Goal: Task Accomplishment & Management: Use online tool/utility

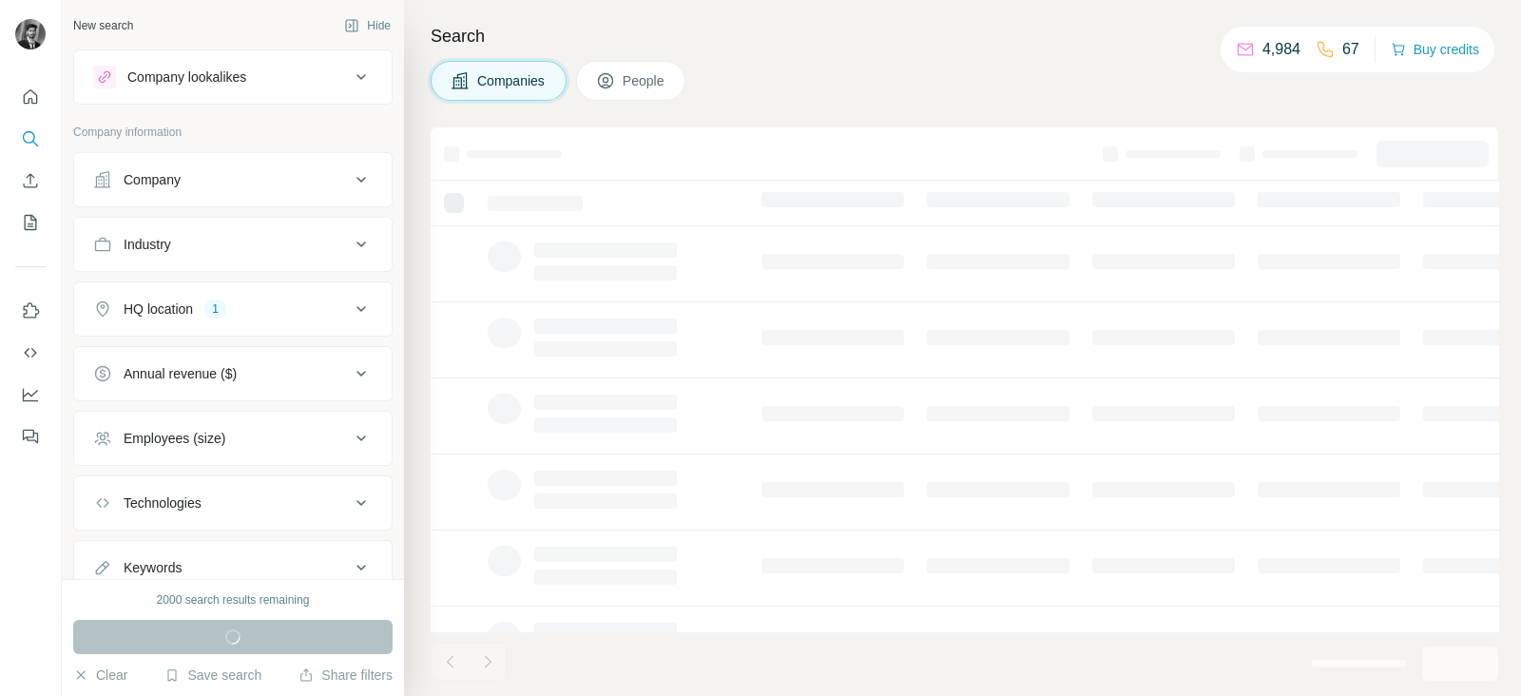
click at [350, 174] on icon at bounding box center [361, 179] width 23 height 23
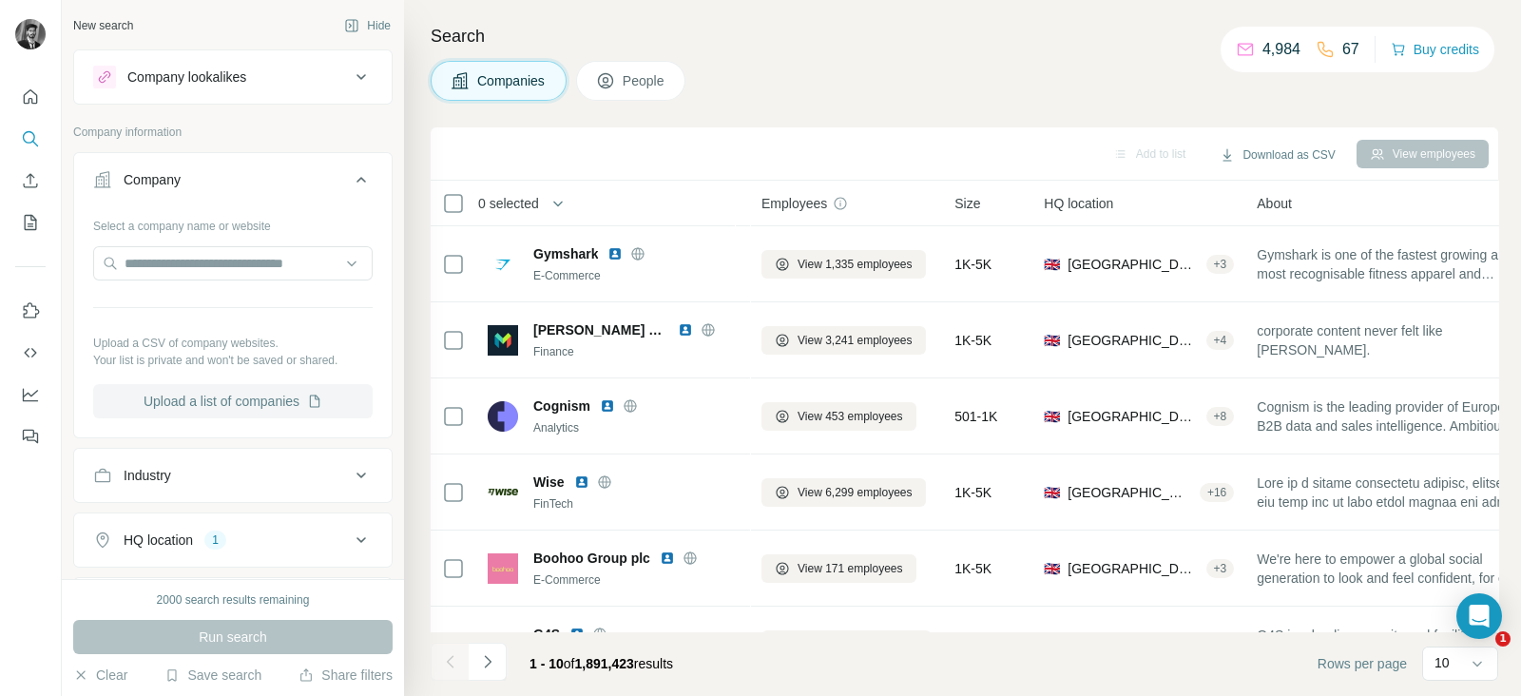
click at [279, 398] on button "Upload a list of companies" at bounding box center [233, 401] width 280 height 34
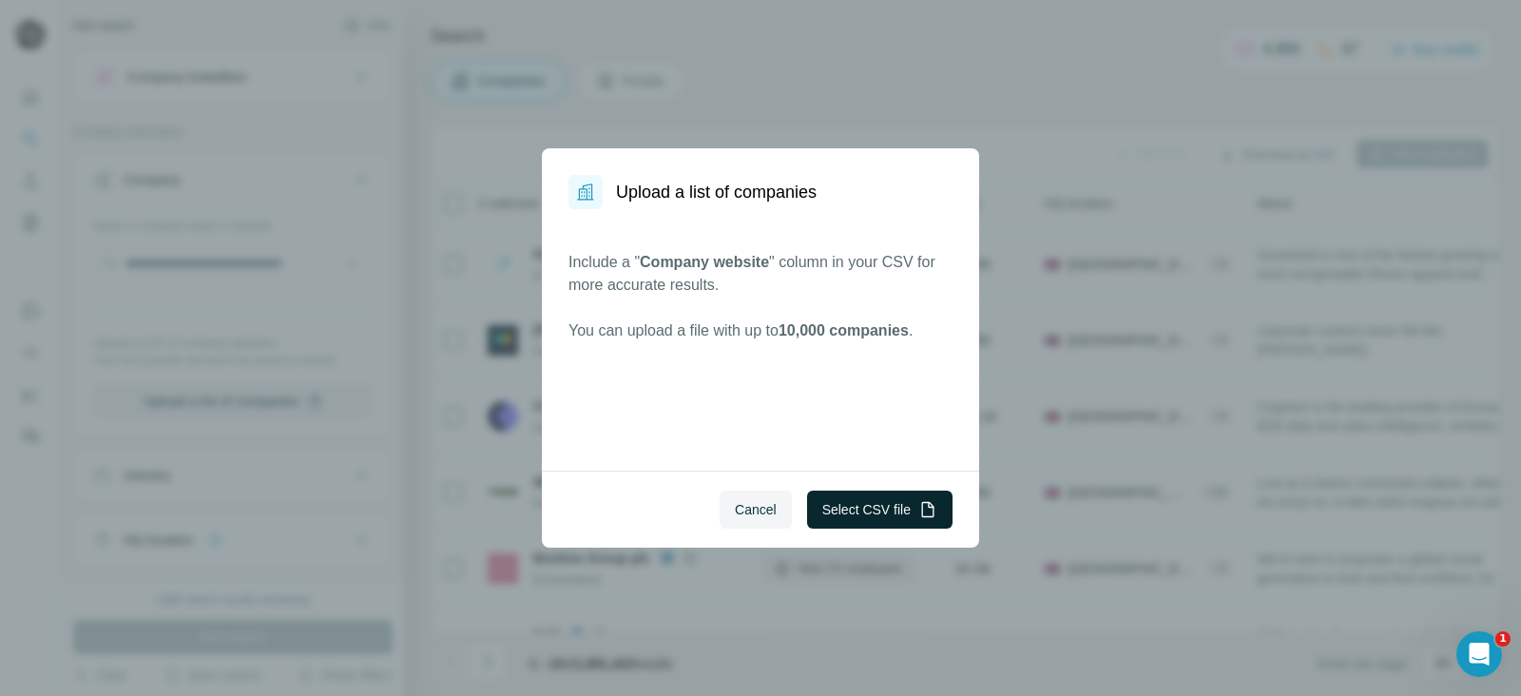
click at [865, 504] on button "Select CSV file" at bounding box center [879, 510] width 145 height 38
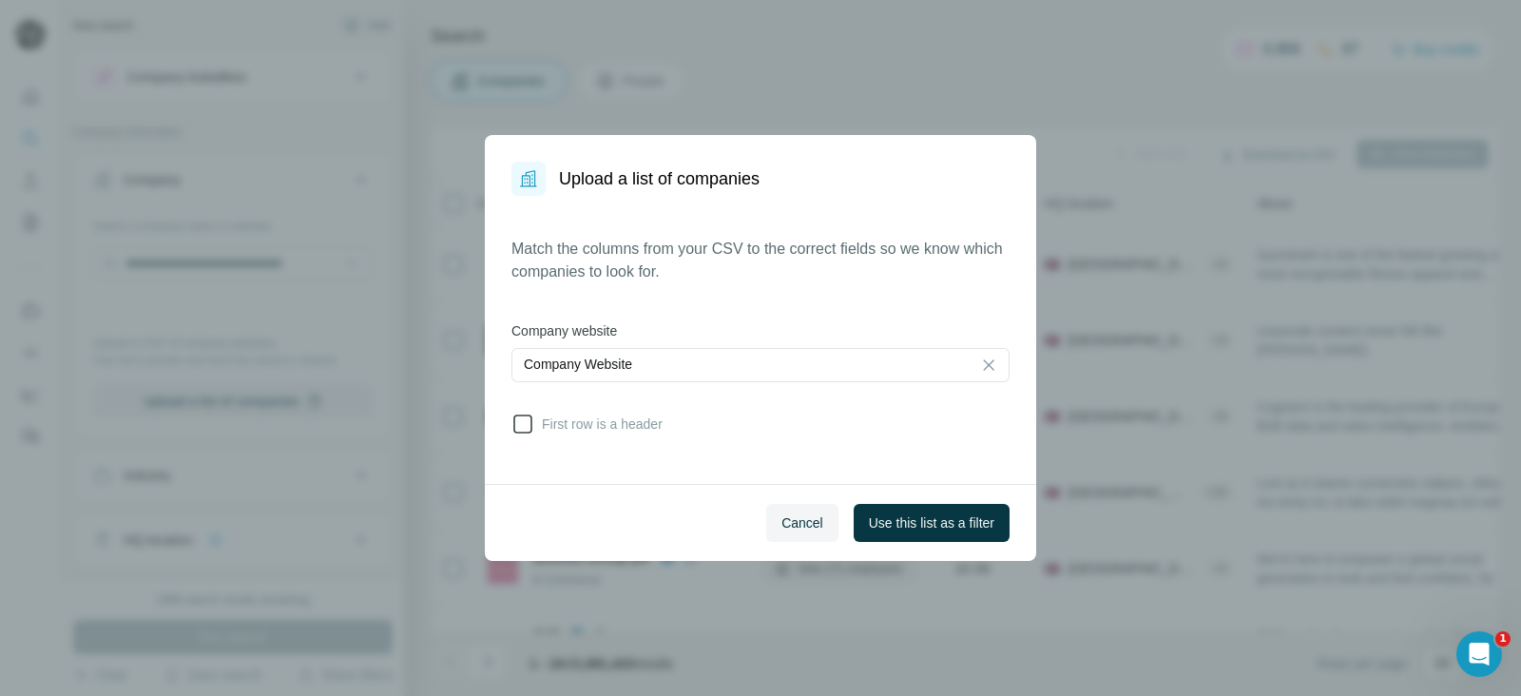
click at [536, 425] on span "First row is a header" at bounding box center [598, 424] width 128 height 19
click at [946, 530] on span "Use this list as a filter" at bounding box center [932, 522] width 126 height 19
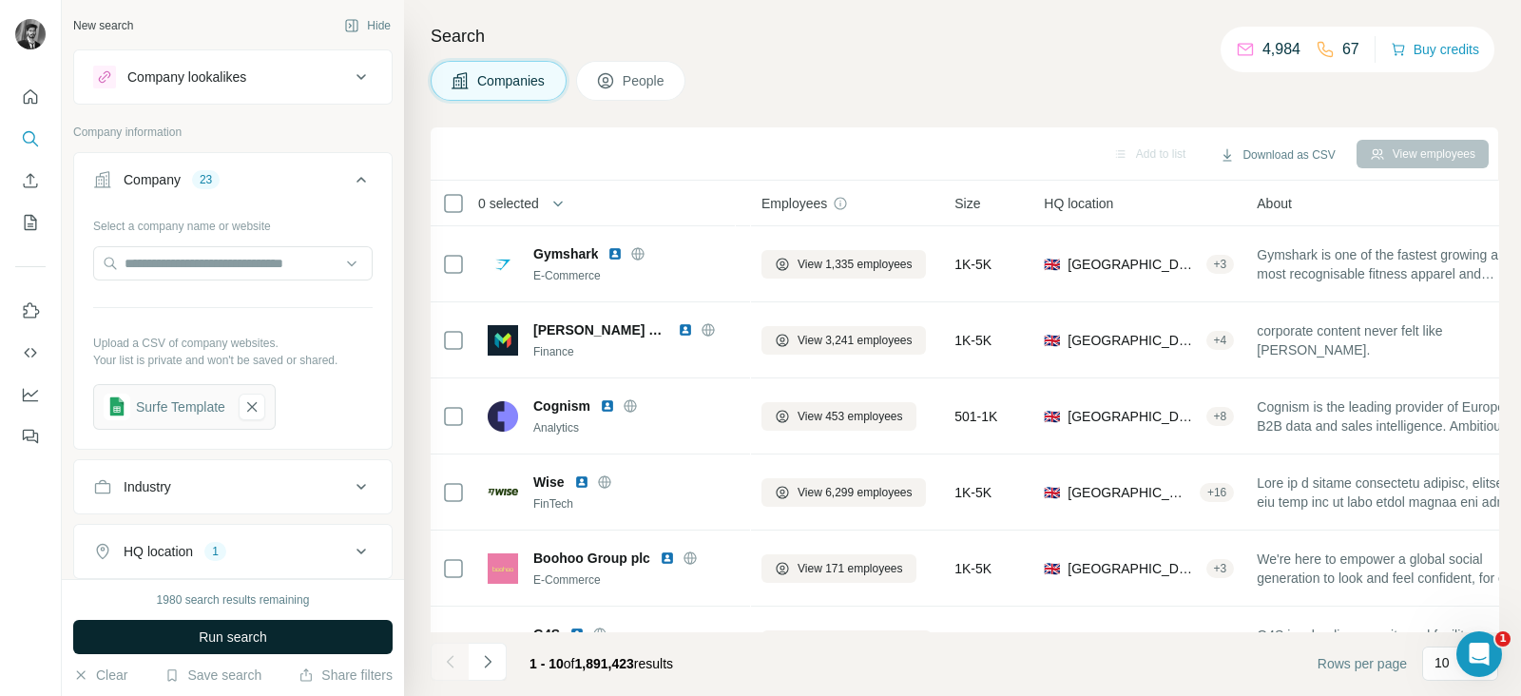
click at [142, 639] on button "Run search" at bounding box center [232, 637] width 319 height 34
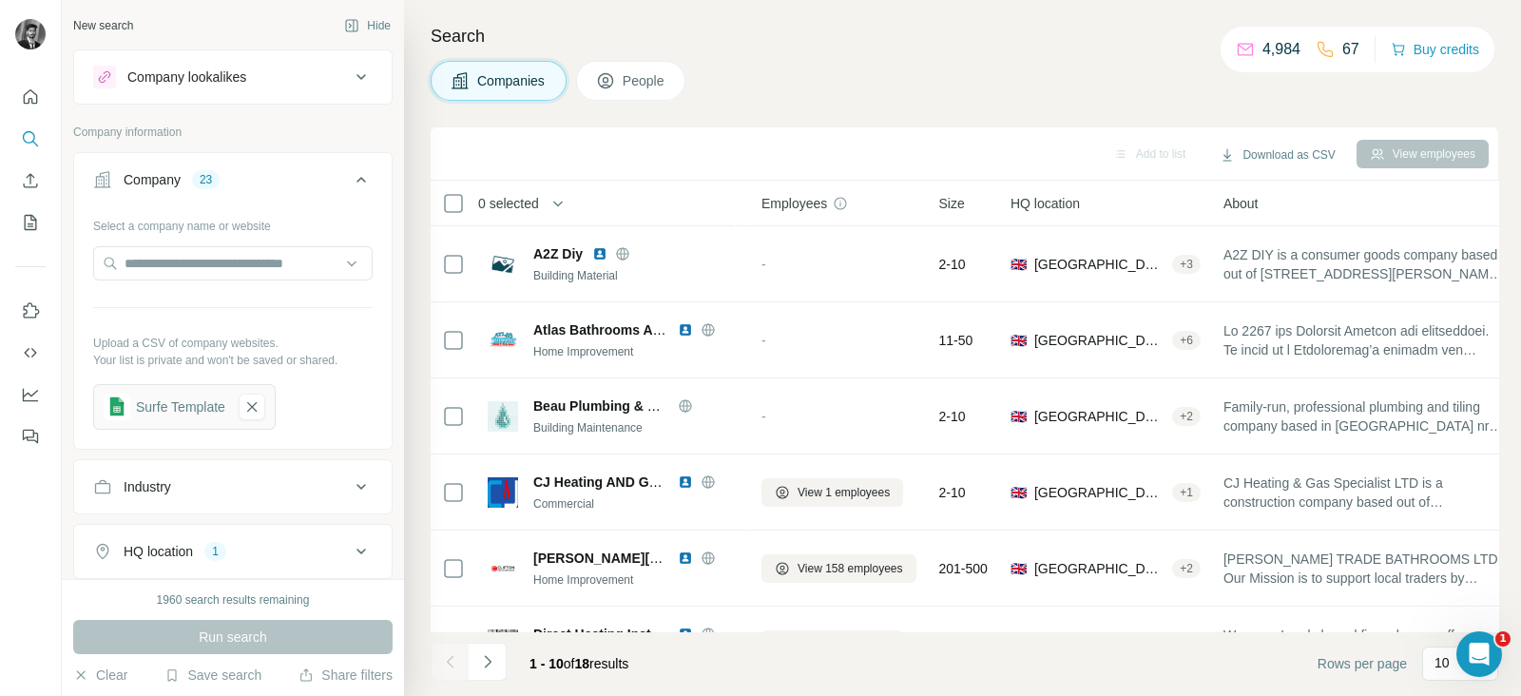
scroll to position [367, 0]
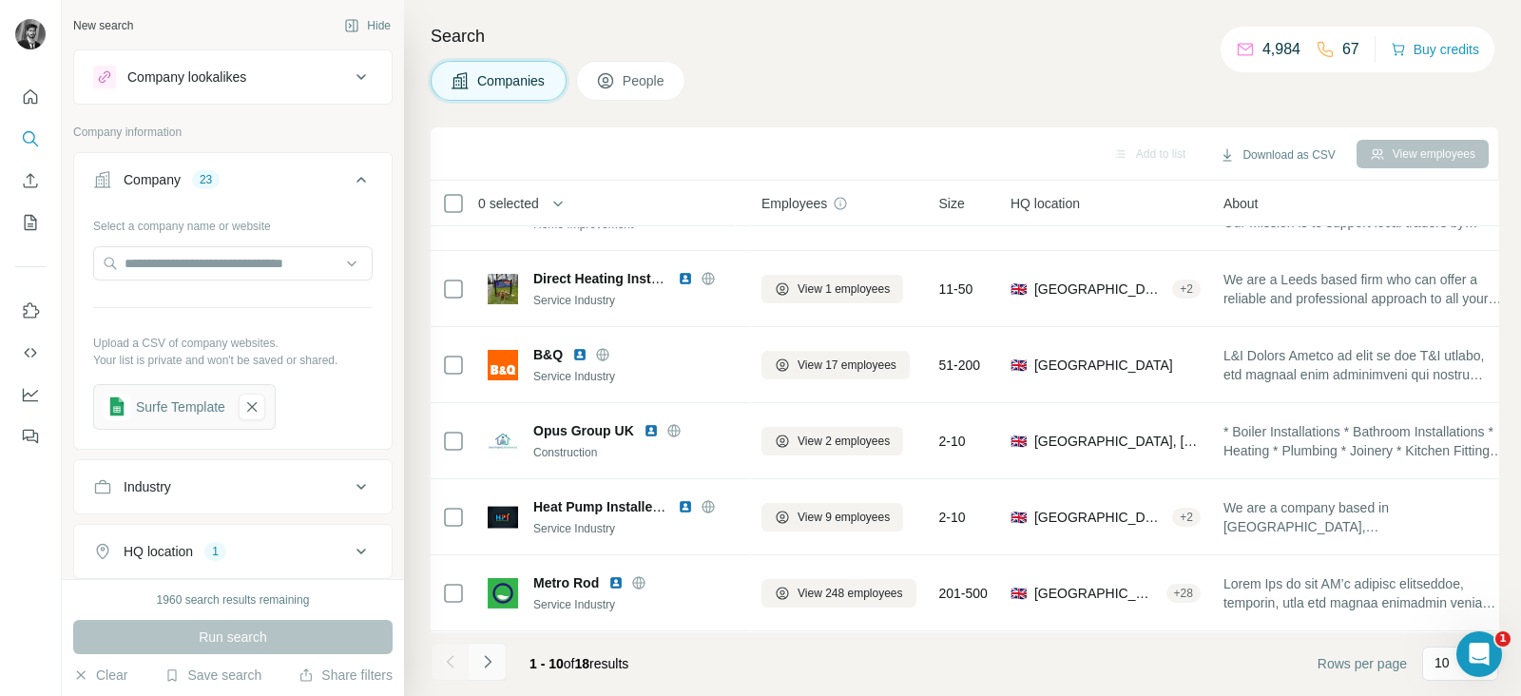
click at [478, 652] on icon "Navigate to next page" at bounding box center [487, 661] width 19 height 19
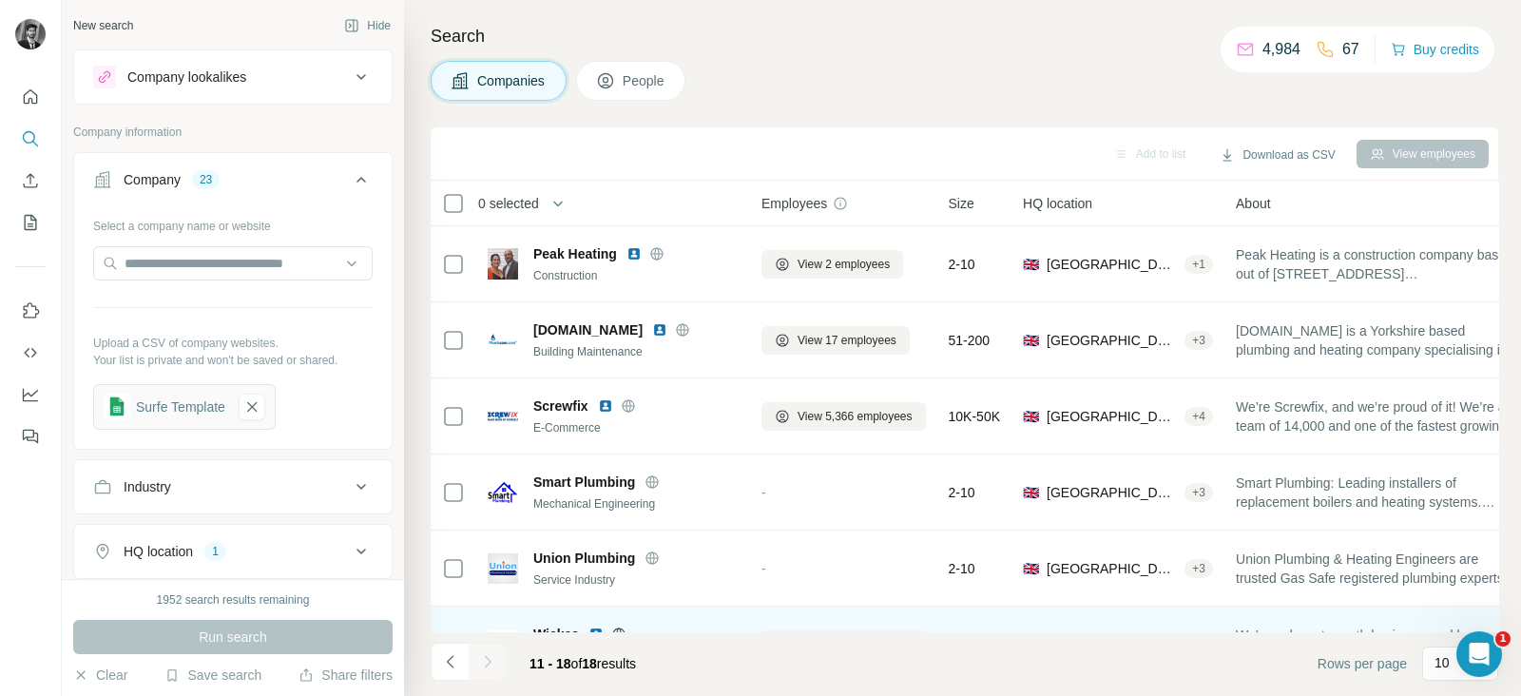
scroll to position [215, 0]
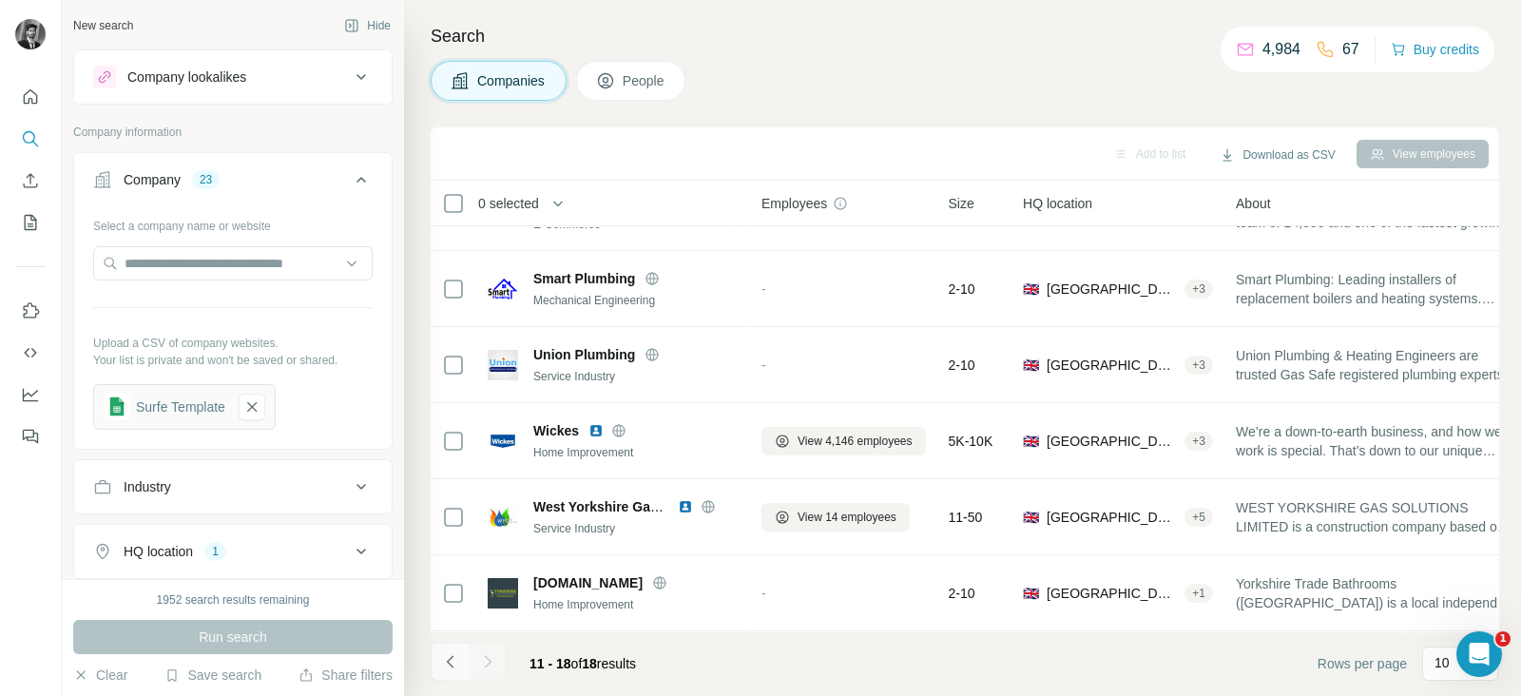
click at [445, 654] on icon "Navigate to previous page" at bounding box center [450, 661] width 19 height 19
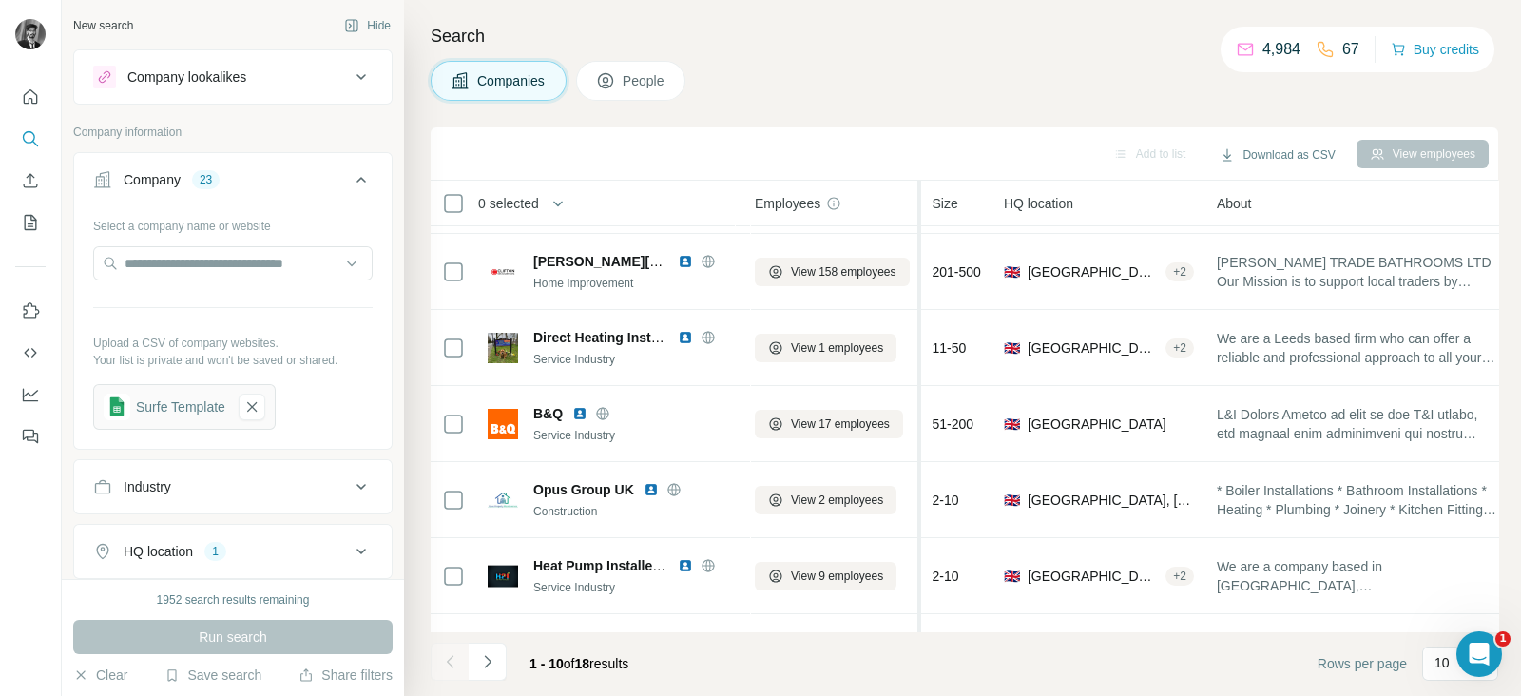
scroll to position [297, 6]
click at [255, 410] on icon "button" at bounding box center [251, 406] width 17 height 19
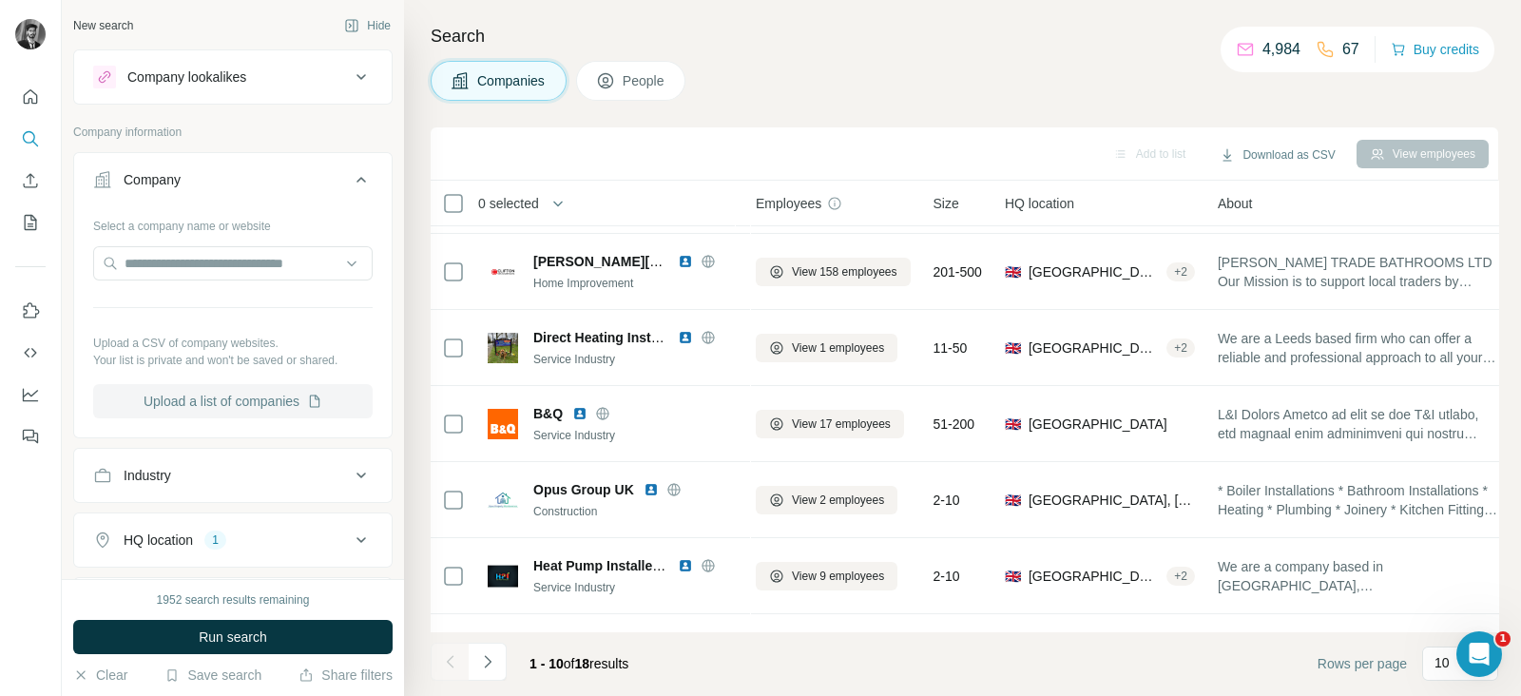
click at [318, 405] on icon "button" at bounding box center [314, 401] width 15 height 15
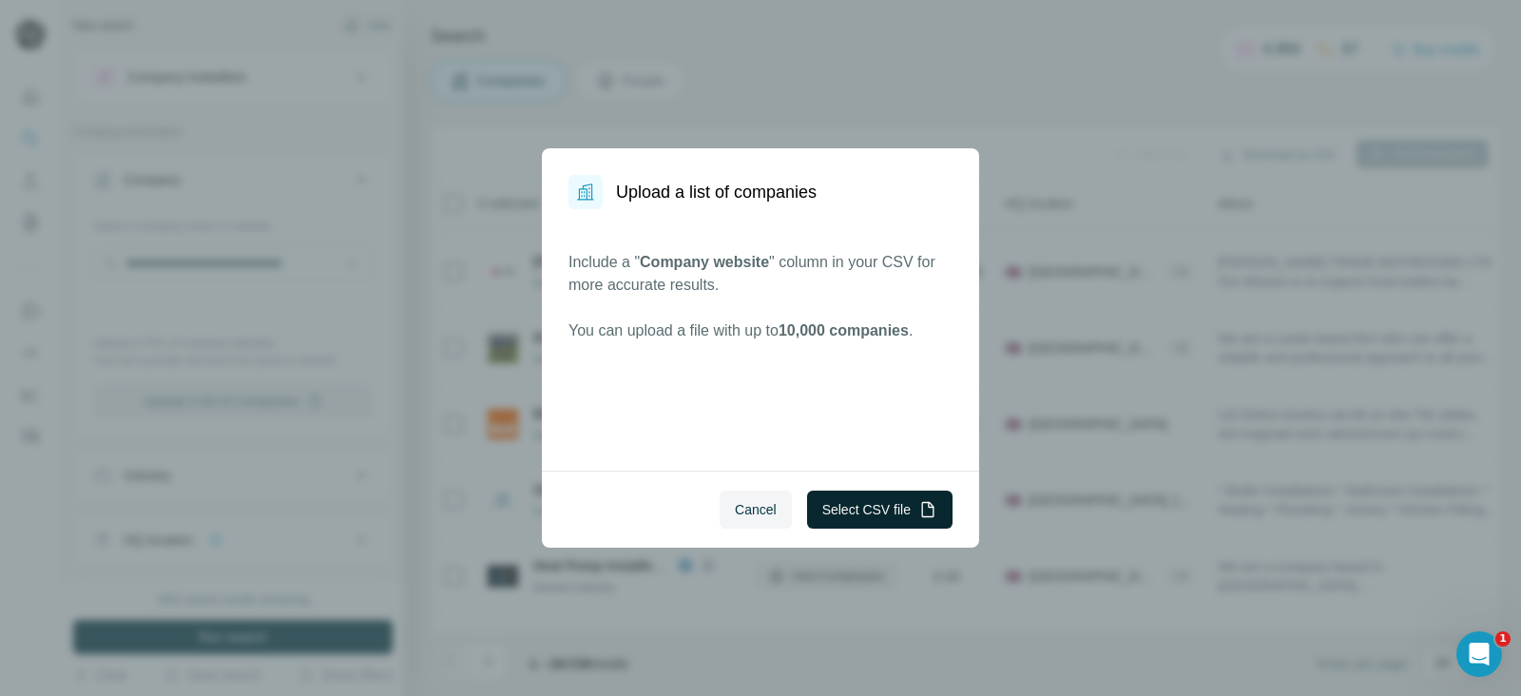
click at [917, 511] on button "Select CSV file" at bounding box center [879, 510] width 145 height 38
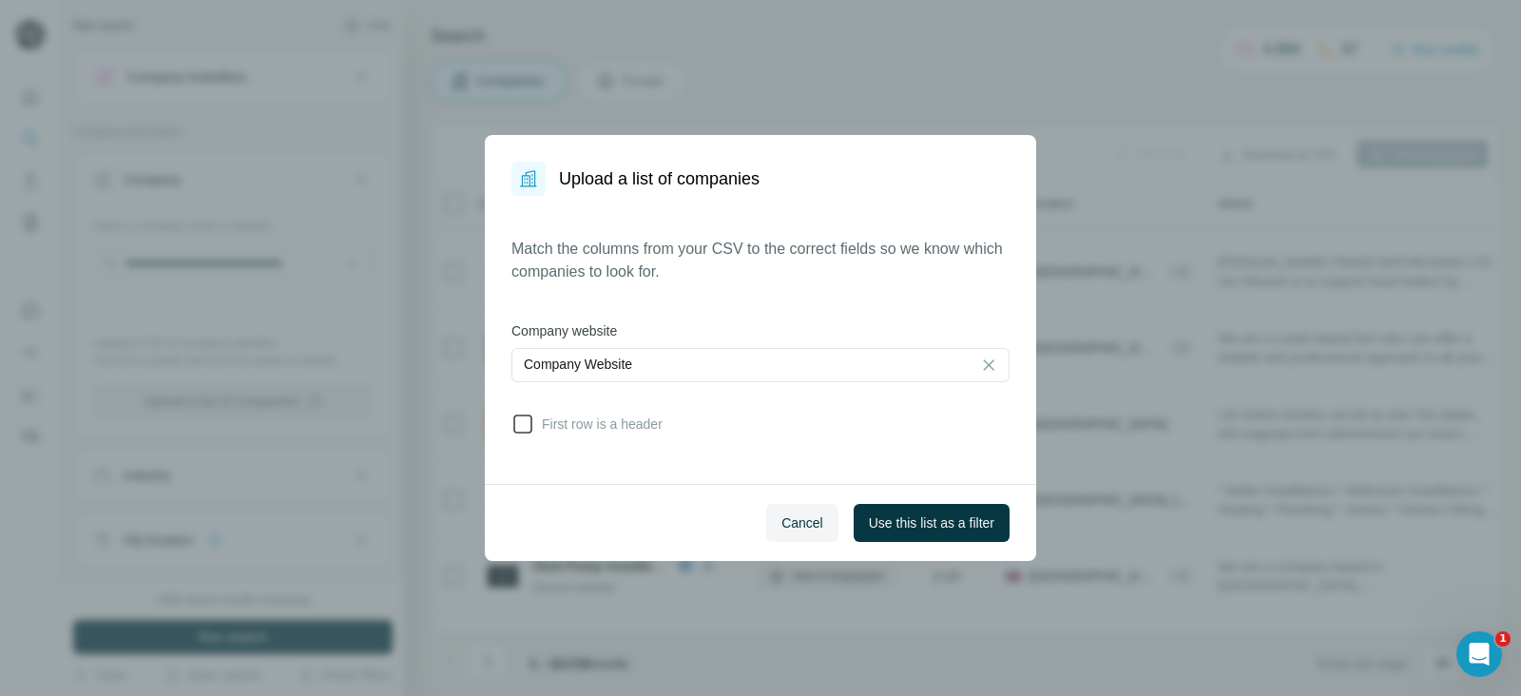
click at [532, 417] on icon at bounding box center [523, 424] width 23 height 23
click at [940, 521] on span "Use this list as a filter" at bounding box center [932, 522] width 126 height 19
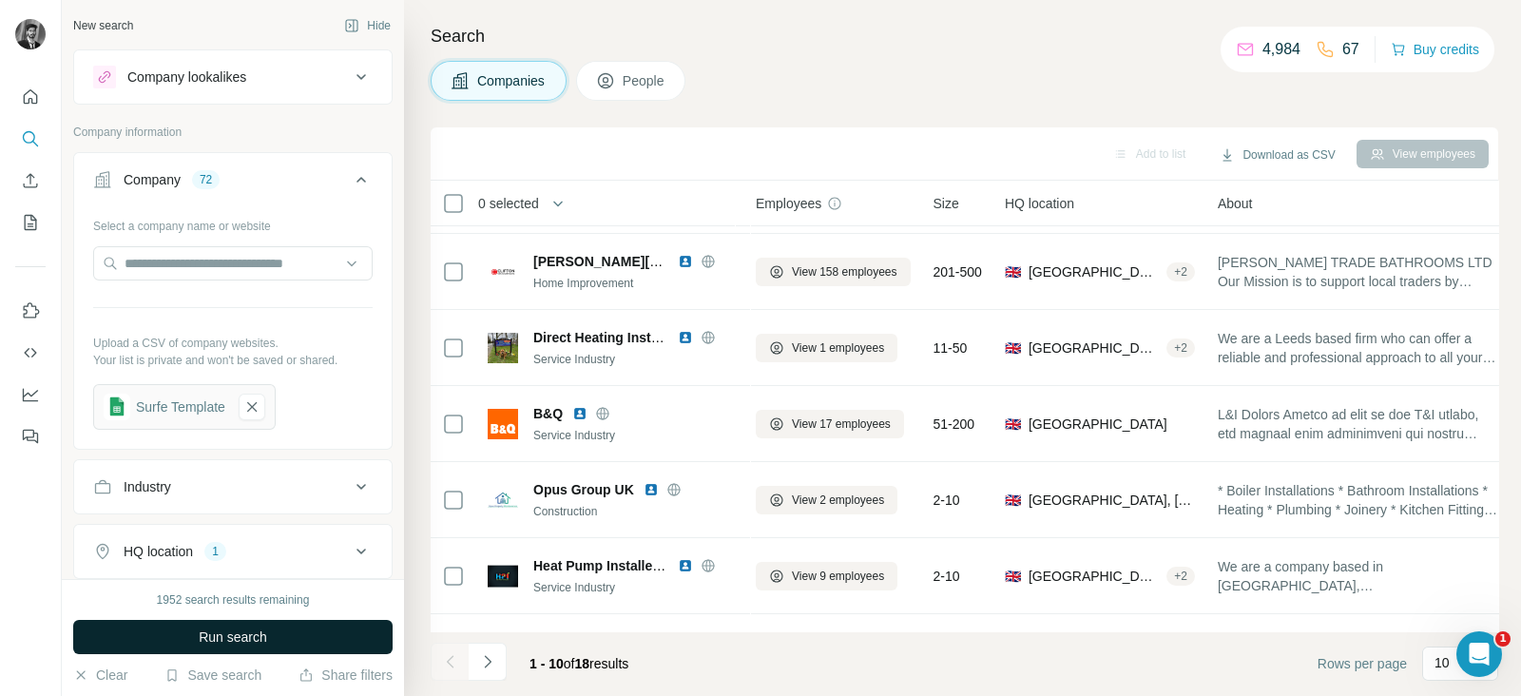
click at [291, 641] on button "Run search" at bounding box center [232, 637] width 319 height 34
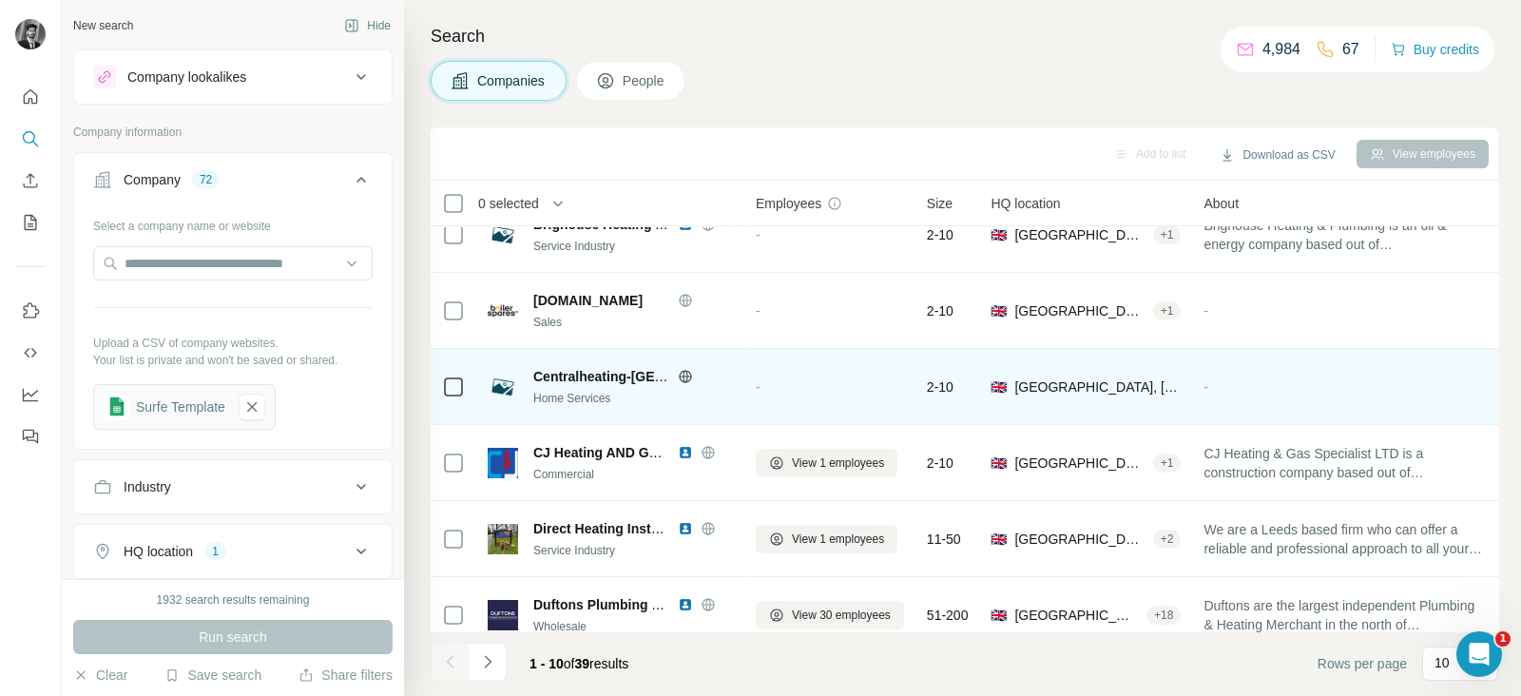
scroll to position [367, 6]
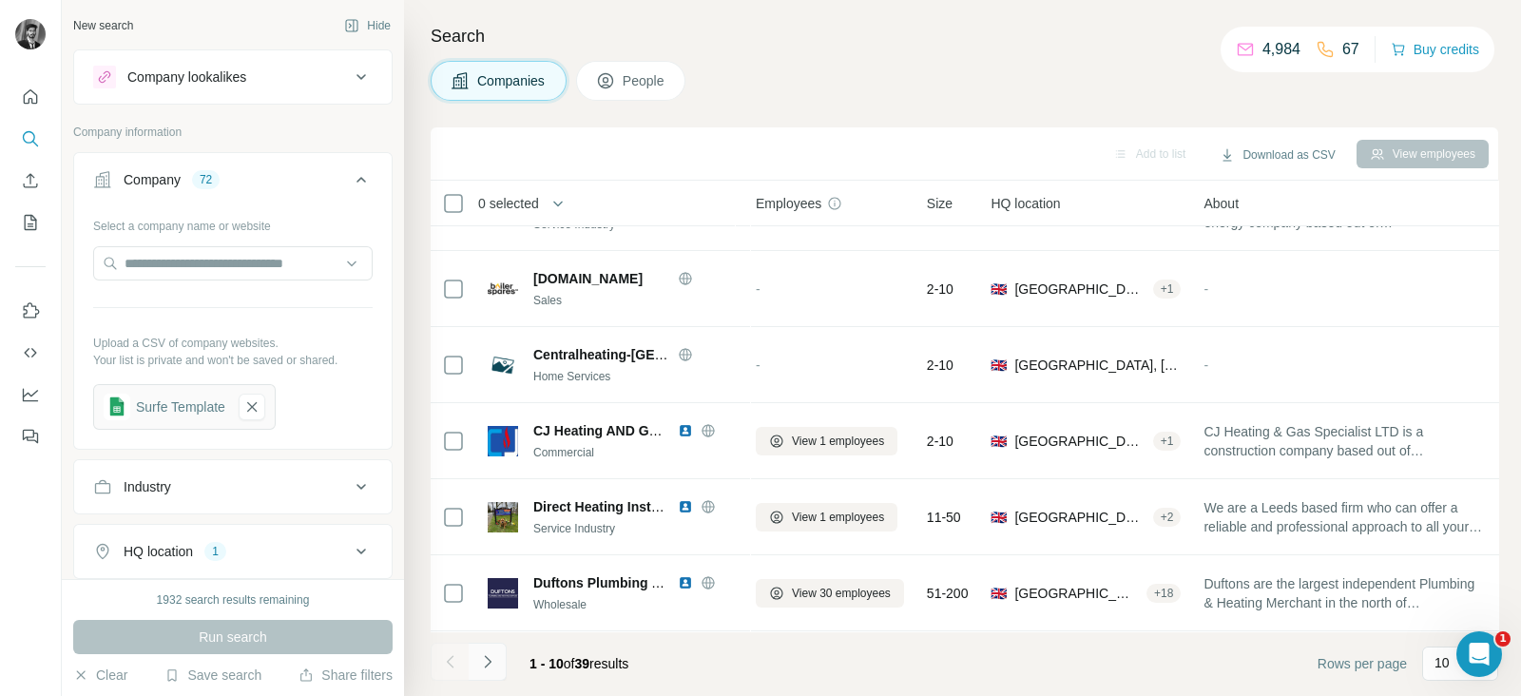
click at [489, 658] on icon "Navigate to next page" at bounding box center [487, 661] width 19 height 19
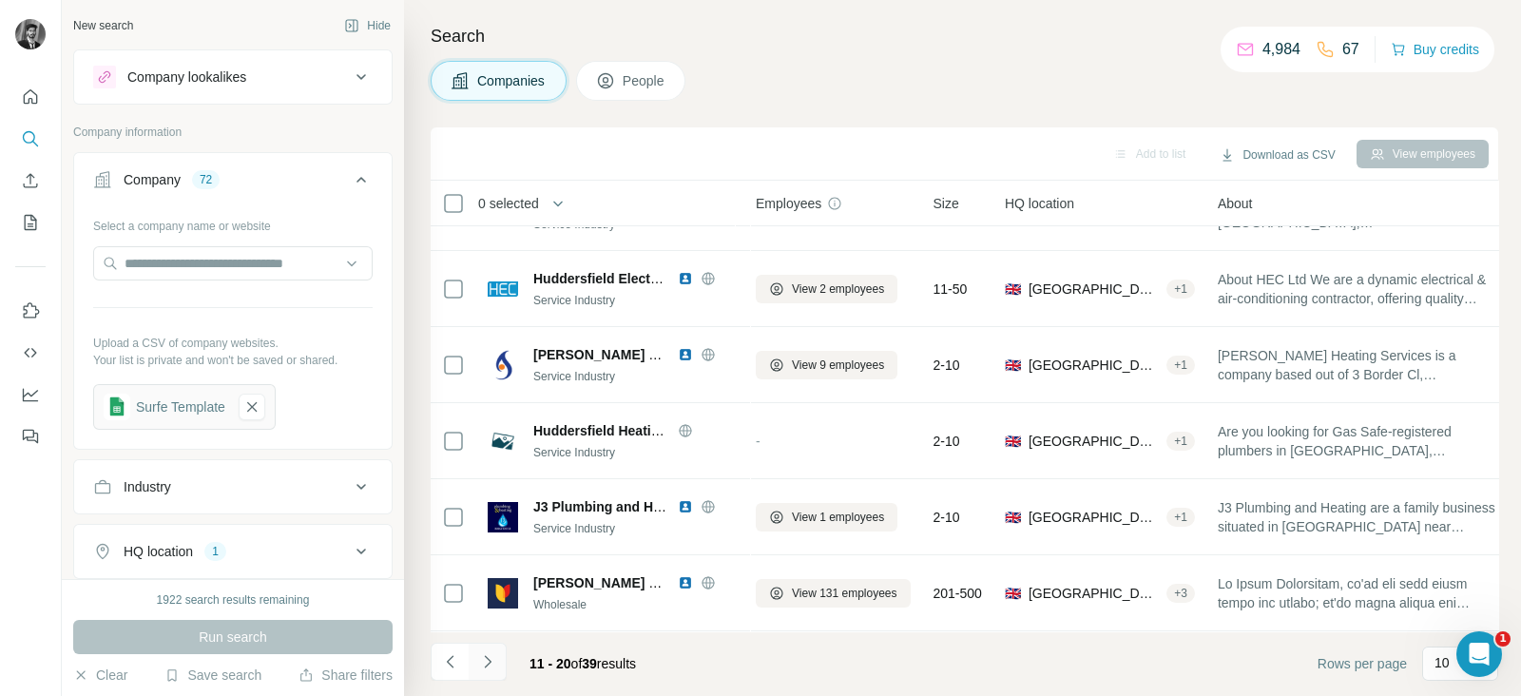
click at [499, 656] on button "Navigate to next page" at bounding box center [488, 662] width 38 height 38
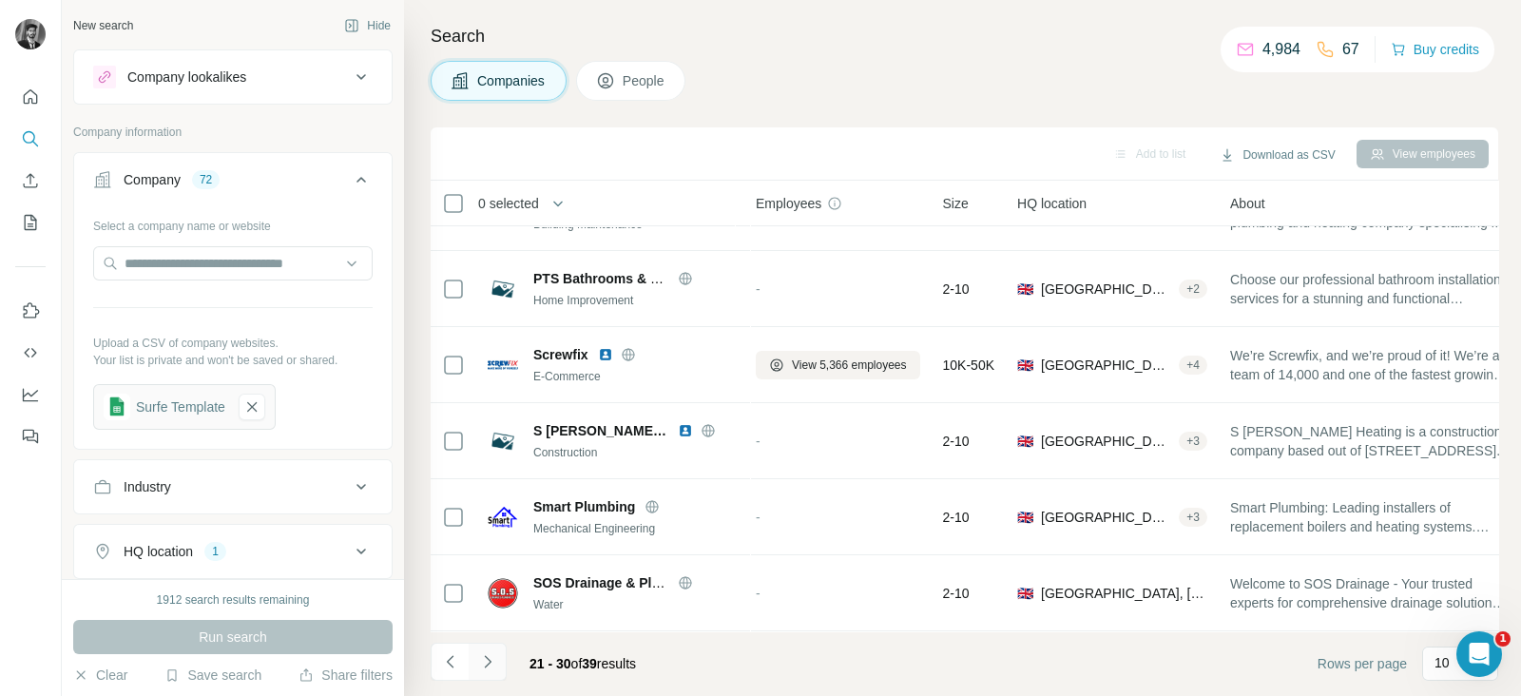
click at [499, 656] on button "Navigate to next page" at bounding box center [488, 662] width 38 height 38
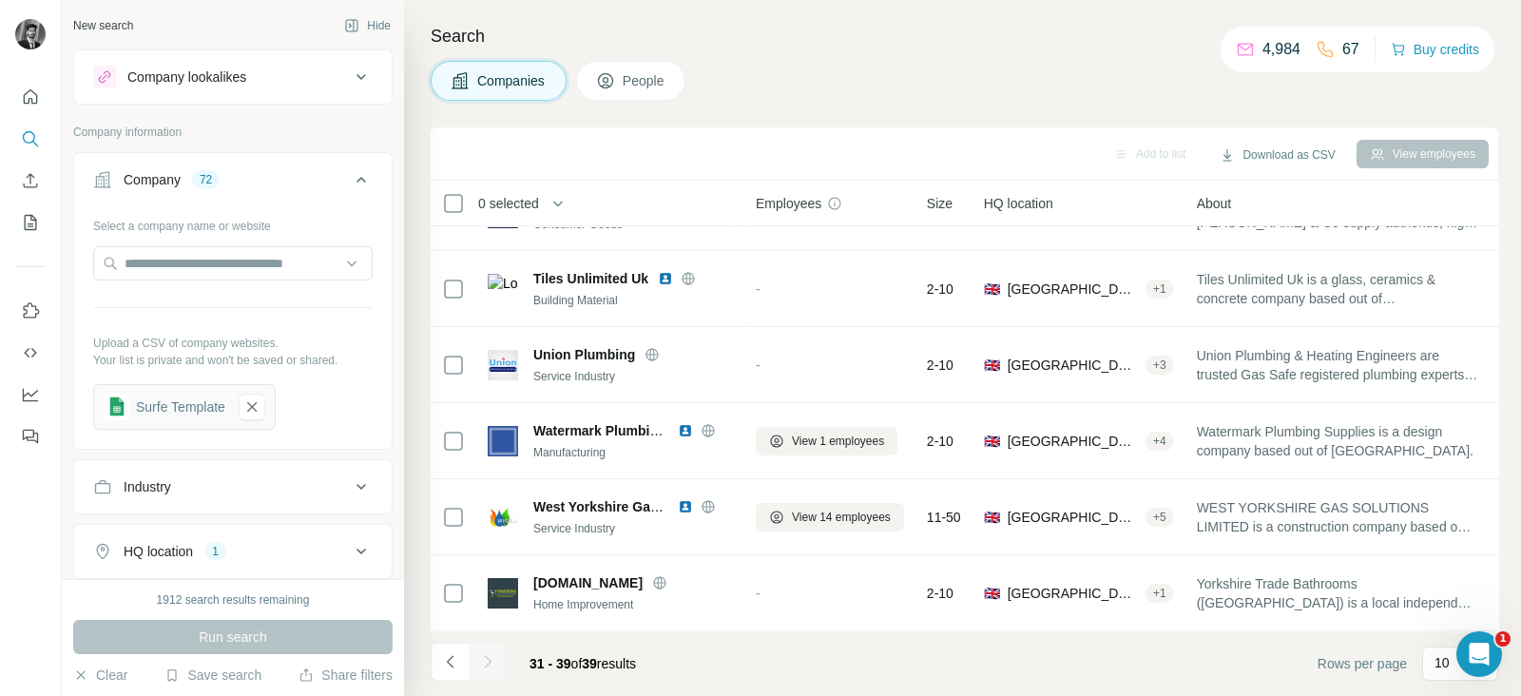
scroll to position [291, 6]
click at [499, 656] on div at bounding box center [488, 662] width 38 height 38
click at [452, 654] on icon "Navigate to previous page" at bounding box center [450, 661] width 19 height 19
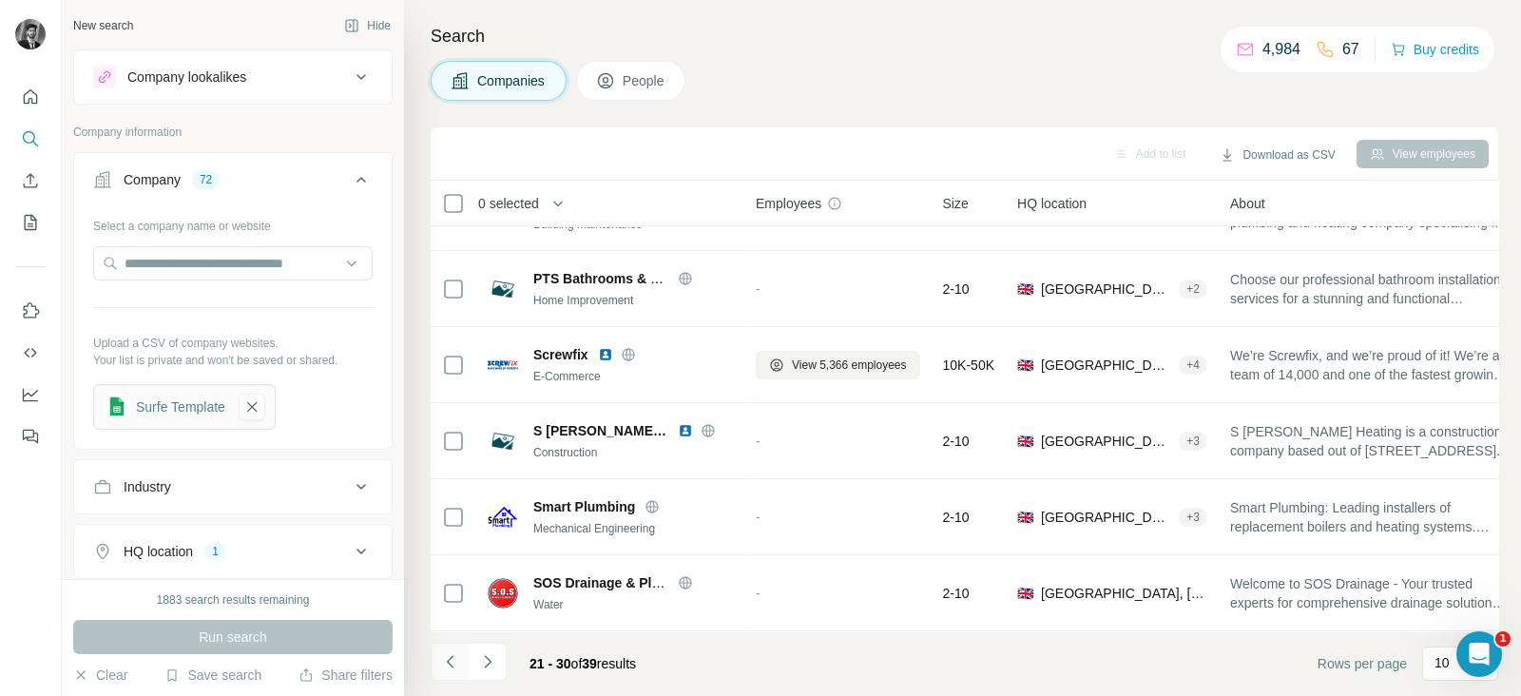
click at [454, 665] on icon "Navigate to previous page" at bounding box center [450, 661] width 19 height 19
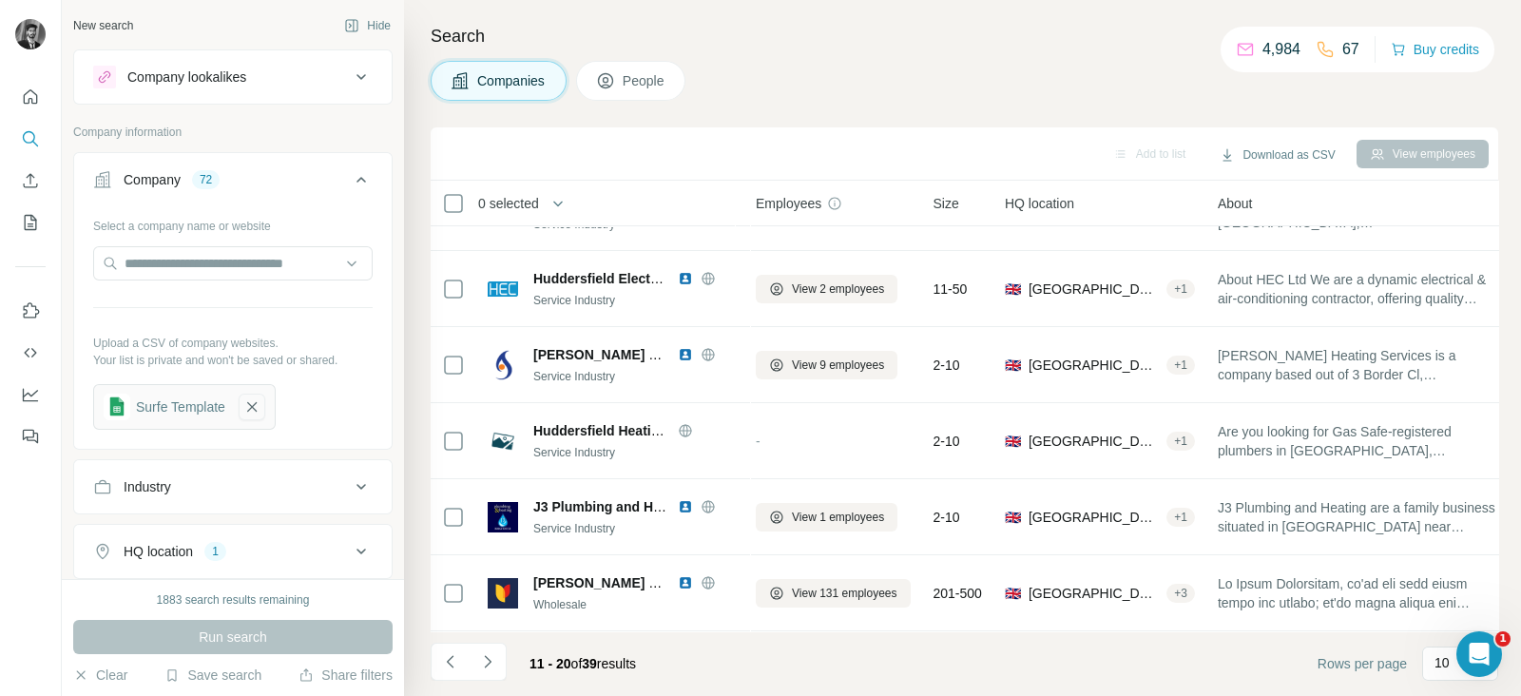
click at [257, 405] on icon "button" at bounding box center [252, 407] width 10 height 10
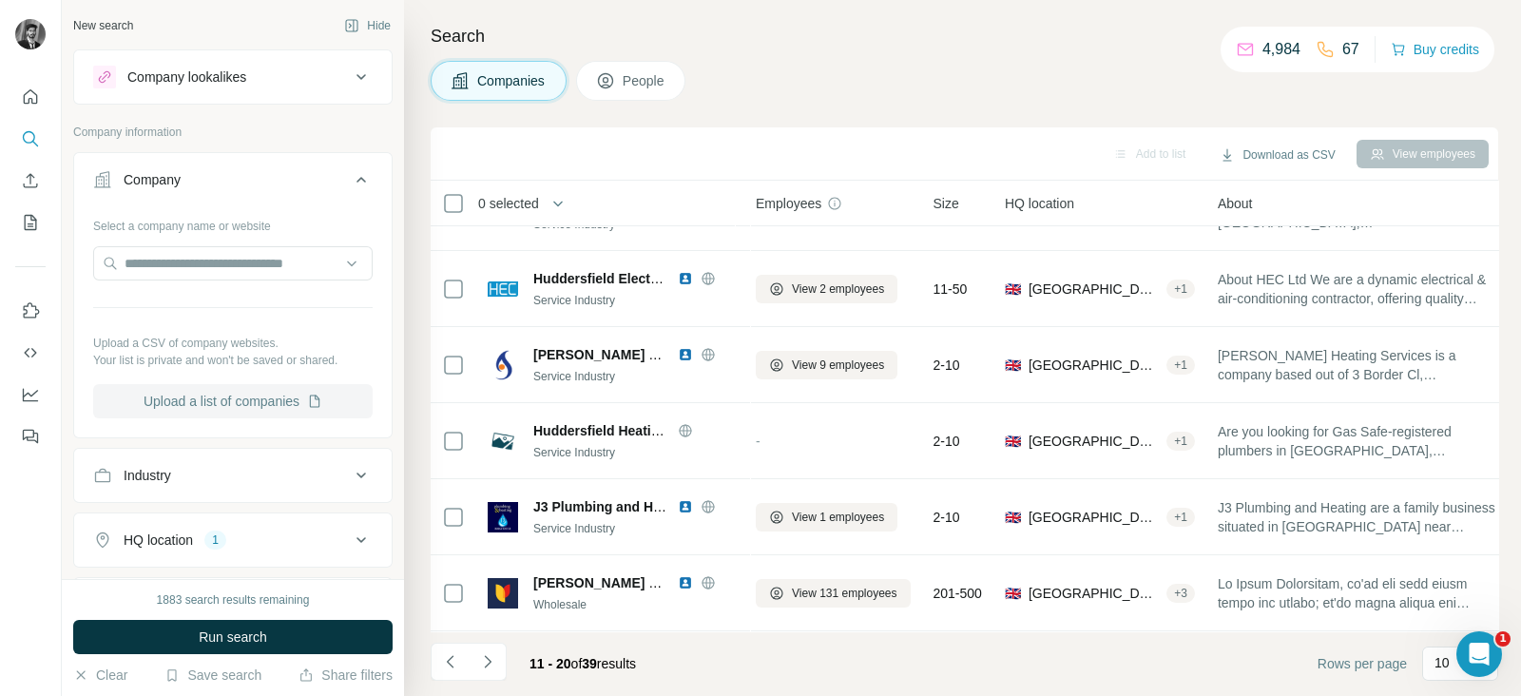
click at [303, 388] on button "Upload a list of companies" at bounding box center [233, 401] width 280 height 34
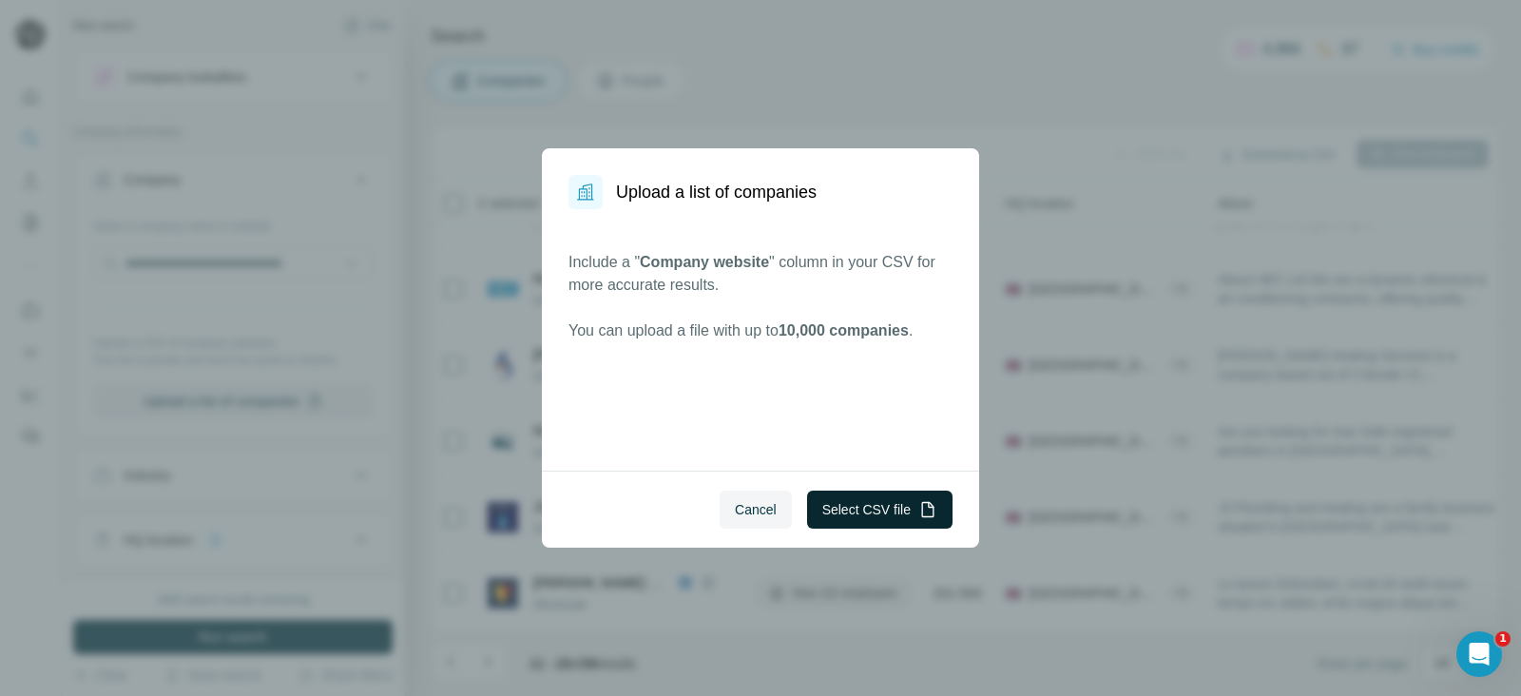
click at [903, 511] on button "Select CSV file" at bounding box center [879, 510] width 145 height 38
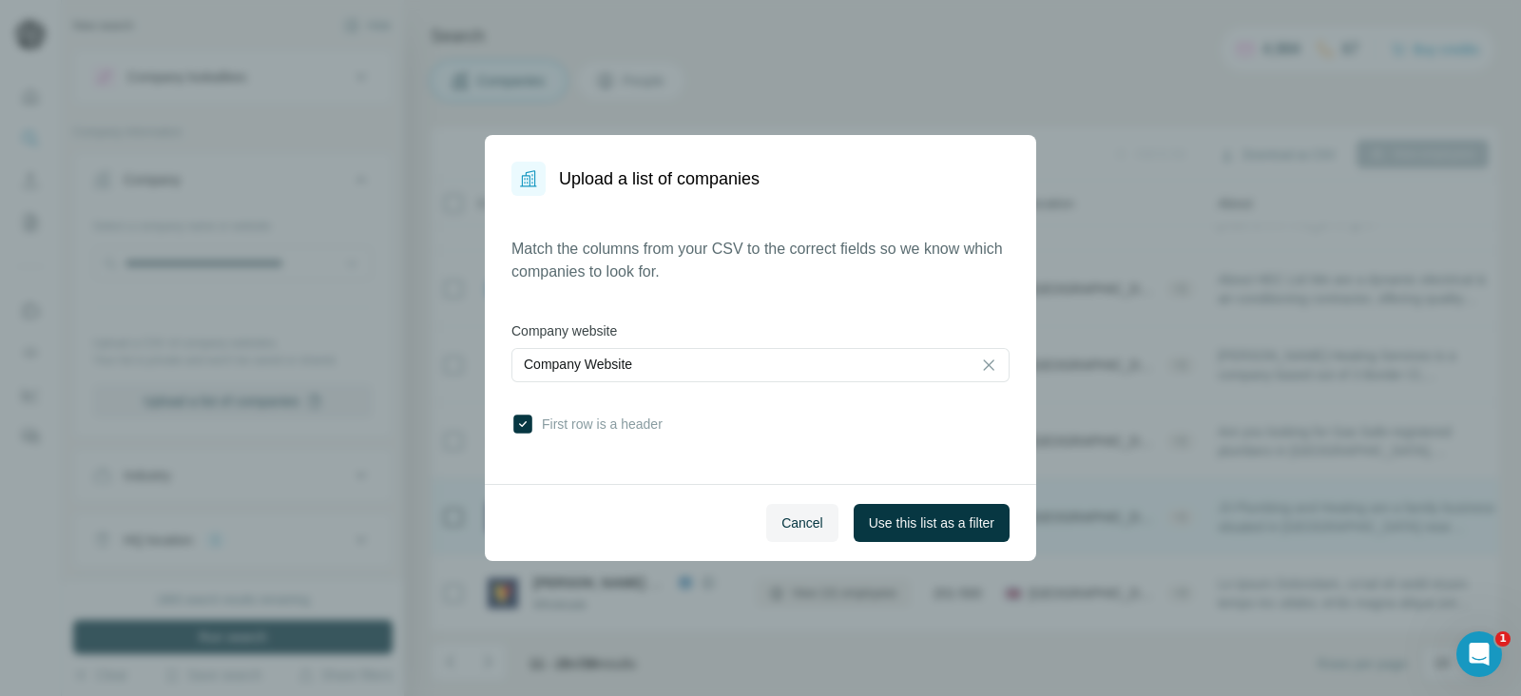
click at [938, 512] on button "Use this list as a filter" at bounding box center [932, 523] width 156 height 38
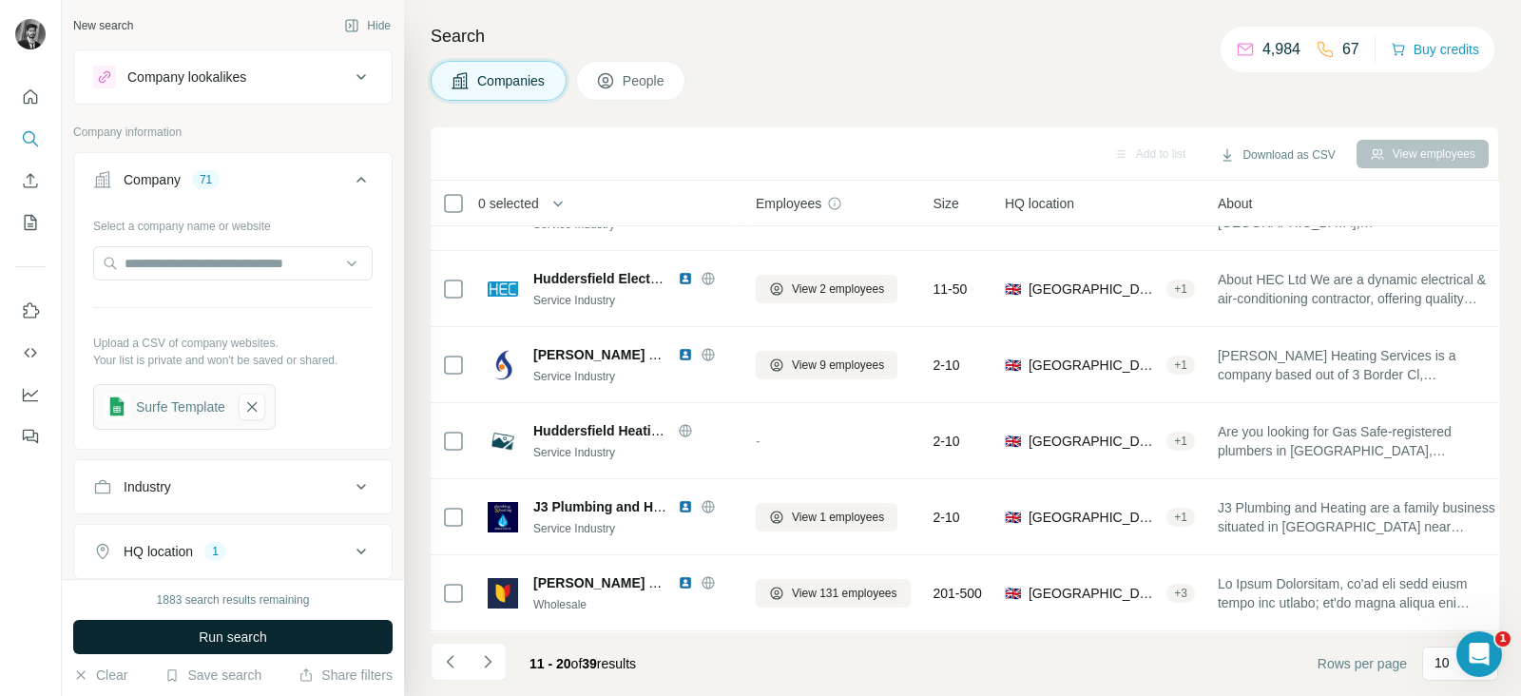
click at [283, 647] on button "Run search" at bounding box center [232, 637] width 319 height 34
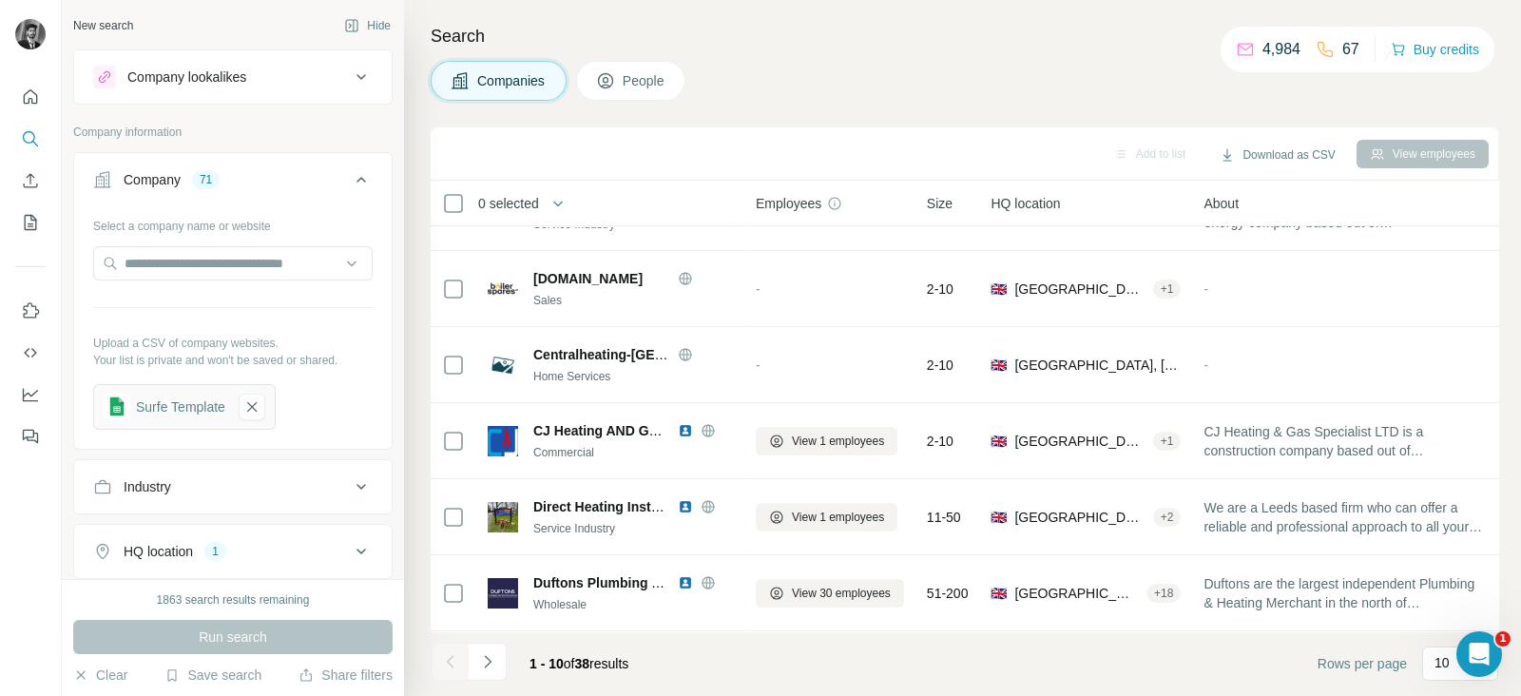
click at [674, 87] on button "People" at bounding box center [631, 81] width 110 height 40
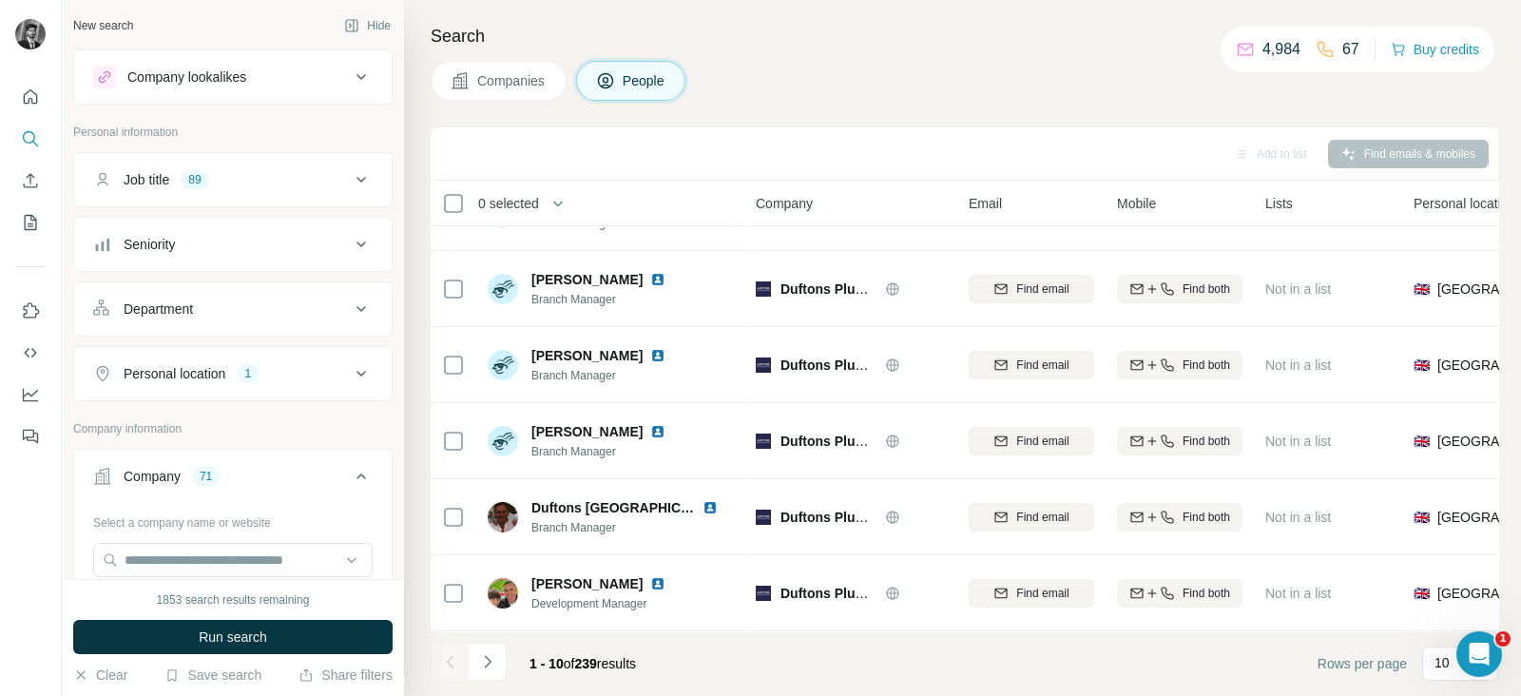
click at [350, 177] on icon at bounding box center [361, 179] width 23 height 23
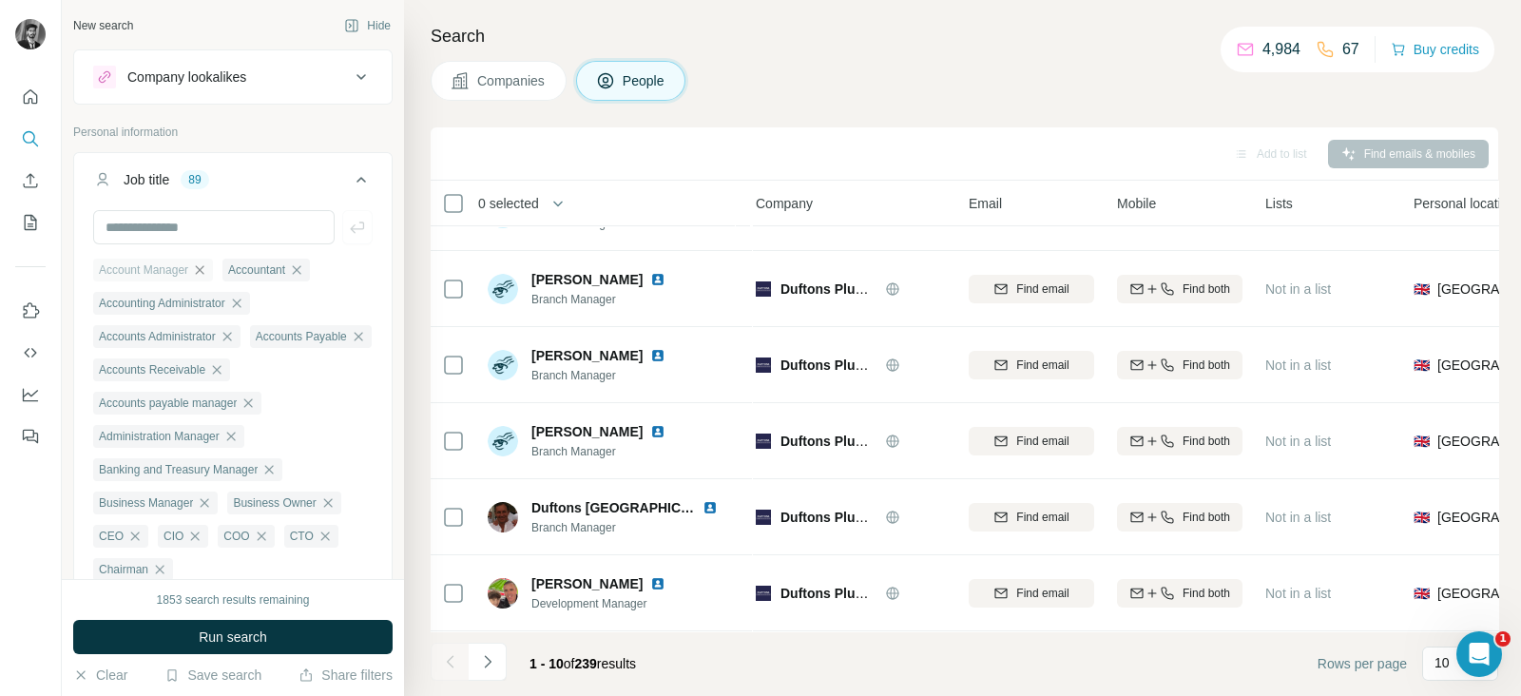
click at [205, 267] on icon "button" at bounding box center [199, 269] width 15 height 15
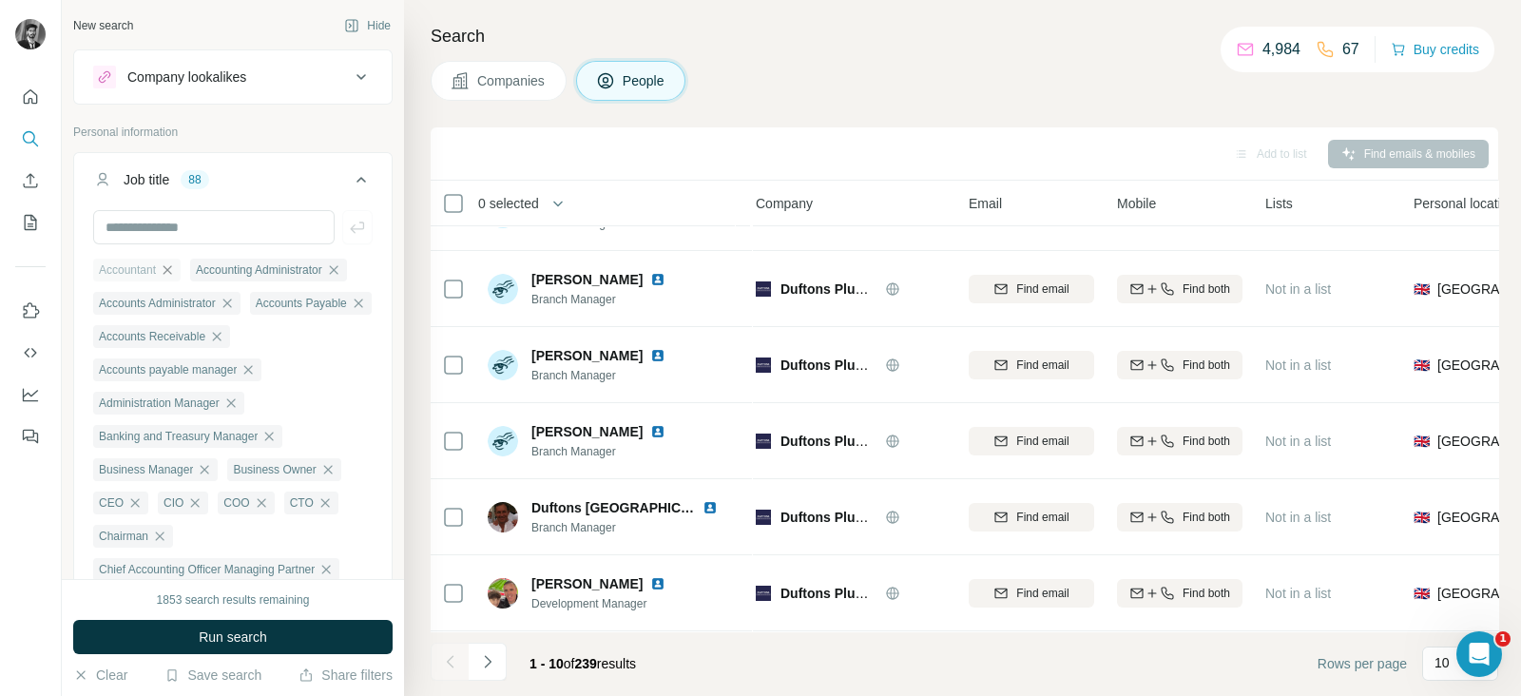
click at [170, 265] on icon "button" at bounding box center [167, 269] width 15 height 15
click at [244, 268] on icon "button" at bounding box center [236, 269] width 15 height 15
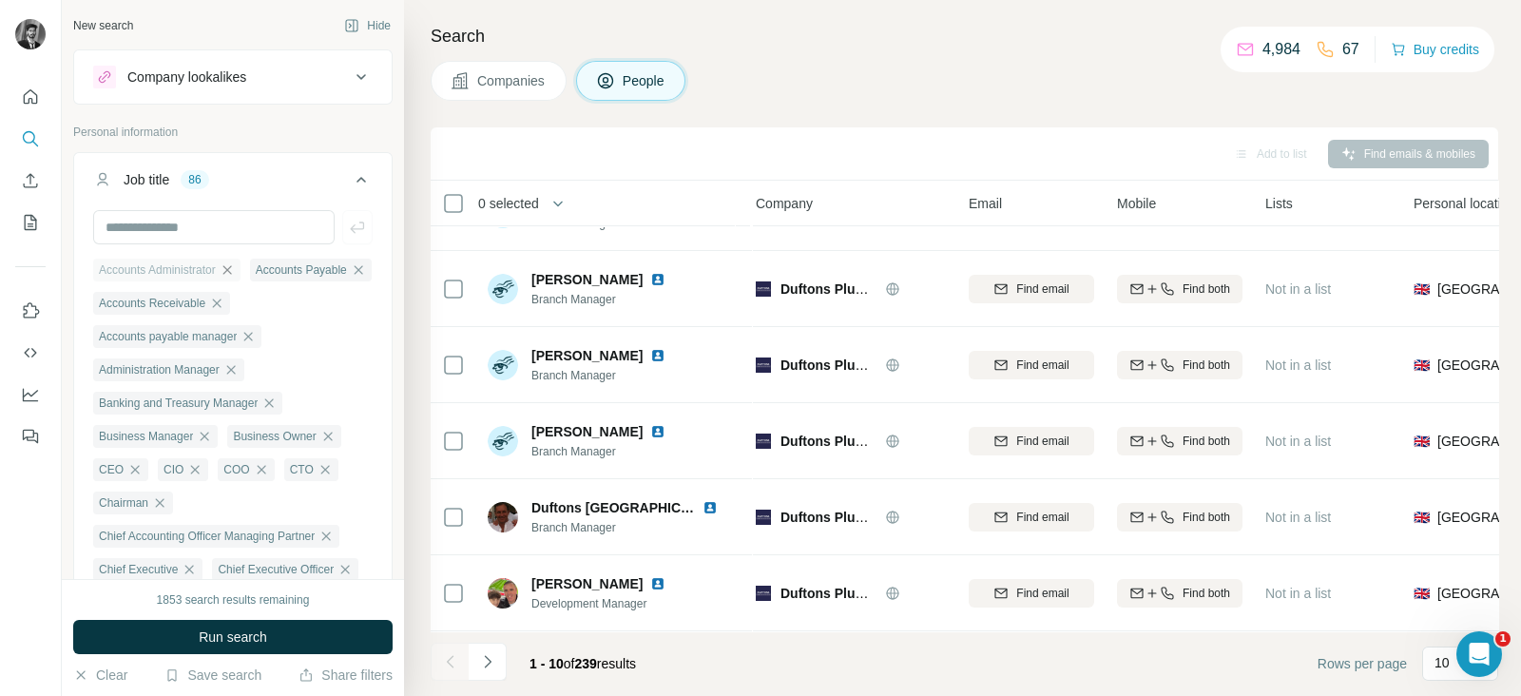
click at [235, 273] on icon "button" at bounding box center [227, 269] width 15 height 15
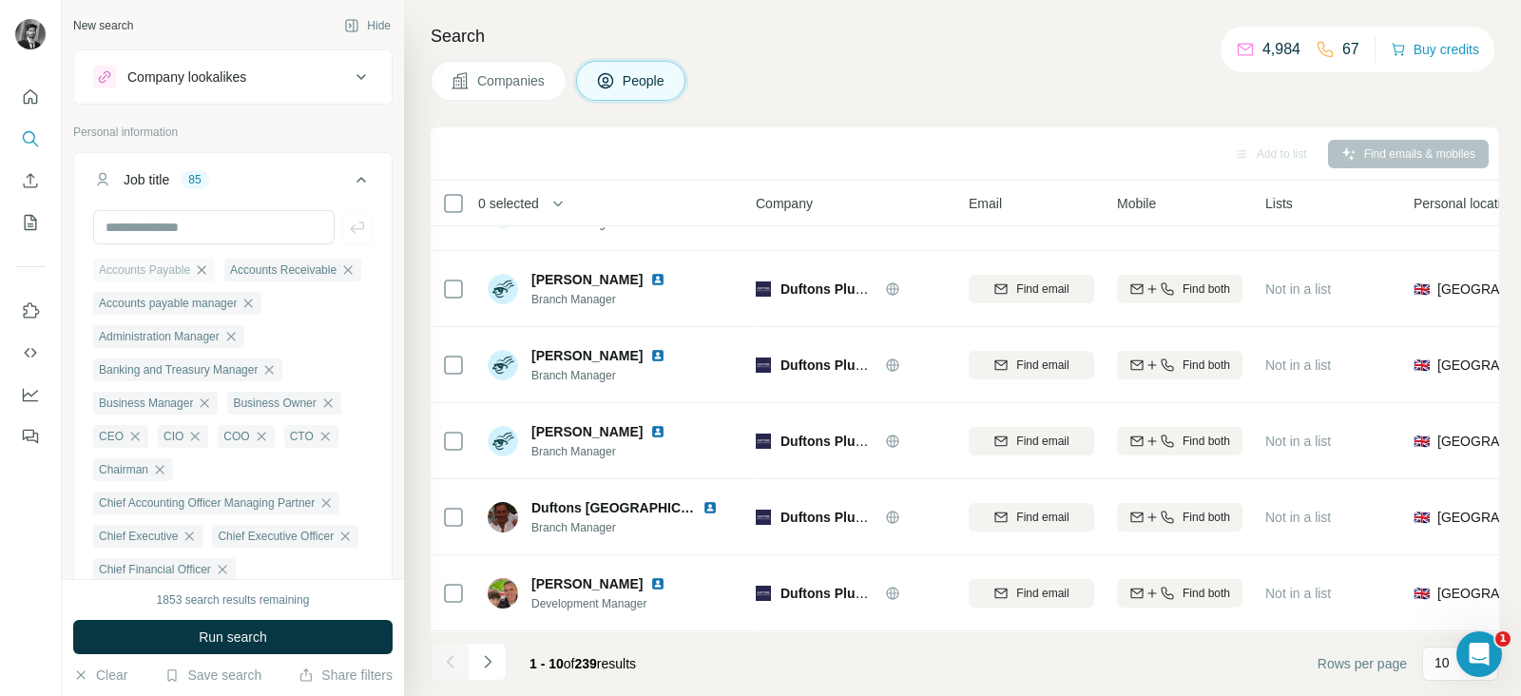
click at [207, 267] on icon "button" at bounding box center [201, 269] width 15 height 15
click at [215, 266] on icon "button" at bounding box center [216, 269] width 15 height 15
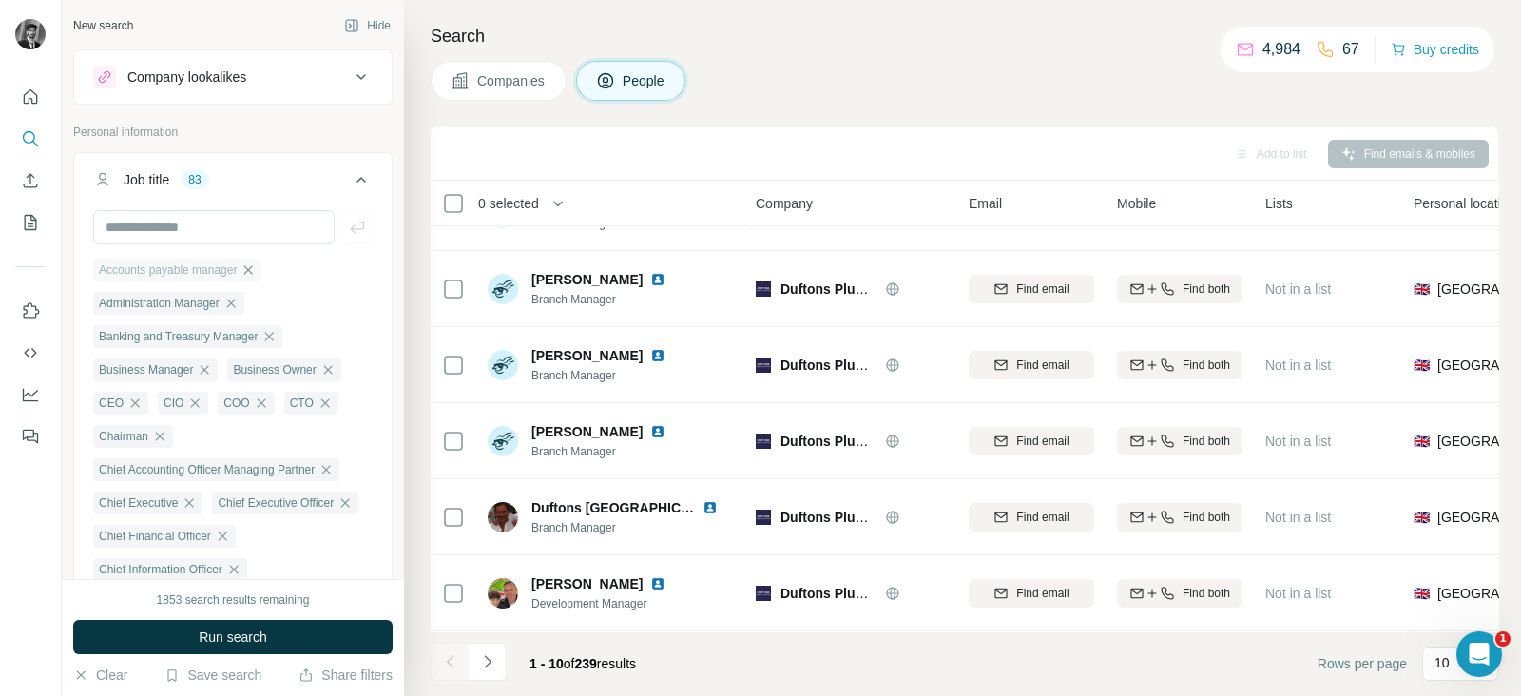
click at [256, 268] on icon "button" at bounding box center [248, 269] width 15 height 15
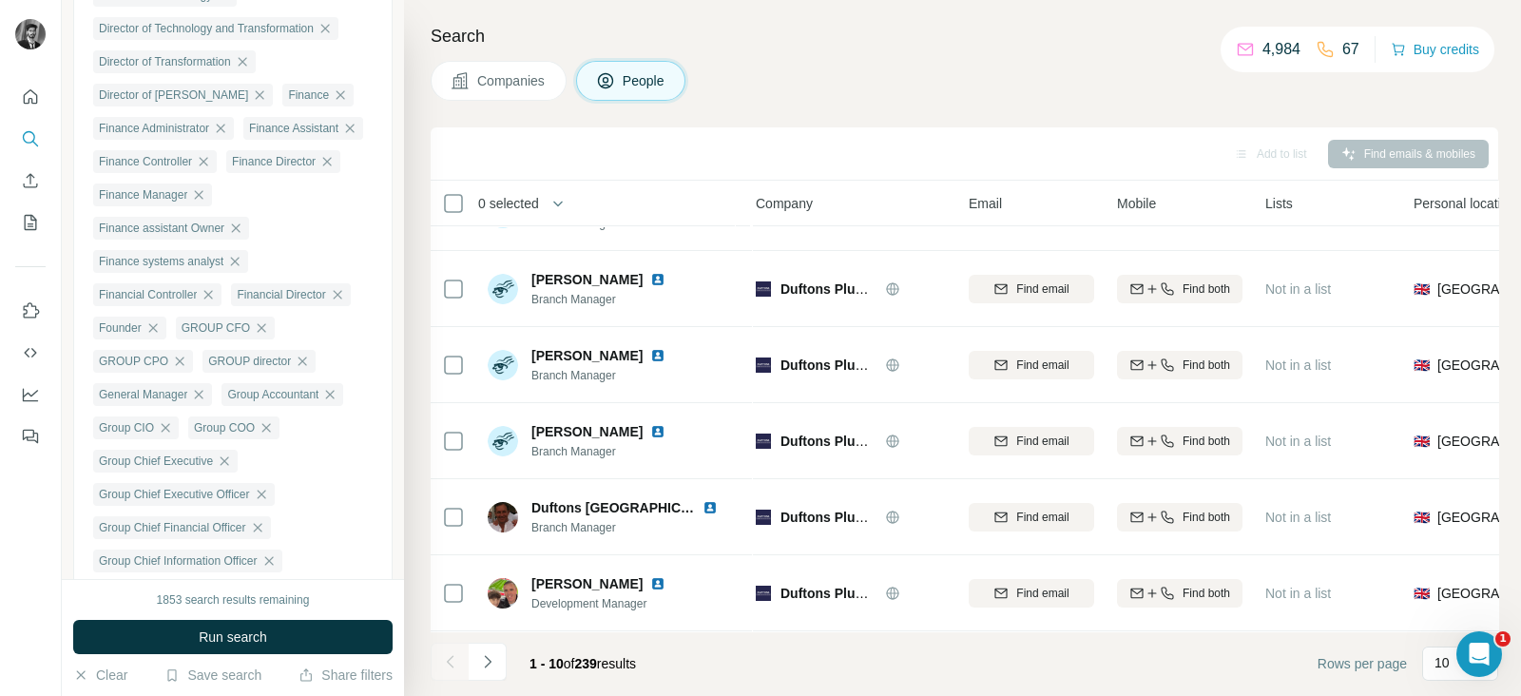
scroll to position [950, 0]
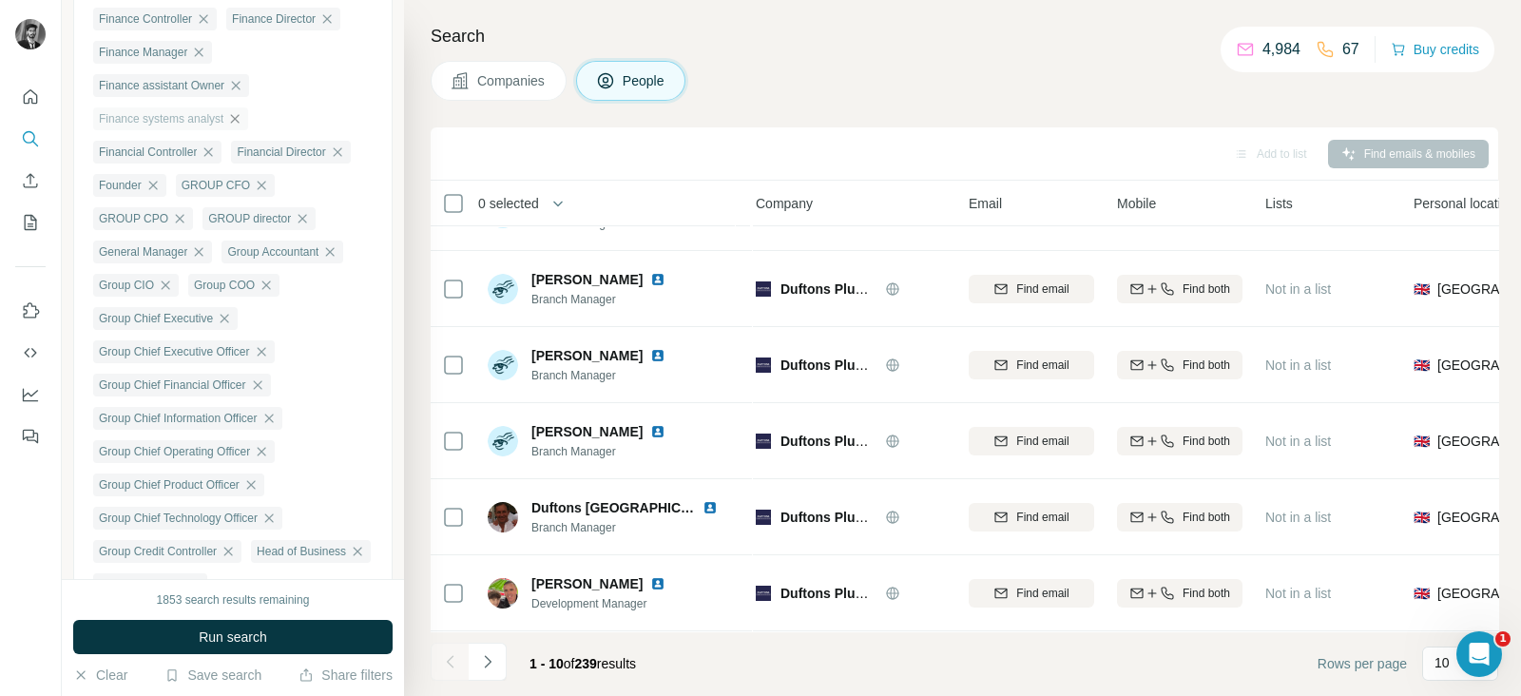
click at [236, 126] on icon "button" at bounding box center [234, 118] width 15 height 15
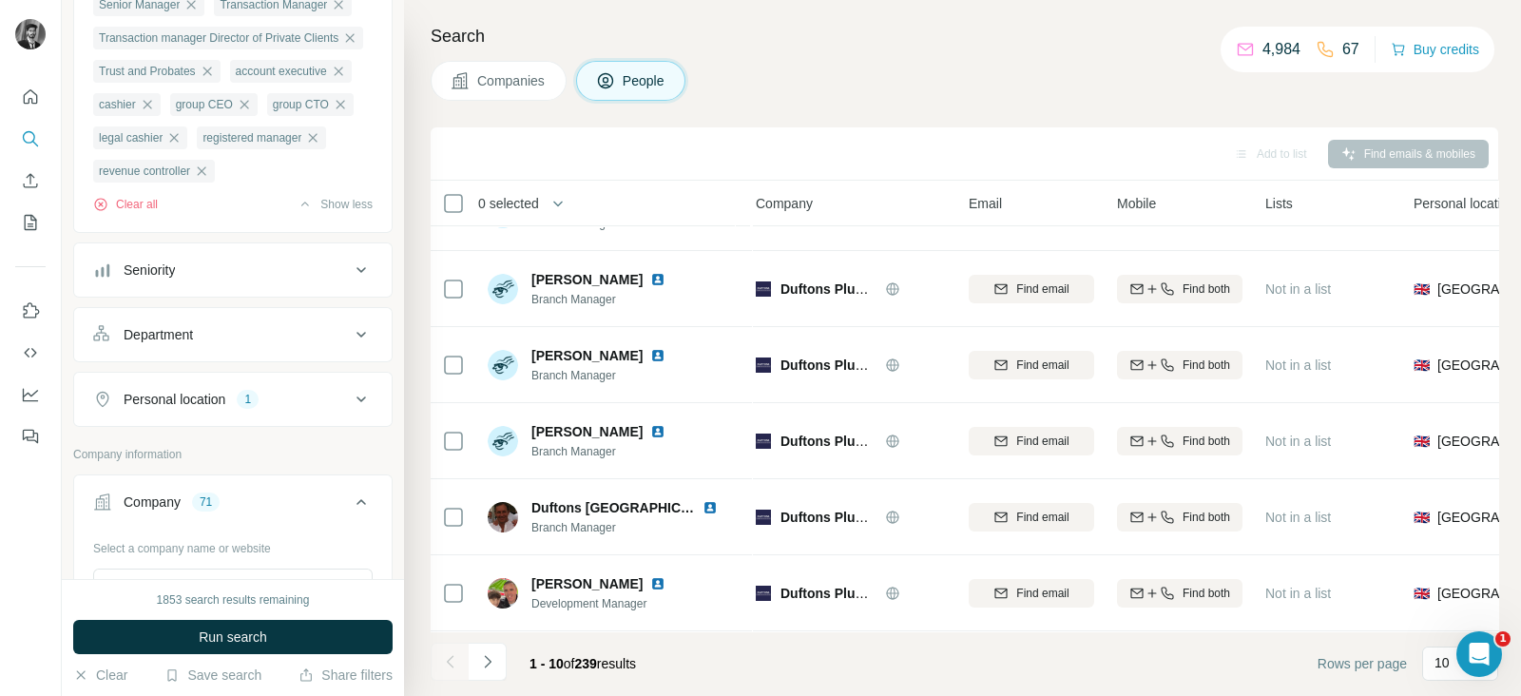
scroll to position [2139, 0]
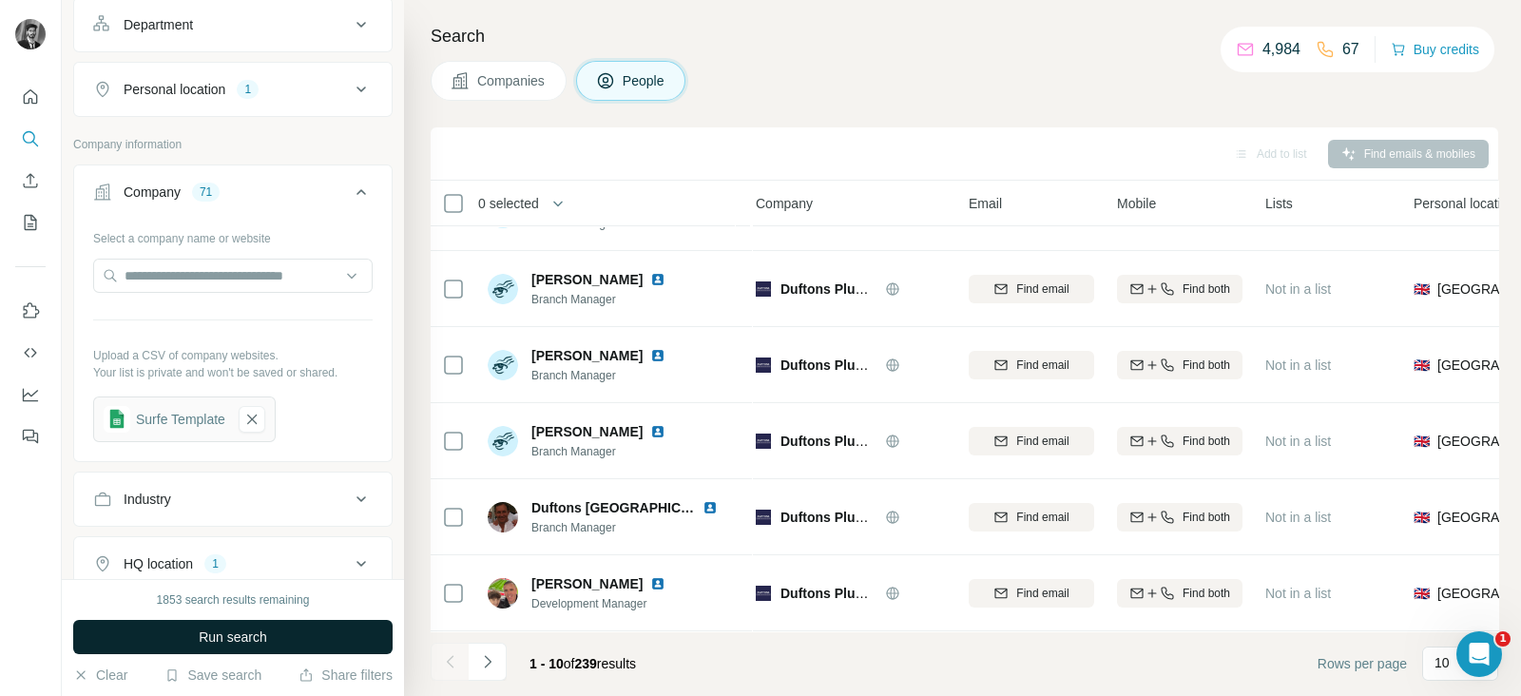
click at [290, 630] on button "Run search" at bounding box center [232, 637] width 319 height 34
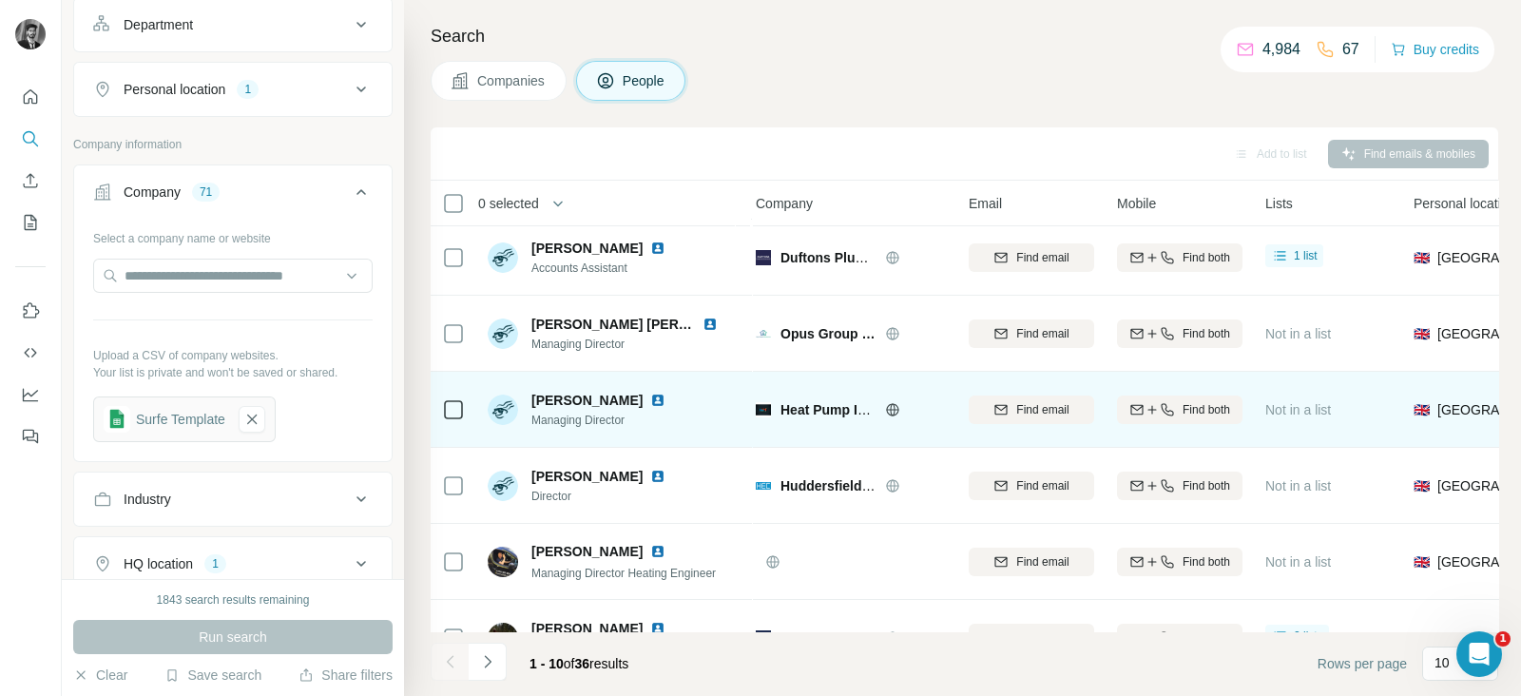
scroll to position [367, 6]
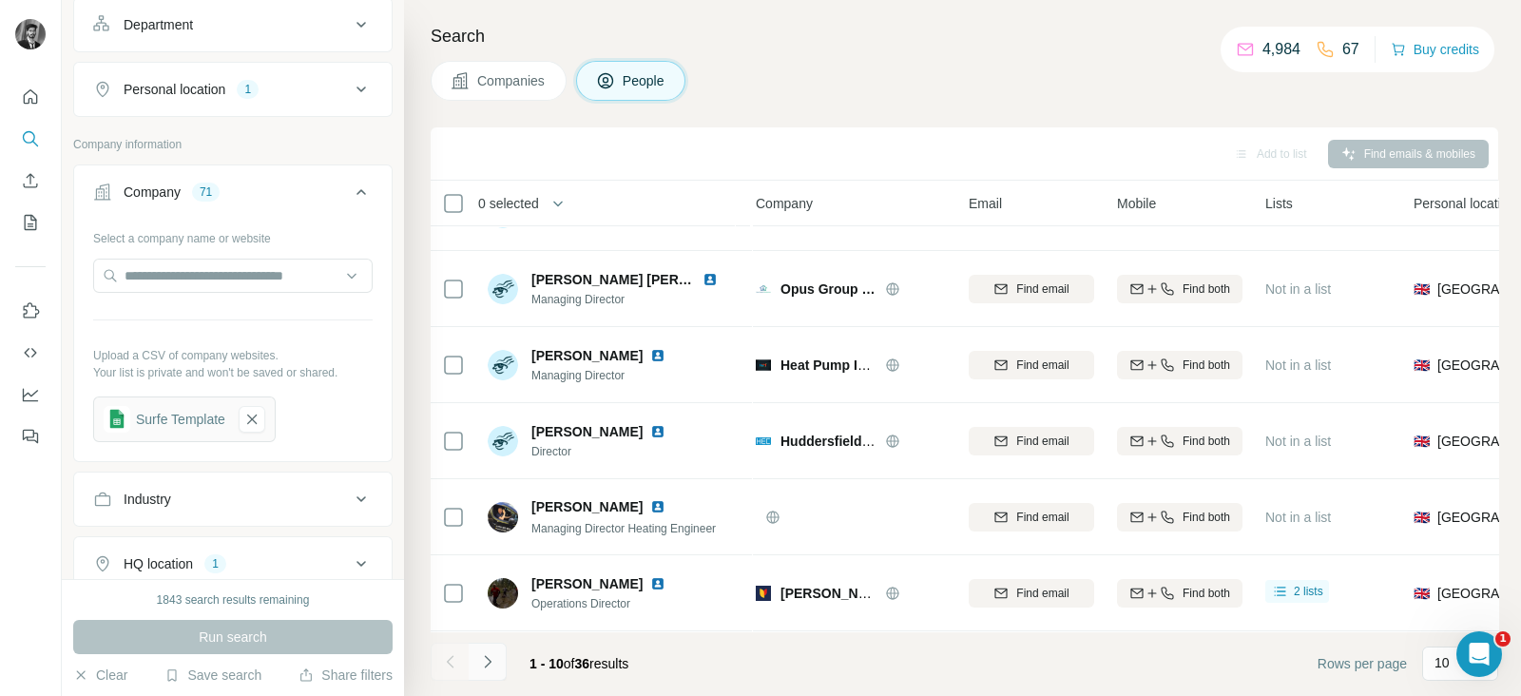
click at [492, 661] on icon "Navigate to next page" at bounding box center [487, 661] width 19 height 19
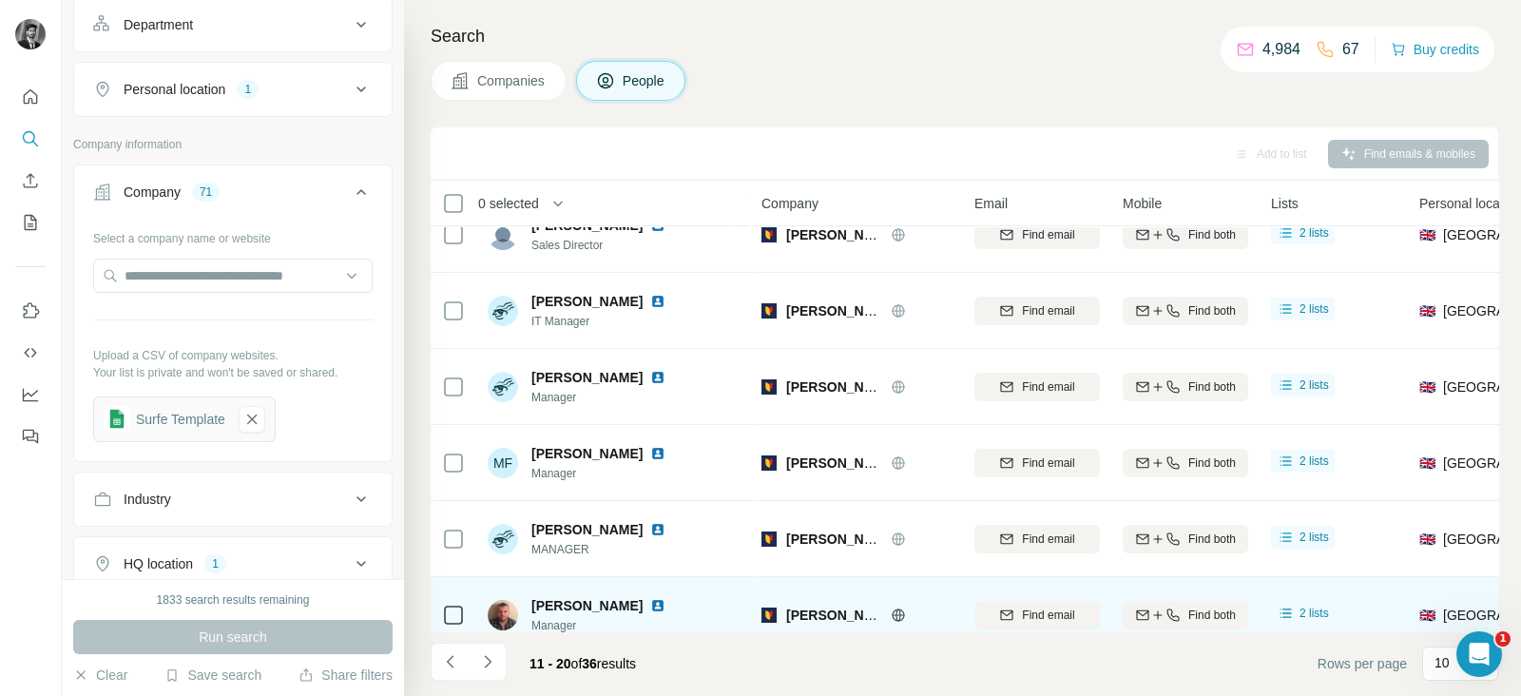
scroll to position [367, 0]
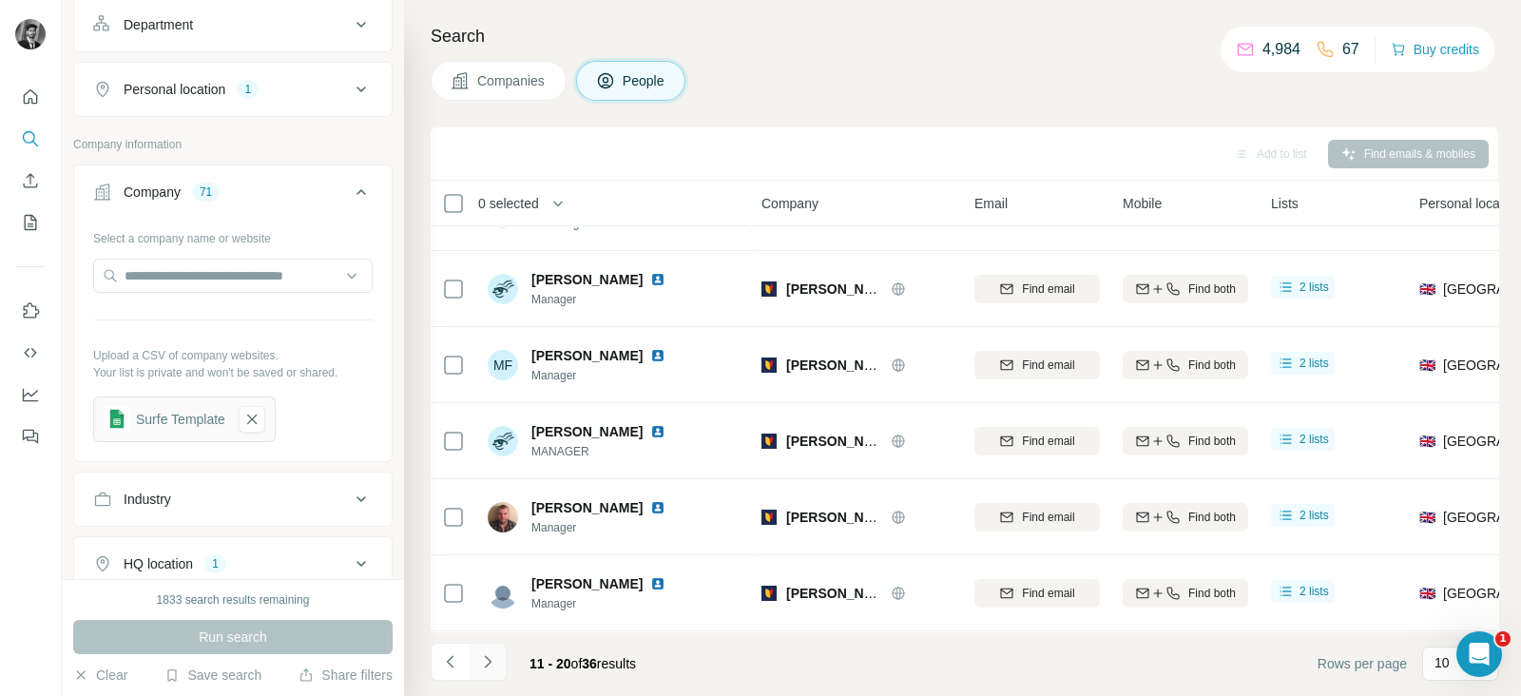
click at [491, 663] on icon "Navigate to next page" at bounding box center [487, 661] width 19 height 19
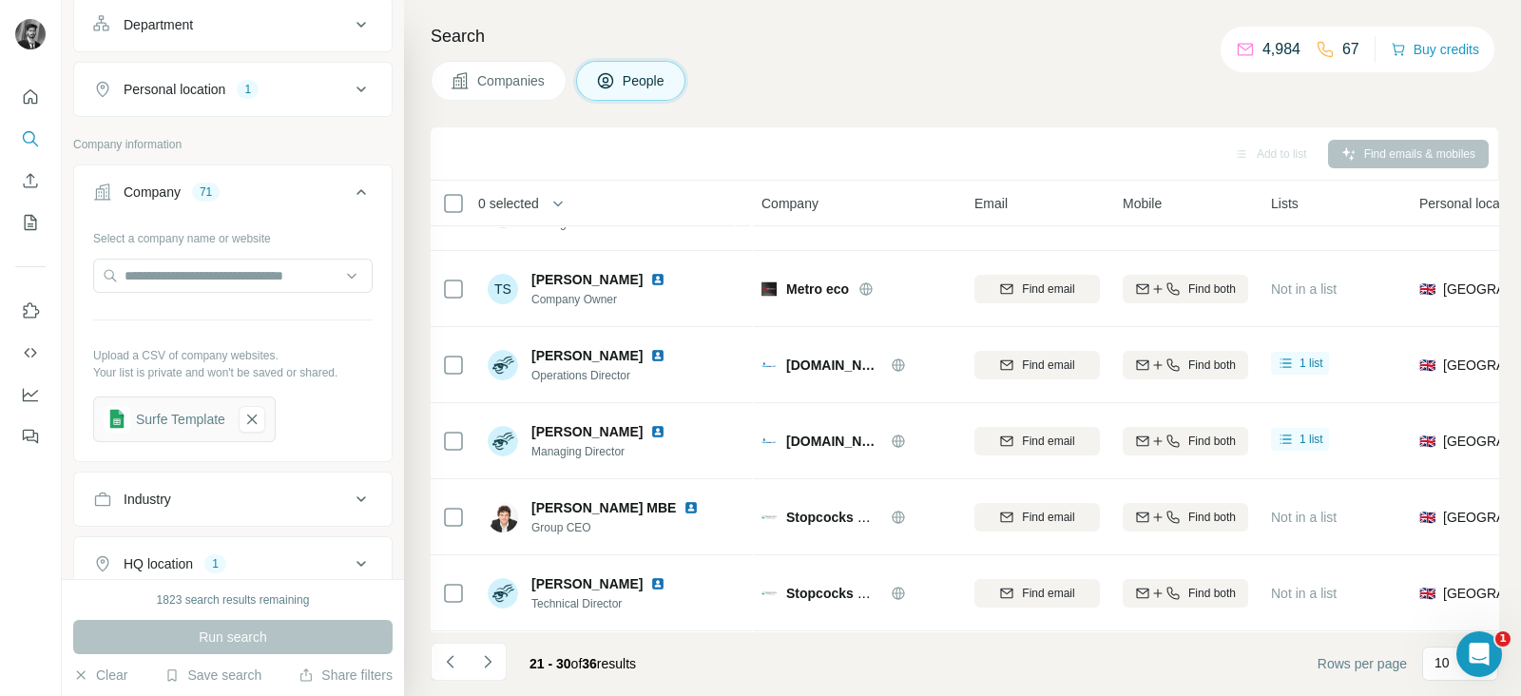
click at [461, 83] on icon at bounding box center [460, 80] width 16 height 16
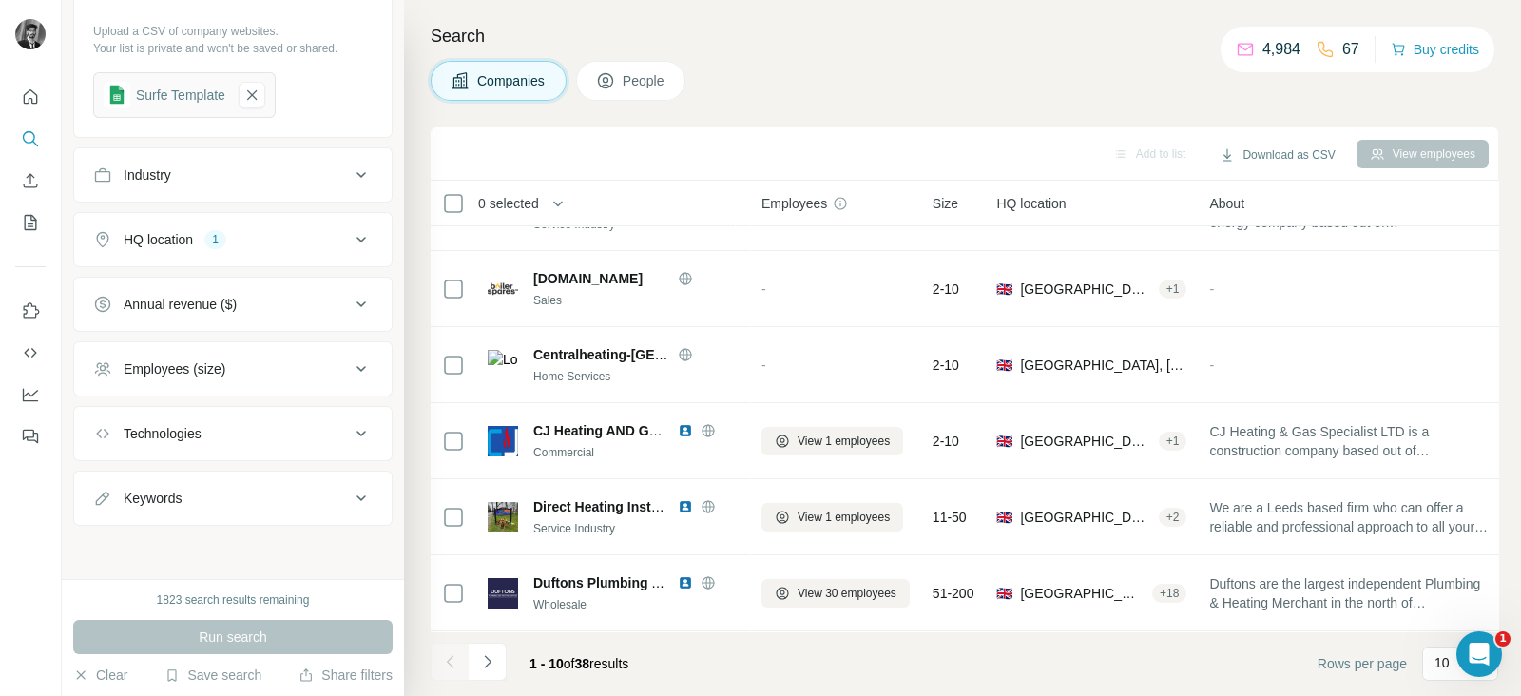
scroll to position [0, 0]
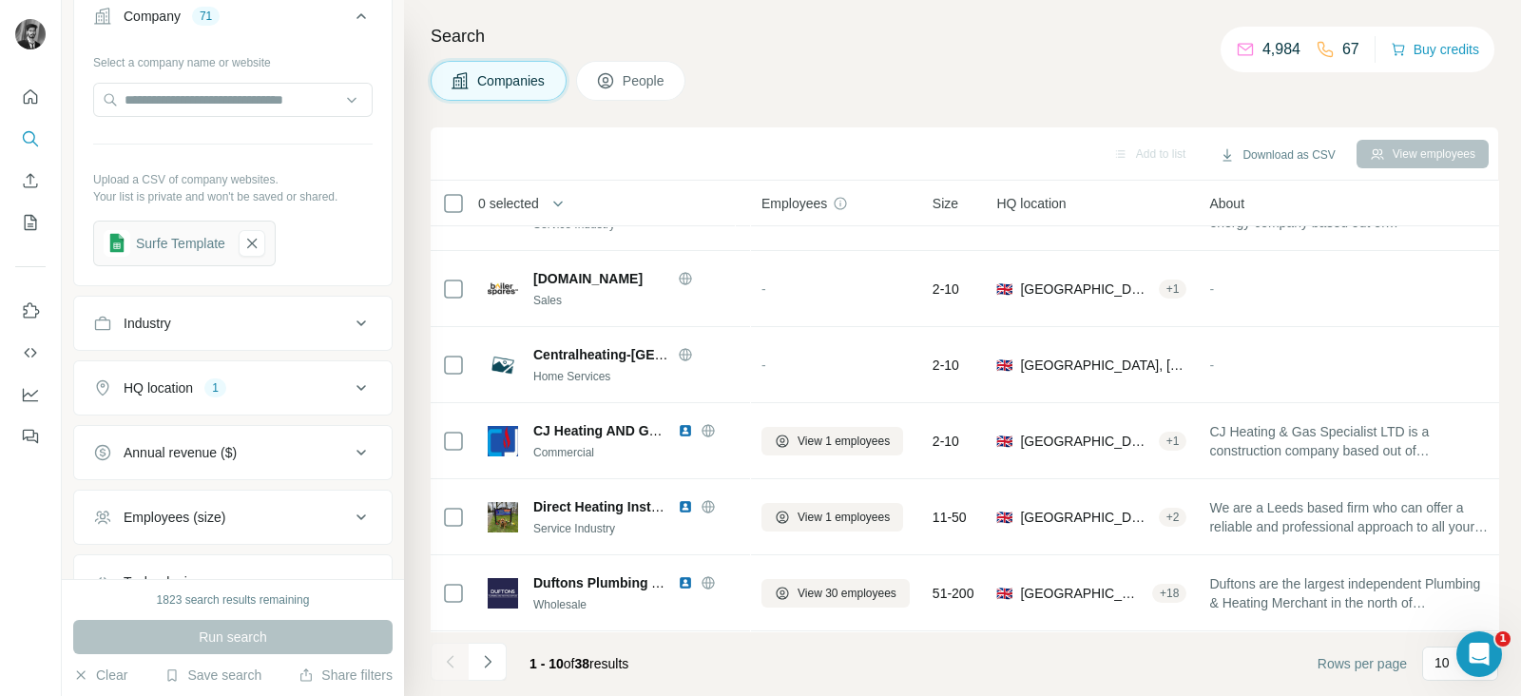
scroll to position [237, 0]
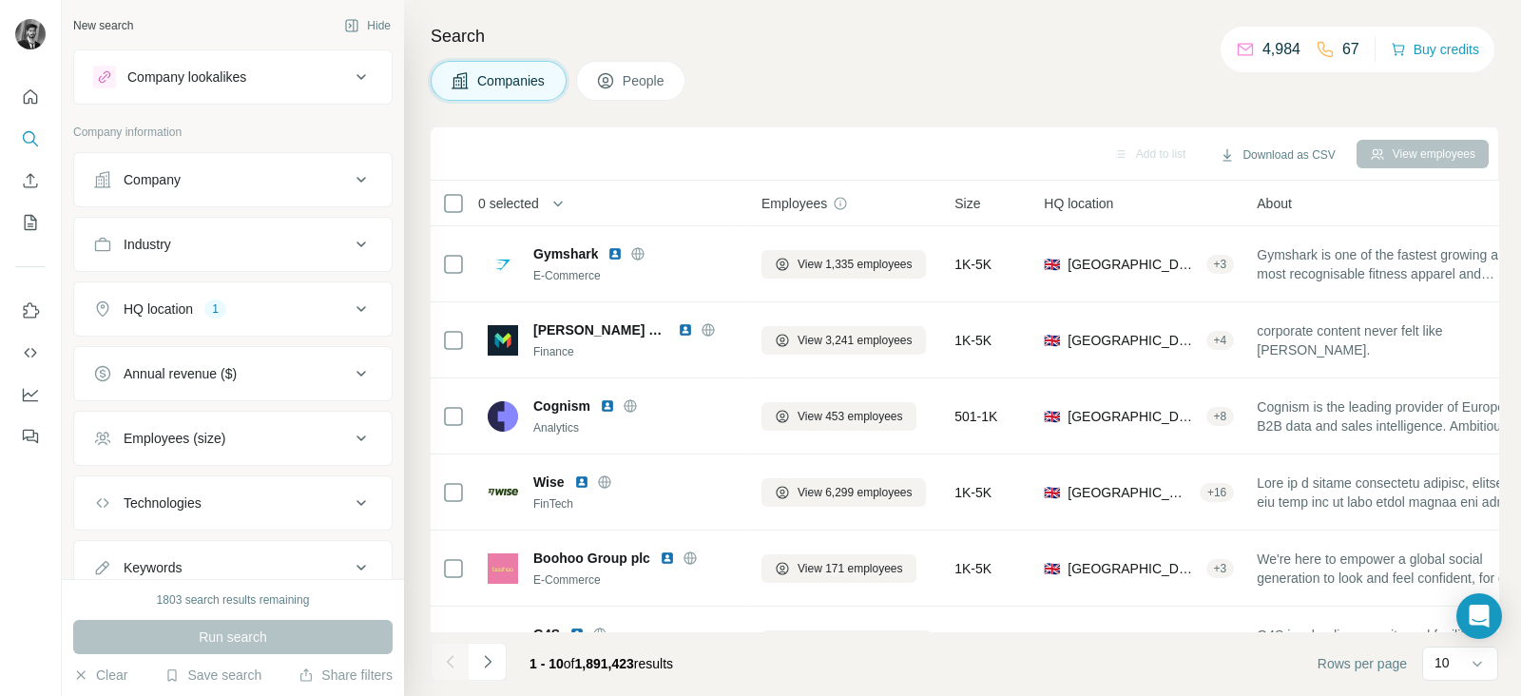
click at [293, 178] on div "Company" at bounding box center [221, 179] width 257 height 19
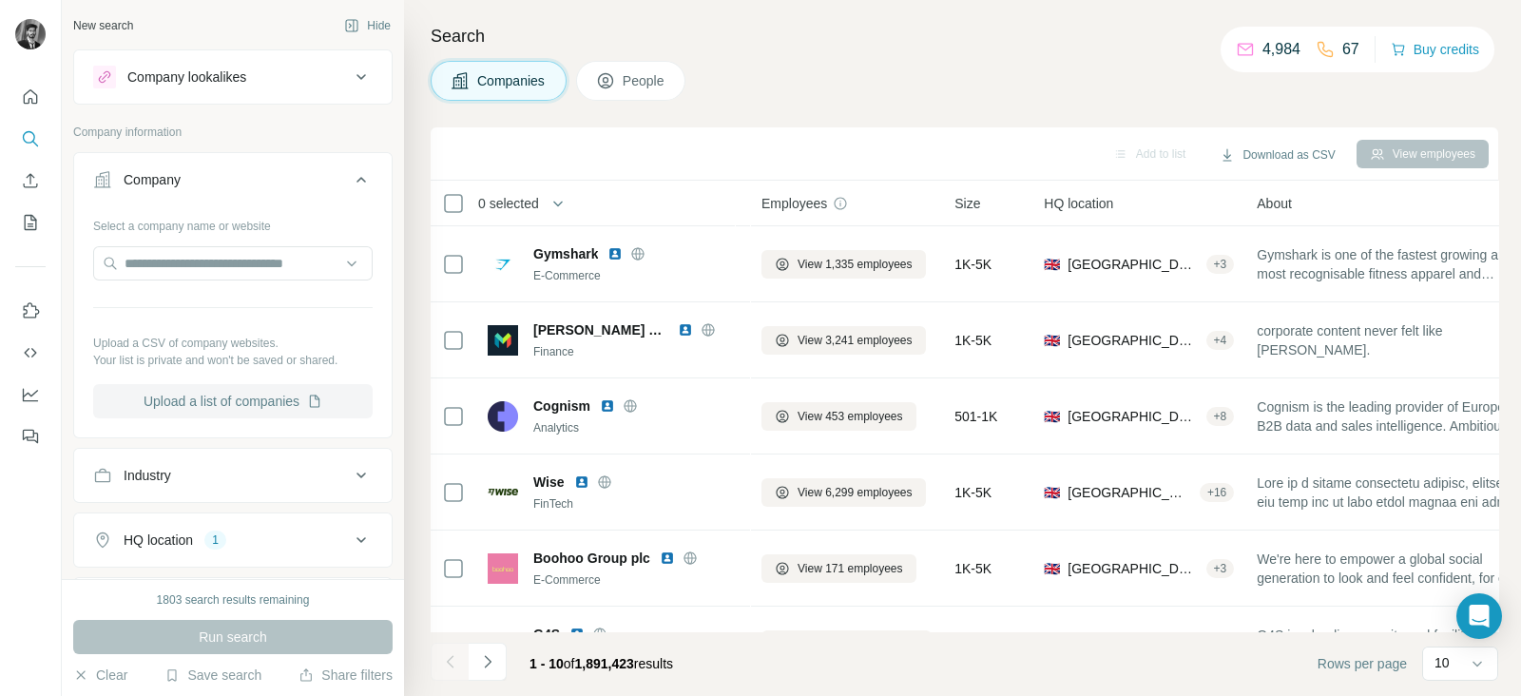
click at [280, 399] on button "Upload a list of companies" at bounding box center [233, 401] width 280 height 34
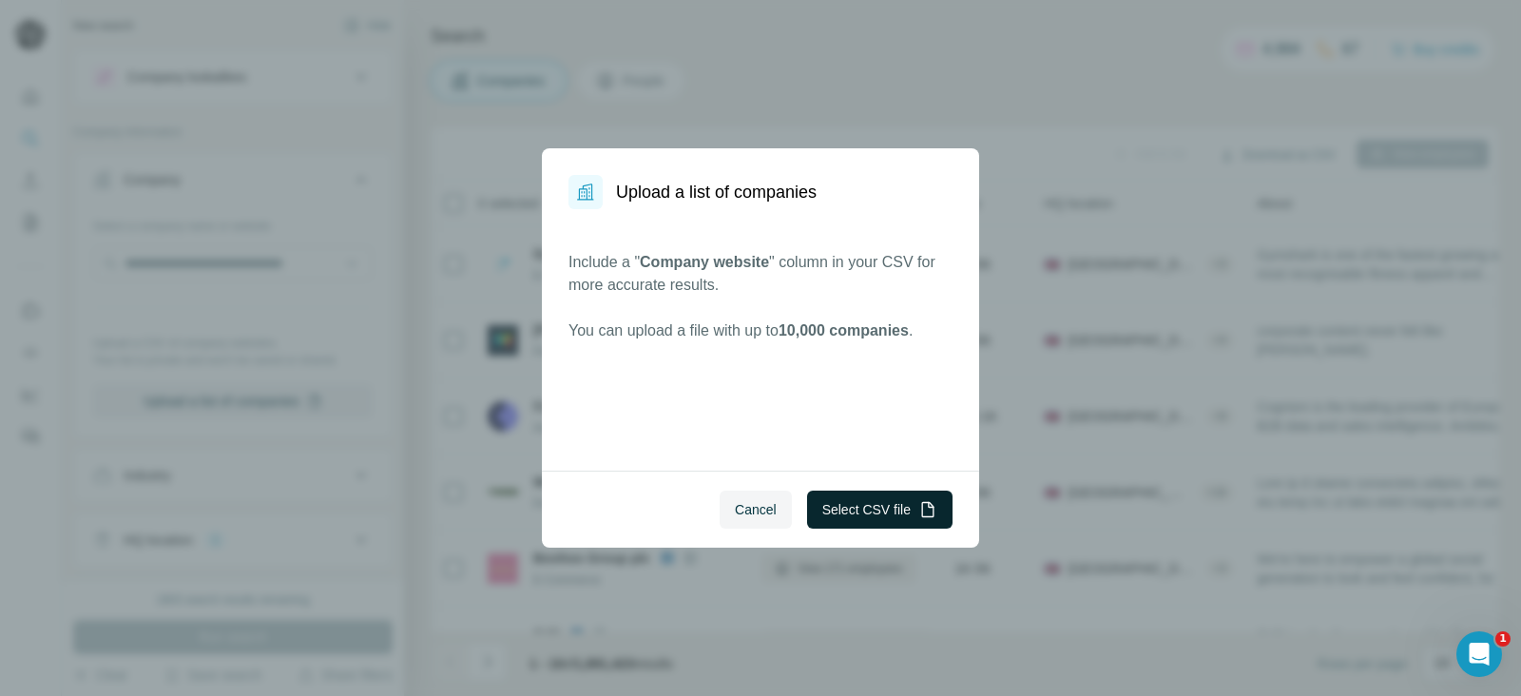
click at [856, 506] on button "Select CSV file" at bounding box center [879, 510] width 145 height 38
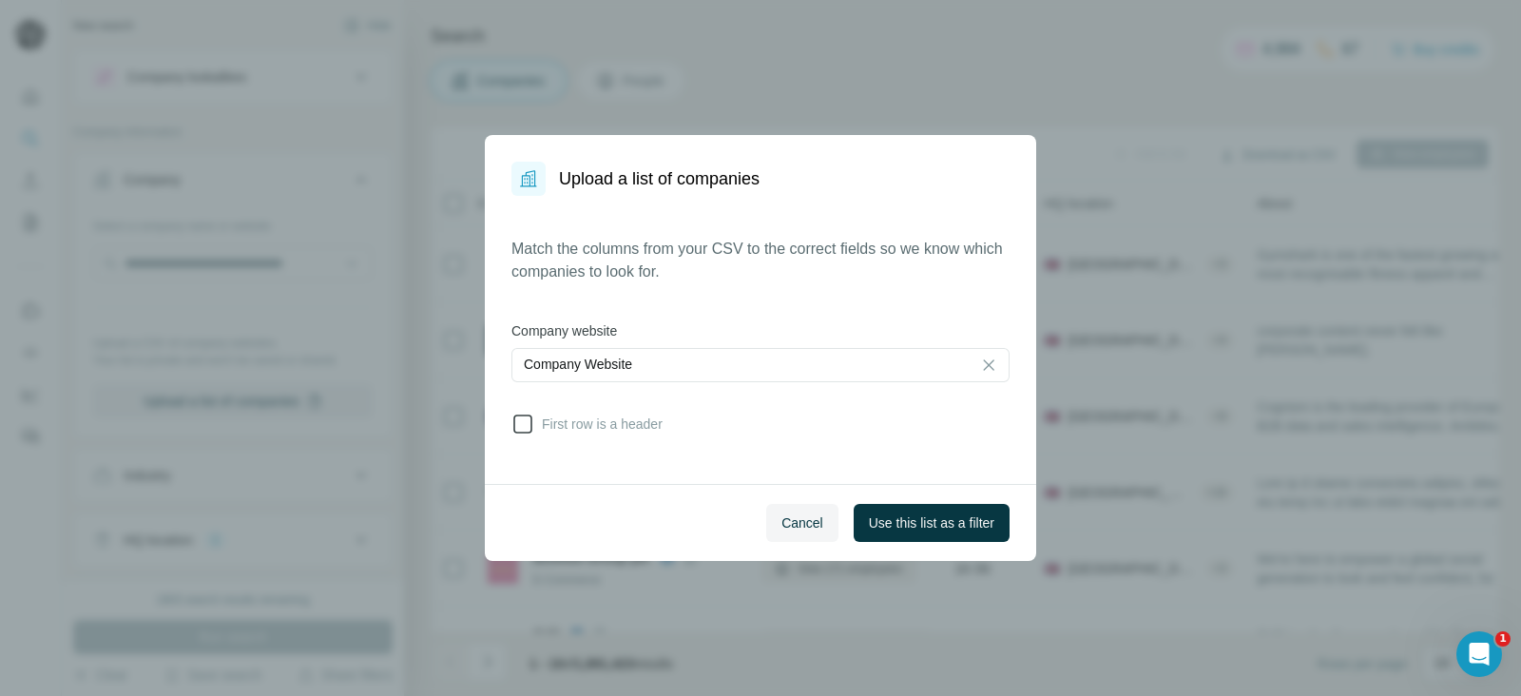
click at [520, 419] on icon at bounding box center [523, 424] width 23 height 23
click at [968, 527] on span "Use this list as a filter" at bounding box center [932, 522] width 126 height 19
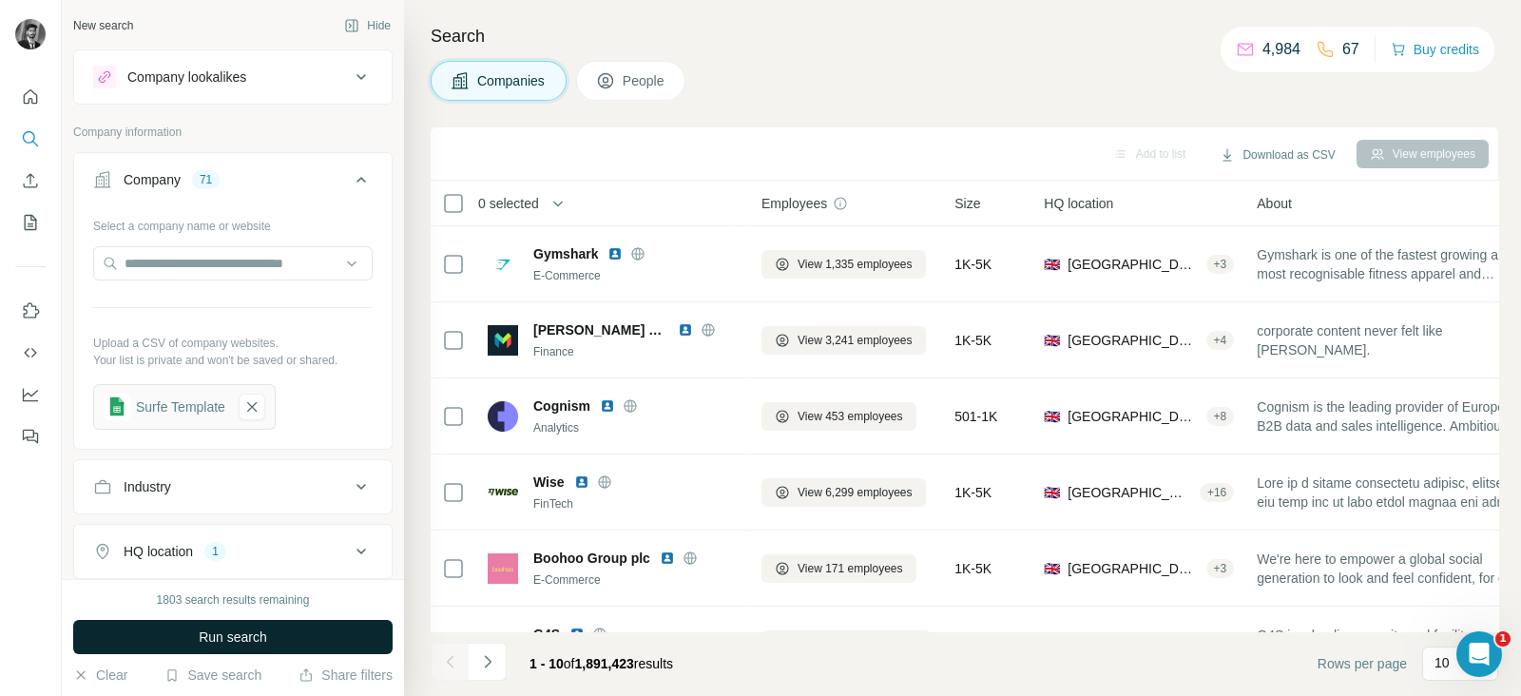
click at [232, 647] on button "Run search" at bounding box center [232, 637] width 319 height 34
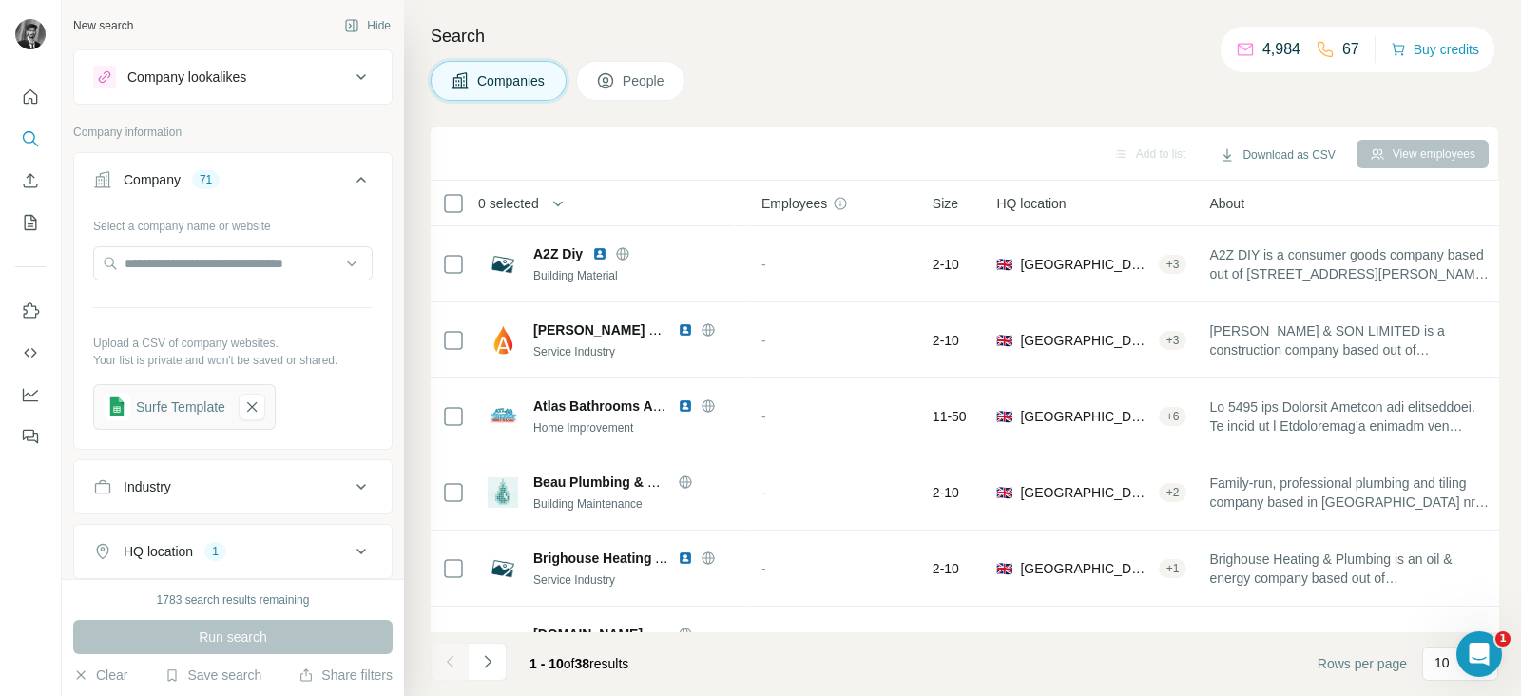
click at [623, 73] on button "People" at bounding box center [631, 81] width 110 height 40
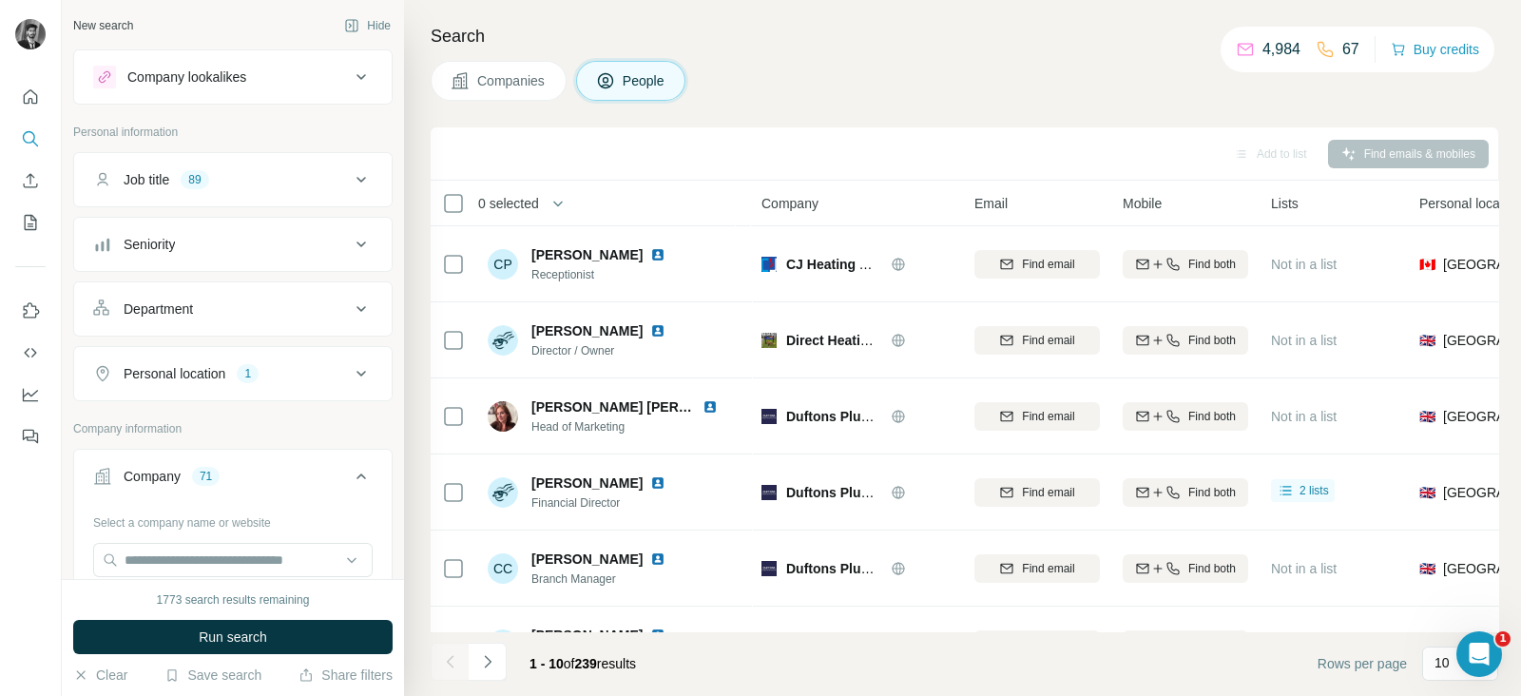
click at [350, 182] on icon at bounding box center [361, 179] width 23 height 23
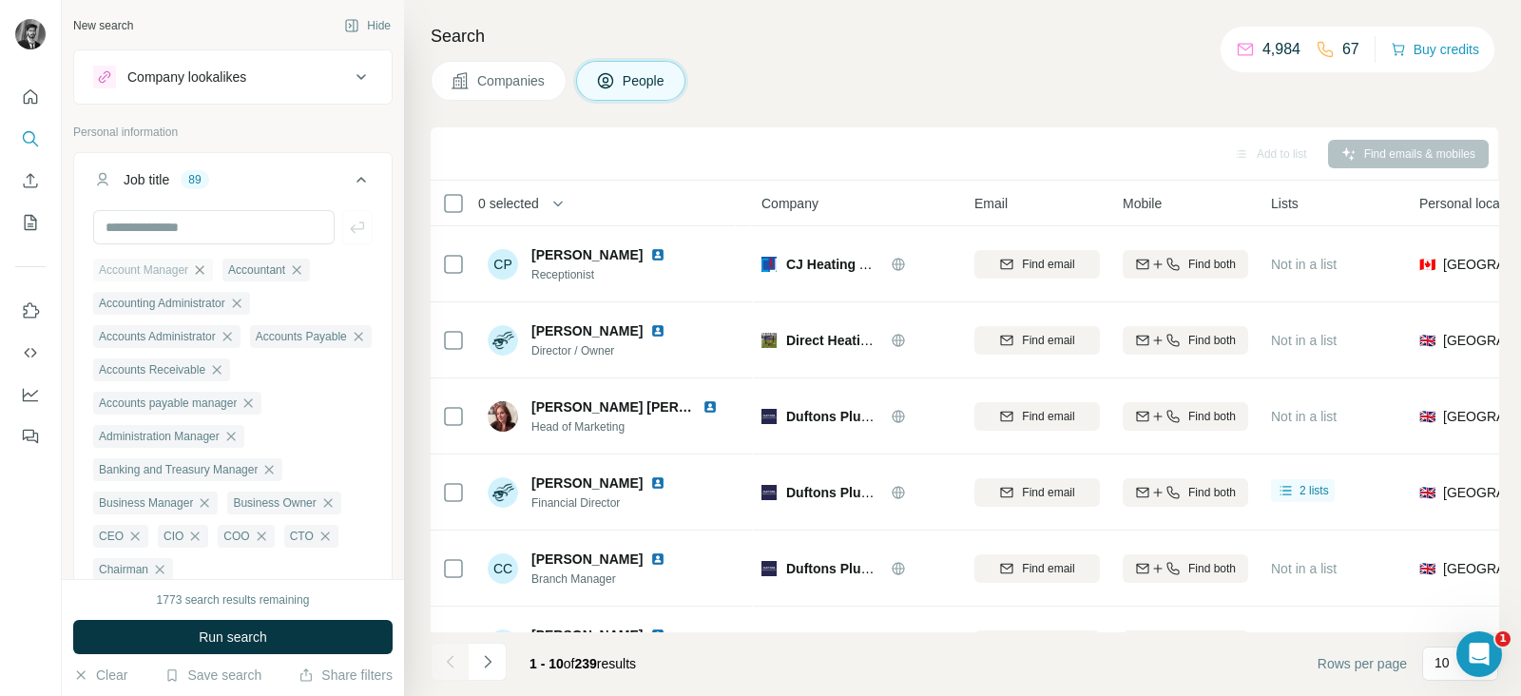
click at [203, 265] on icon "button" at bounding box center [199, 269] width 15 height 15
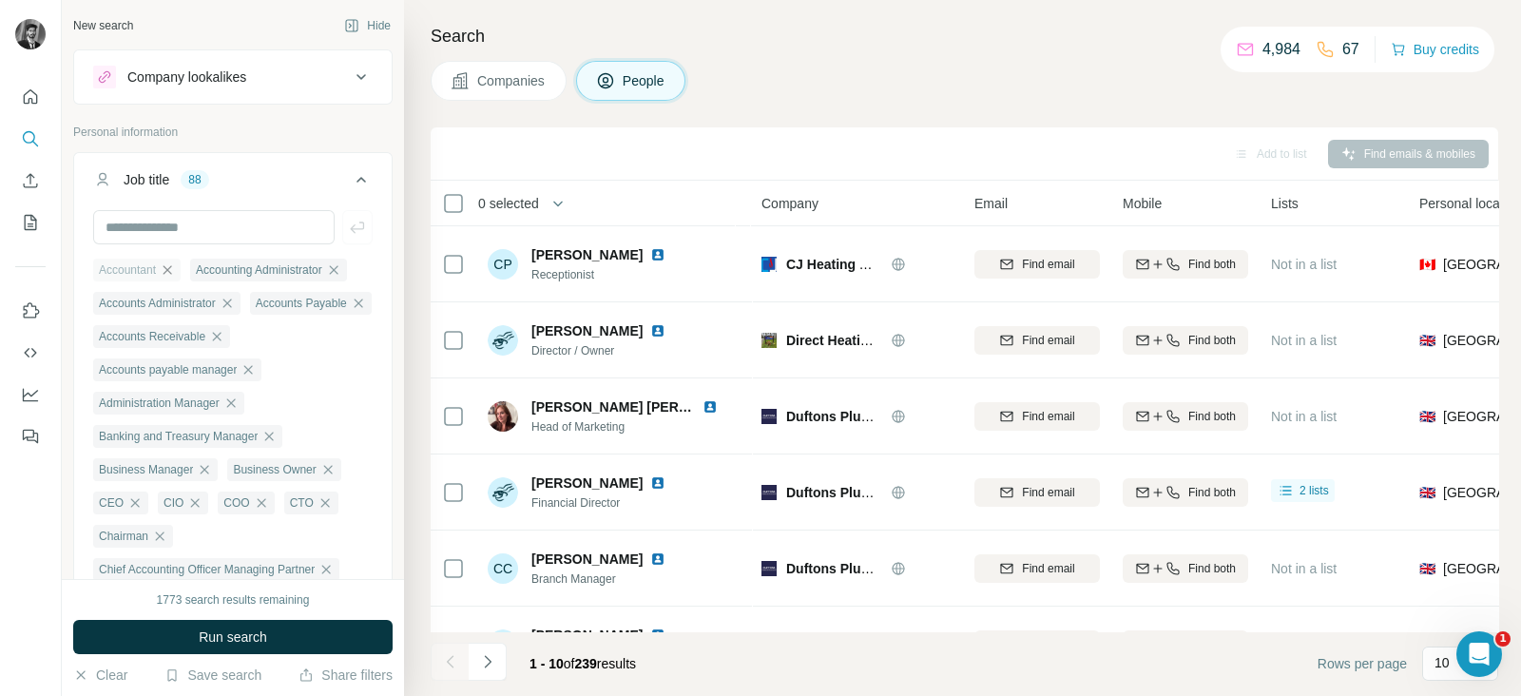
click at [172, 266] on icon "button" at bounding box center [168, 269] width 9 height 9
click at [241, 263] on icon "button" at bounding box center [236, 269] width 15 height 15
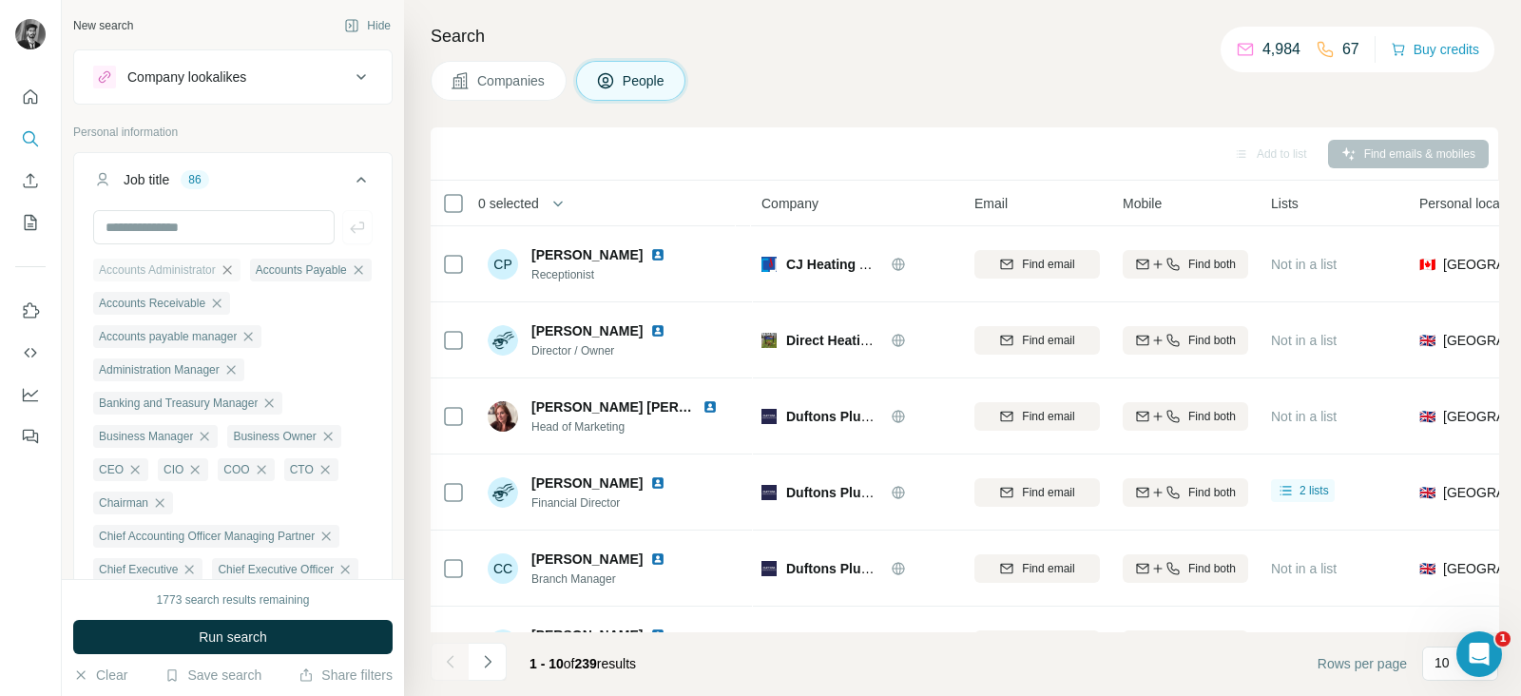
click at [231, 269] on icon "button" at bounding box center [226, 269] width 9 height 9
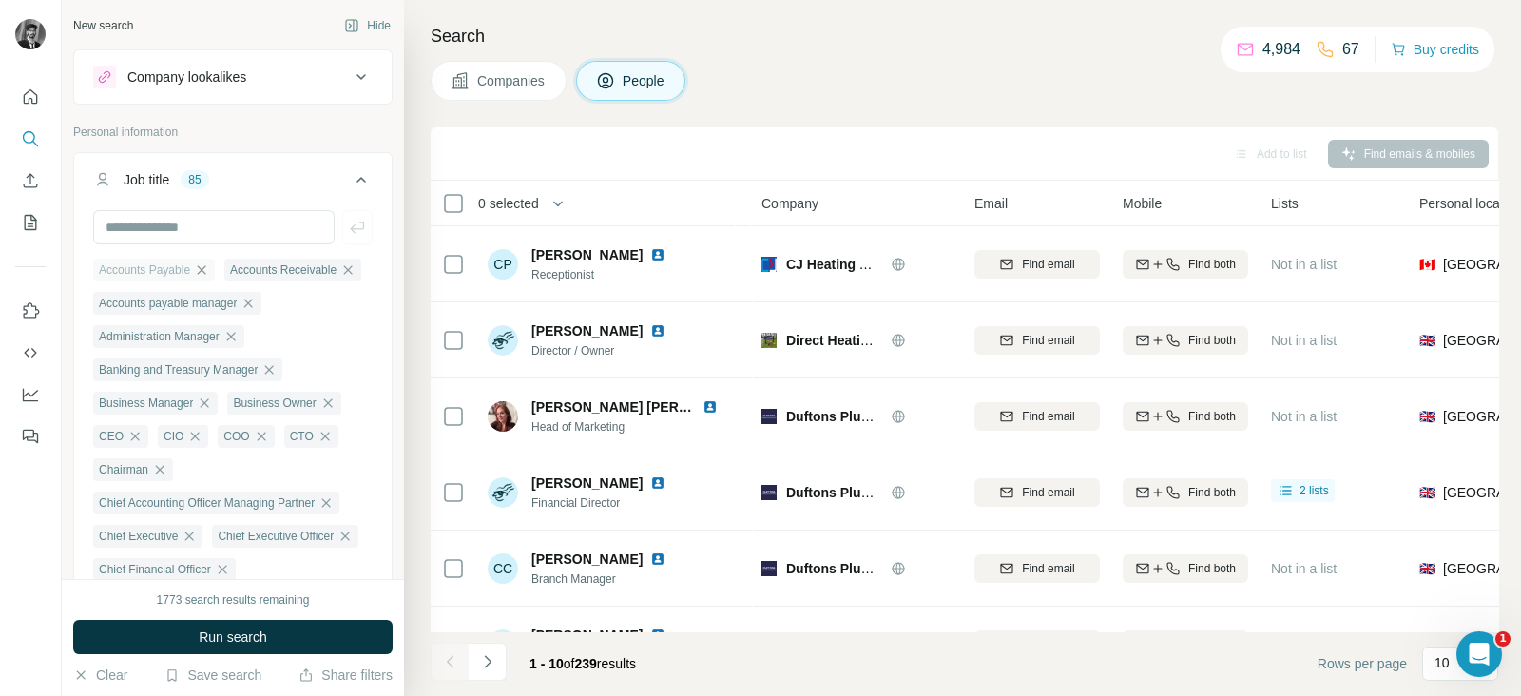
click at [201, 262] on icon "button" at bounding box center [201, 269] width 15 height 15
click at [218, 270] on icon "button" at bounding box center [216, 269] width 15 height 15
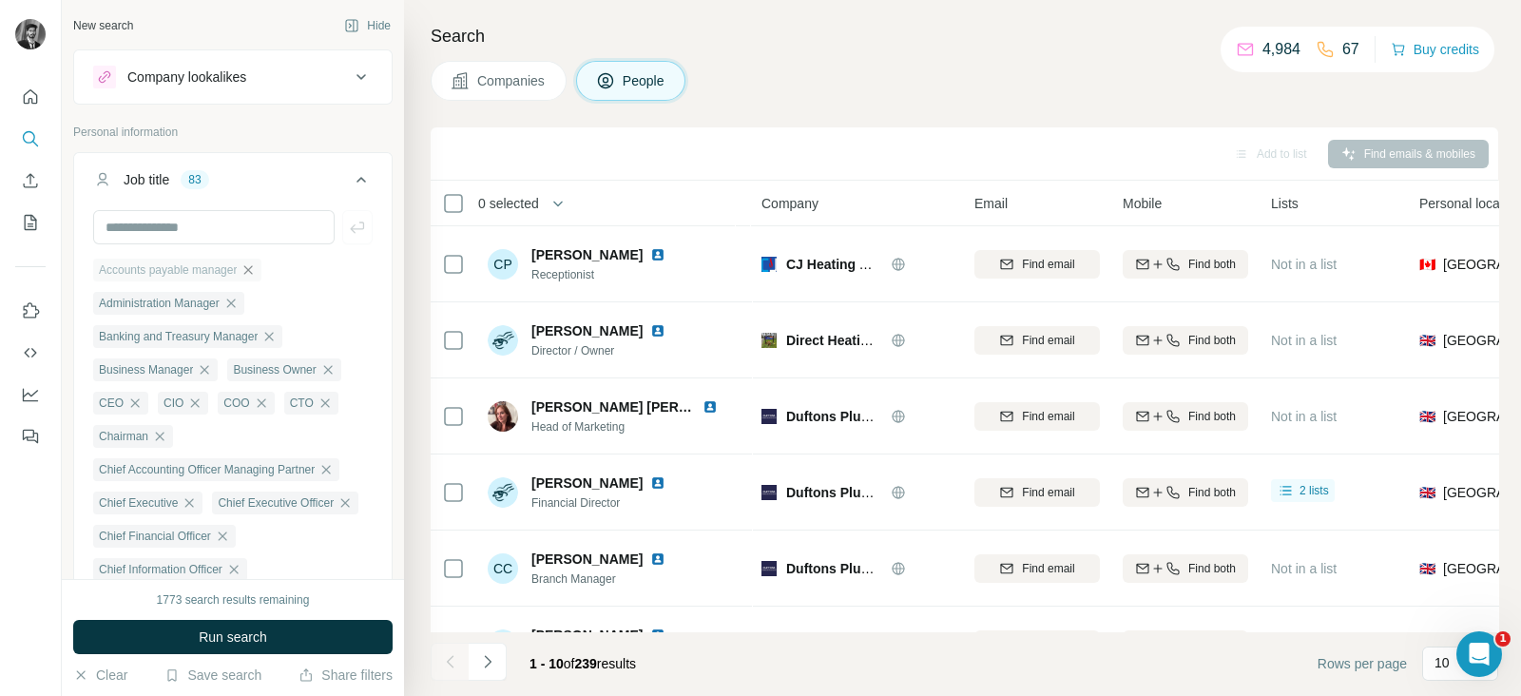
click at [252, 263] on icon "button" at bounding box center [248, 269] width 15 height 15
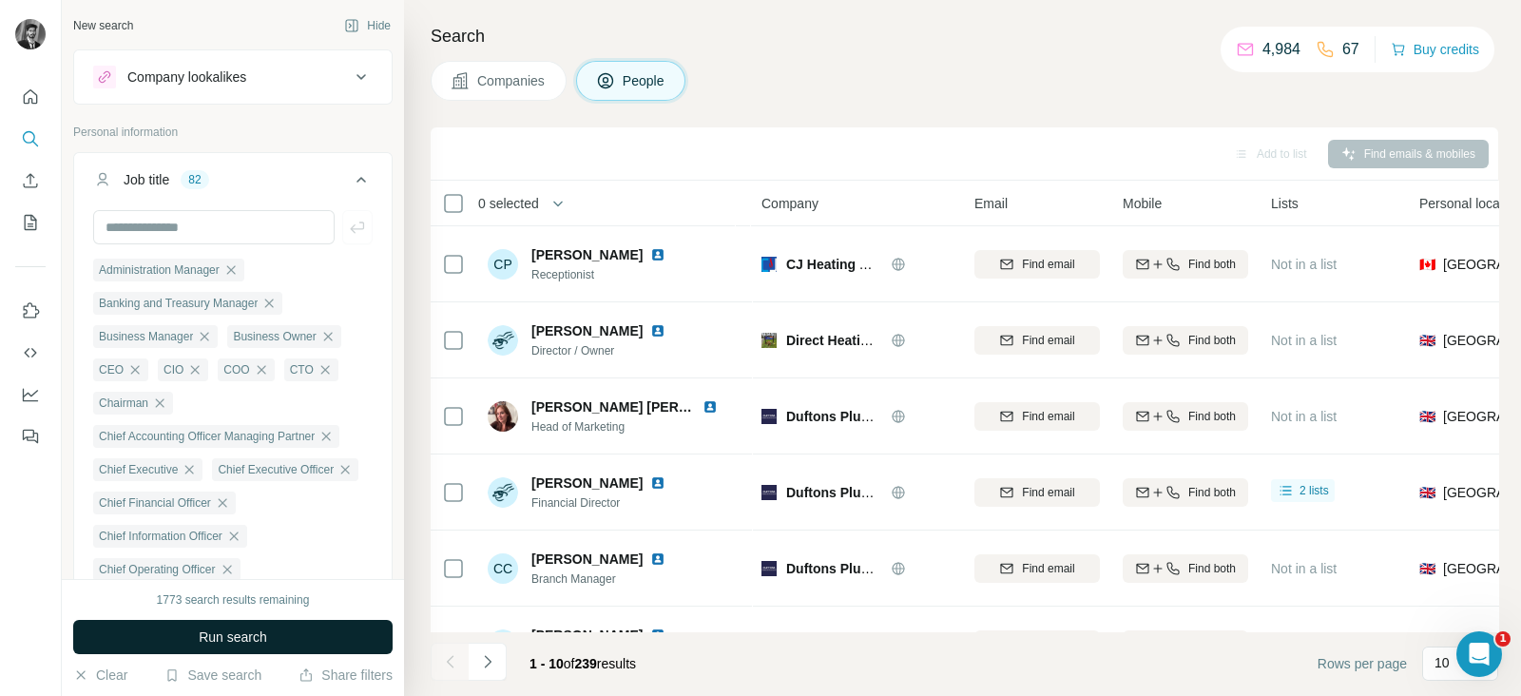
click at [289, 648] on button "Run search" at bounding box center [232, 637] width 319 height 34
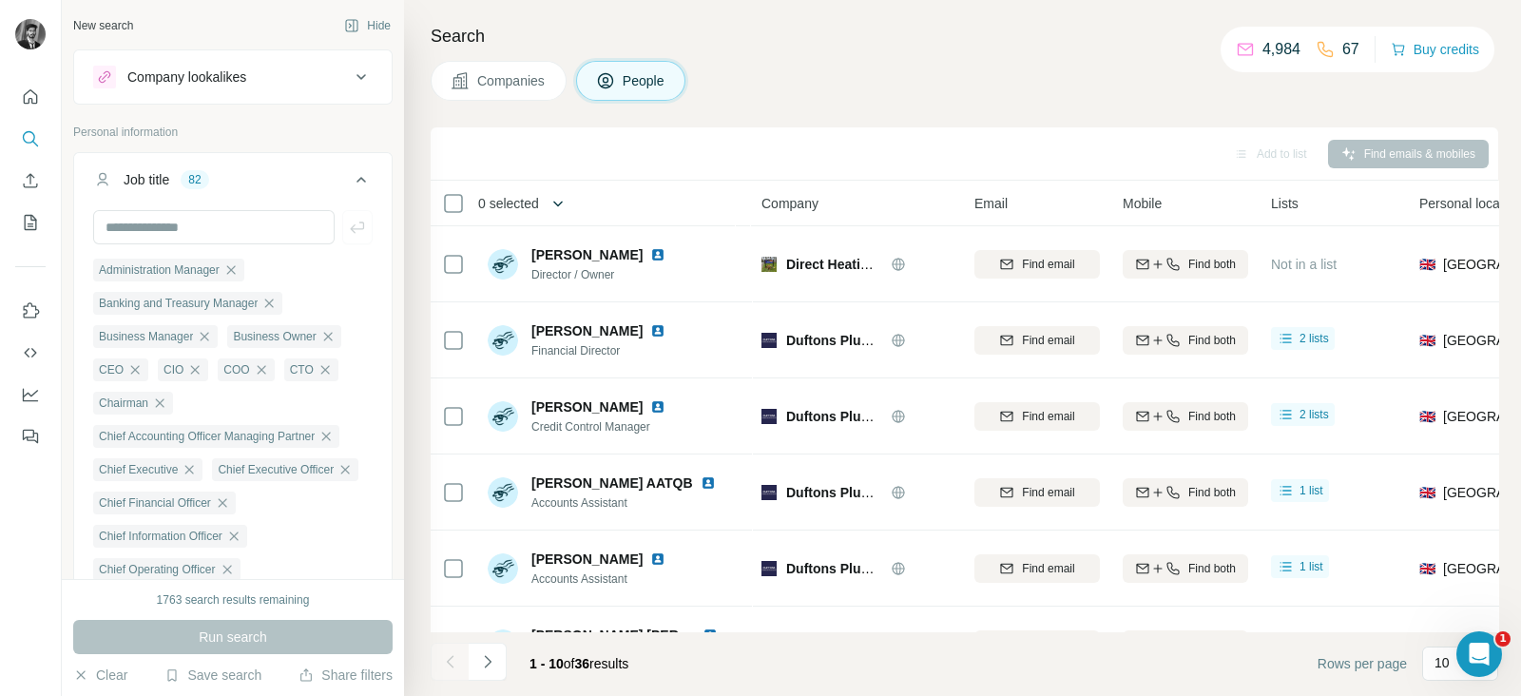
click at [555, 211] on icon "button" at bounding box center [558, 203] width 19 height 19
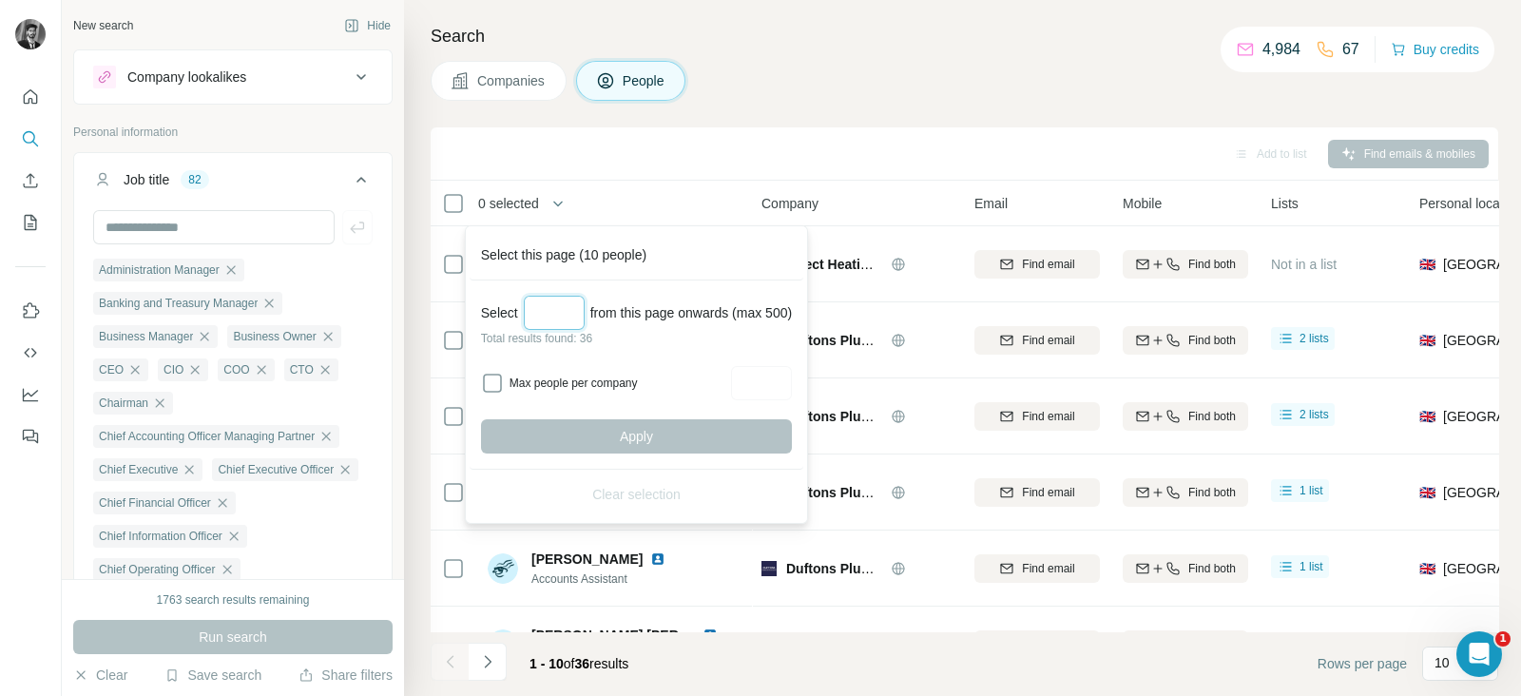
click at [557, 309] on input "Select a number (up to 500)" at bounding box center [554, 313] width 61 height 34
type input "**"
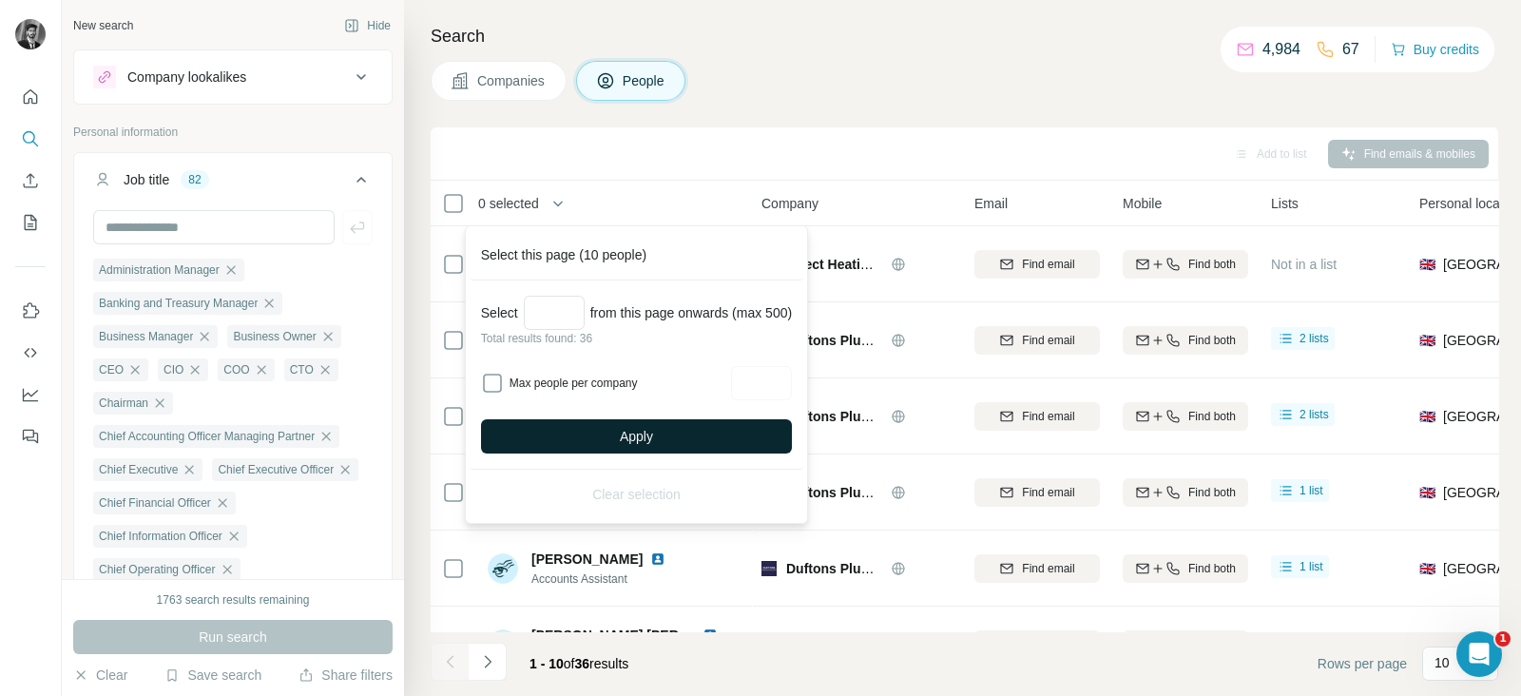
click at [562, 439] on button "Apply" at bounding box center [636, 436] width 311 height 34
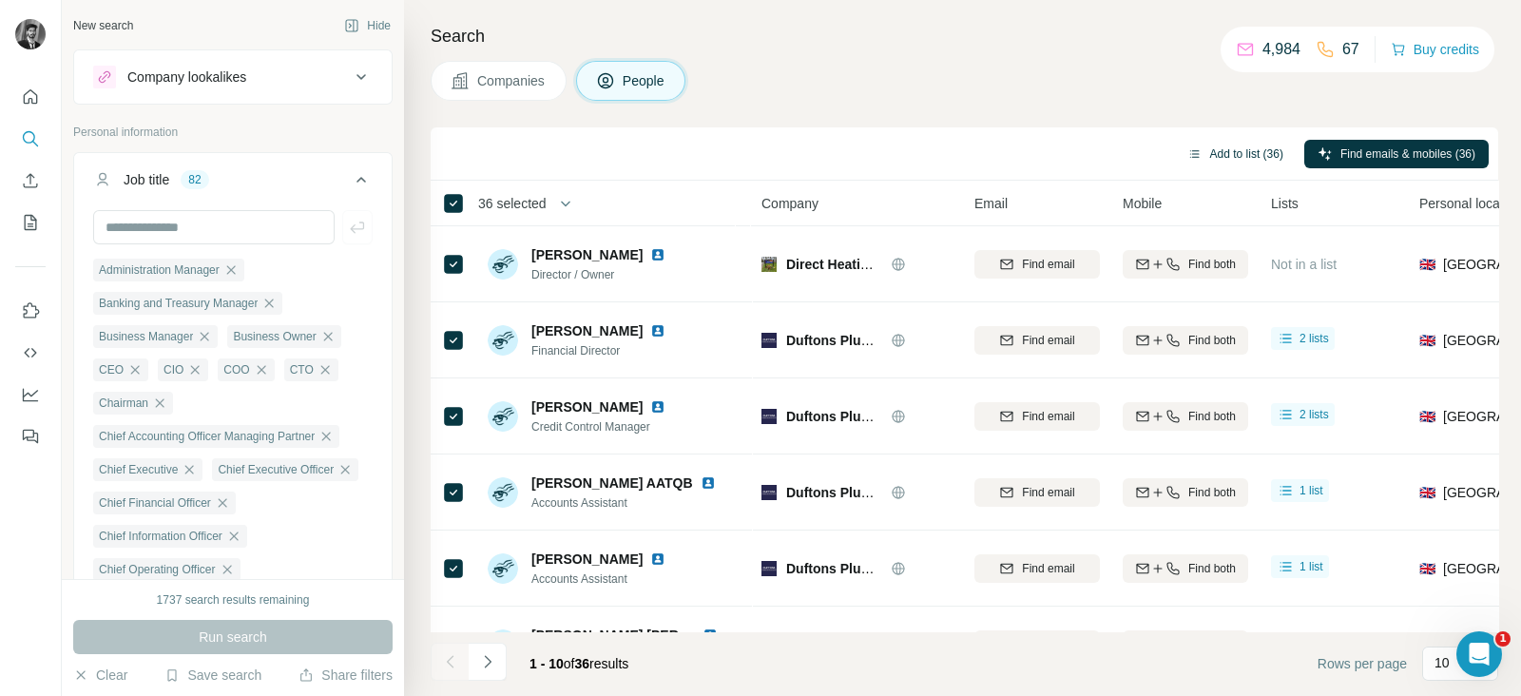
click at [1212, 154] on button "Add to list (36)" at bounding box center [1235, 154] width 123 height 29
click at [1202, 146] on button "Add to list (36)" at bounding box center [1235, 154] width 123 height 29
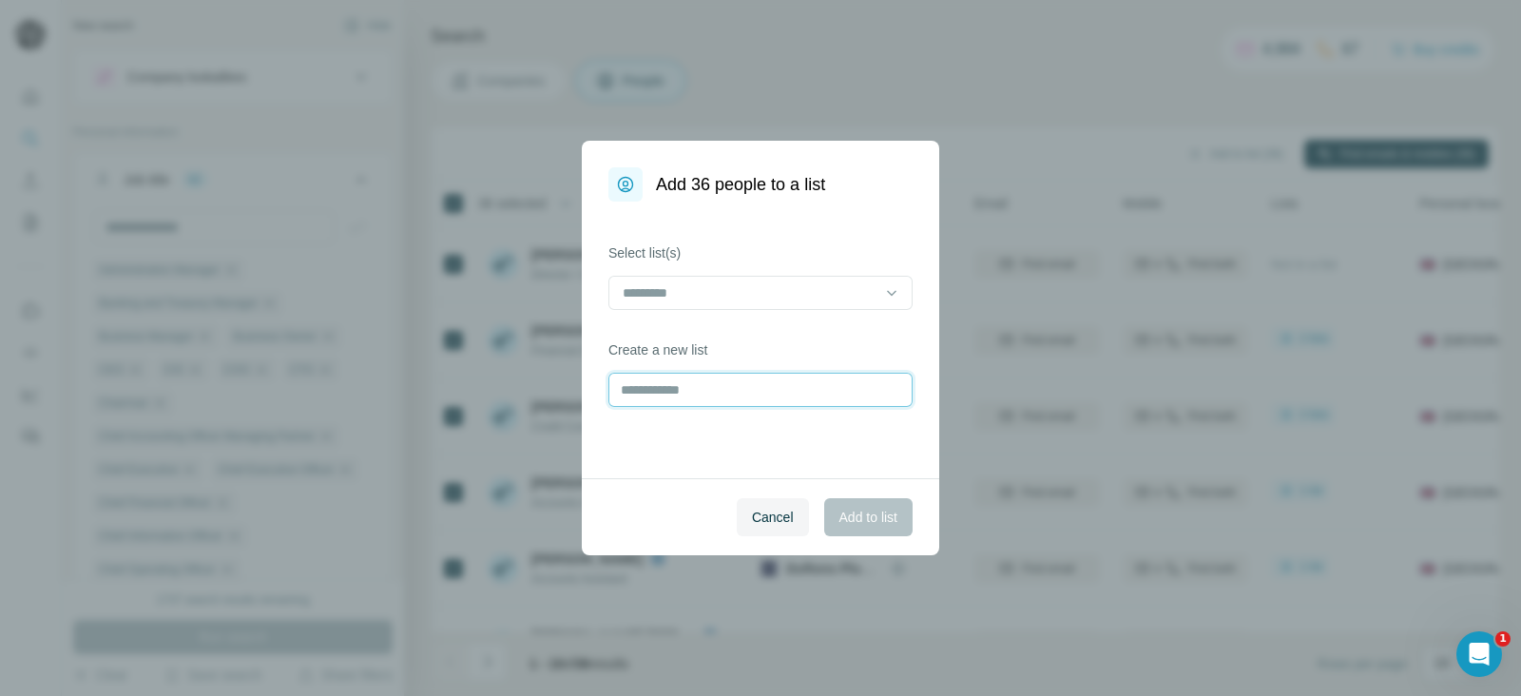
click at [786, 396] on input "text" at bounding box center [760, 390] width 304 height 34
type input "**********"
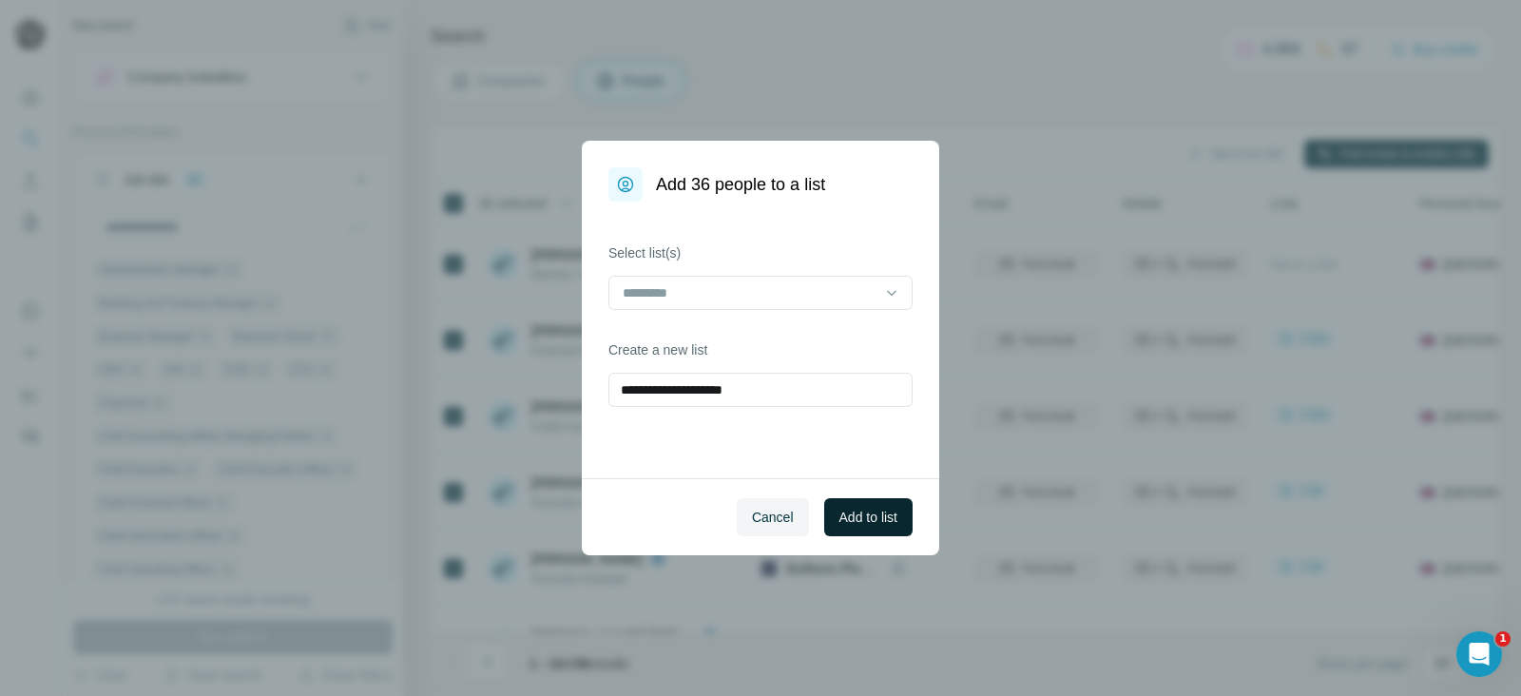
click at [876, 511] on span "Add to list" at bounding box center [869, 517] width 58 height 19
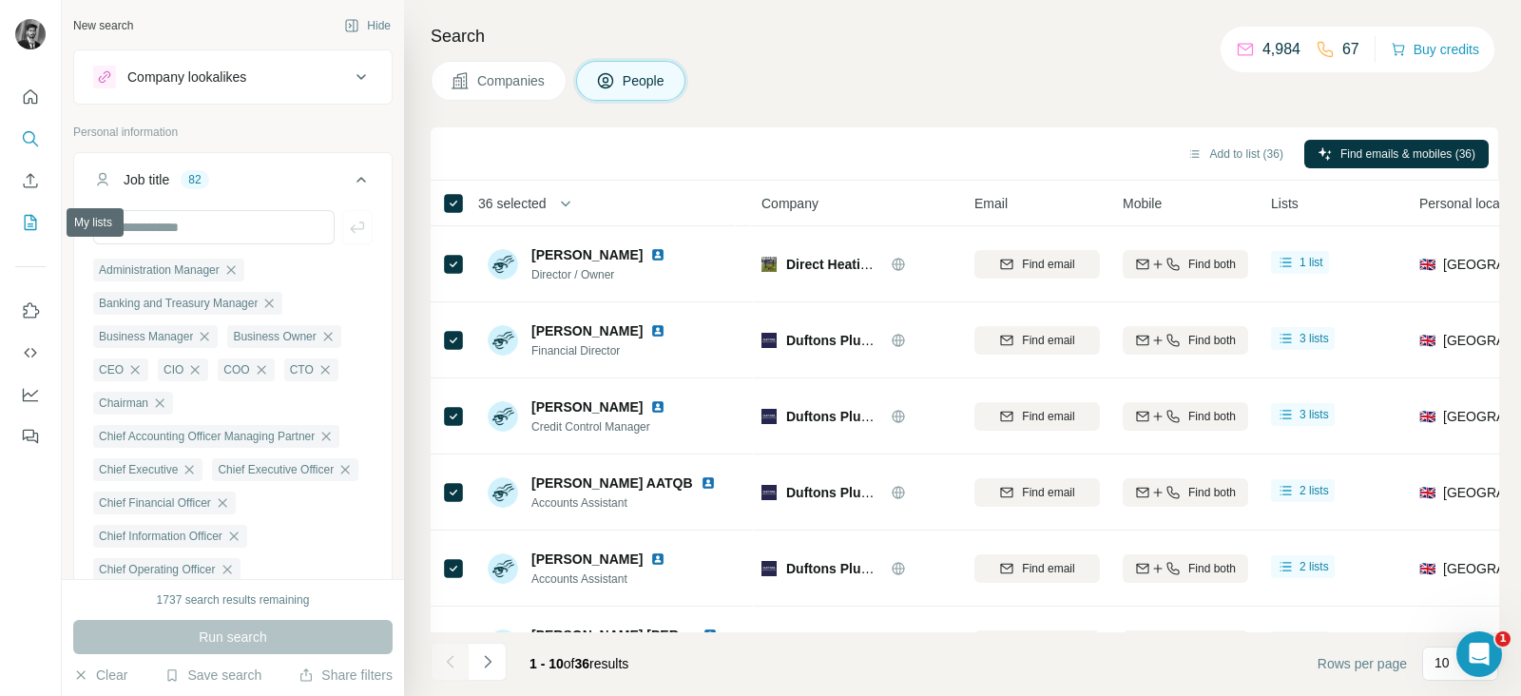
click at [27, 215] on icon "My lists" at bounding box center [31, 222] width 12 height 15
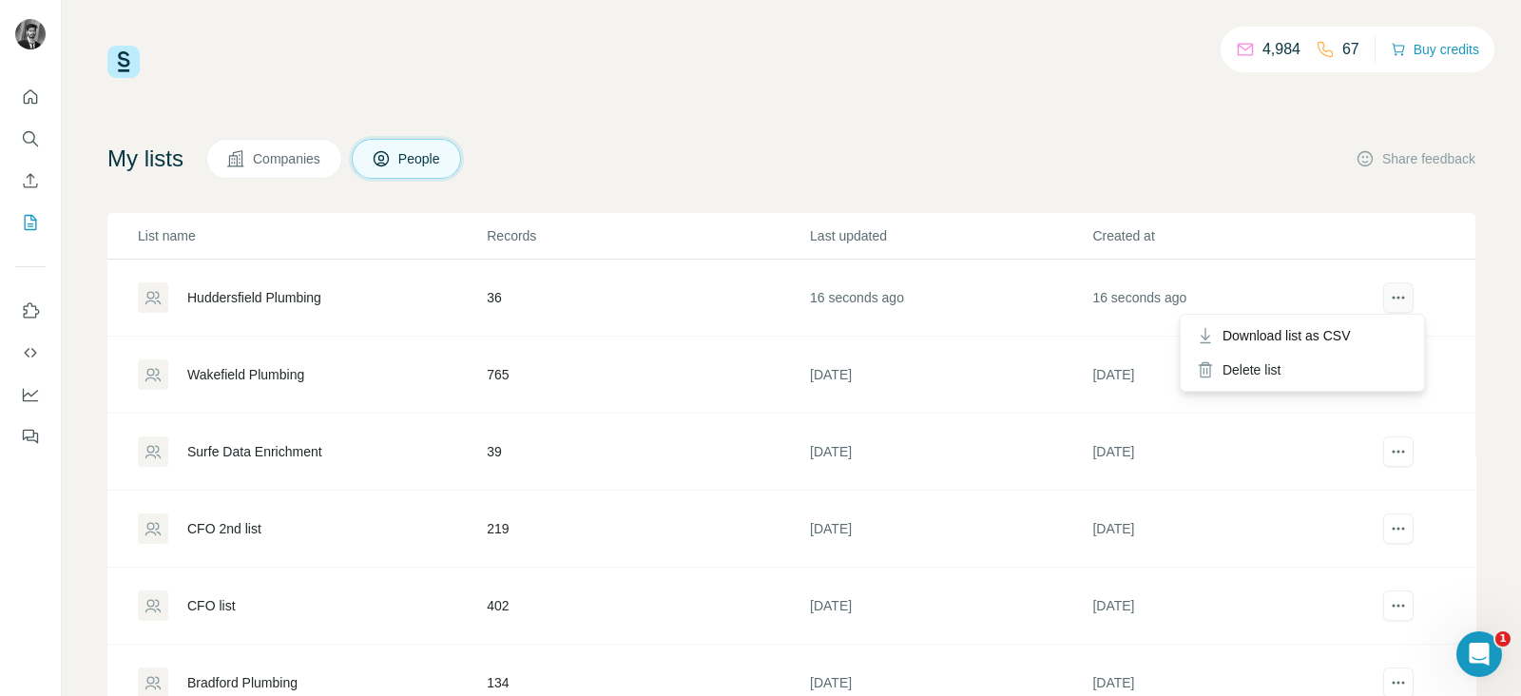
click at [1389, 288] on icon "actions" at bounding box center [1398, 297] width 19 height 19
click at [1279, 337] on span "Download list as CSV" at bounding box center [1287, 335] width 128 height 19
click at [29, 99] on icon "Quick start" at bounding box center [31, 96] width 14 height 14
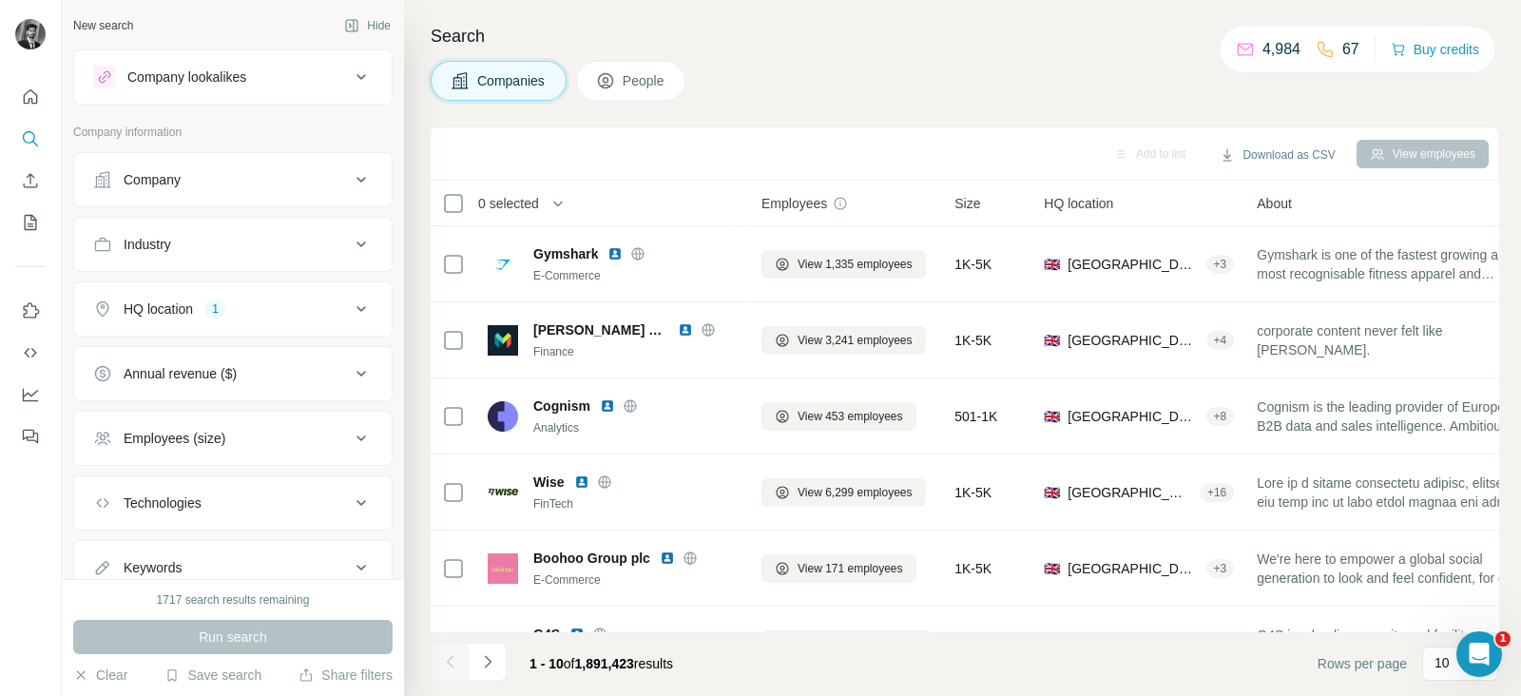
click at [266, 170] on div "Company" at bounding box center [221, 179] width 257 height 19
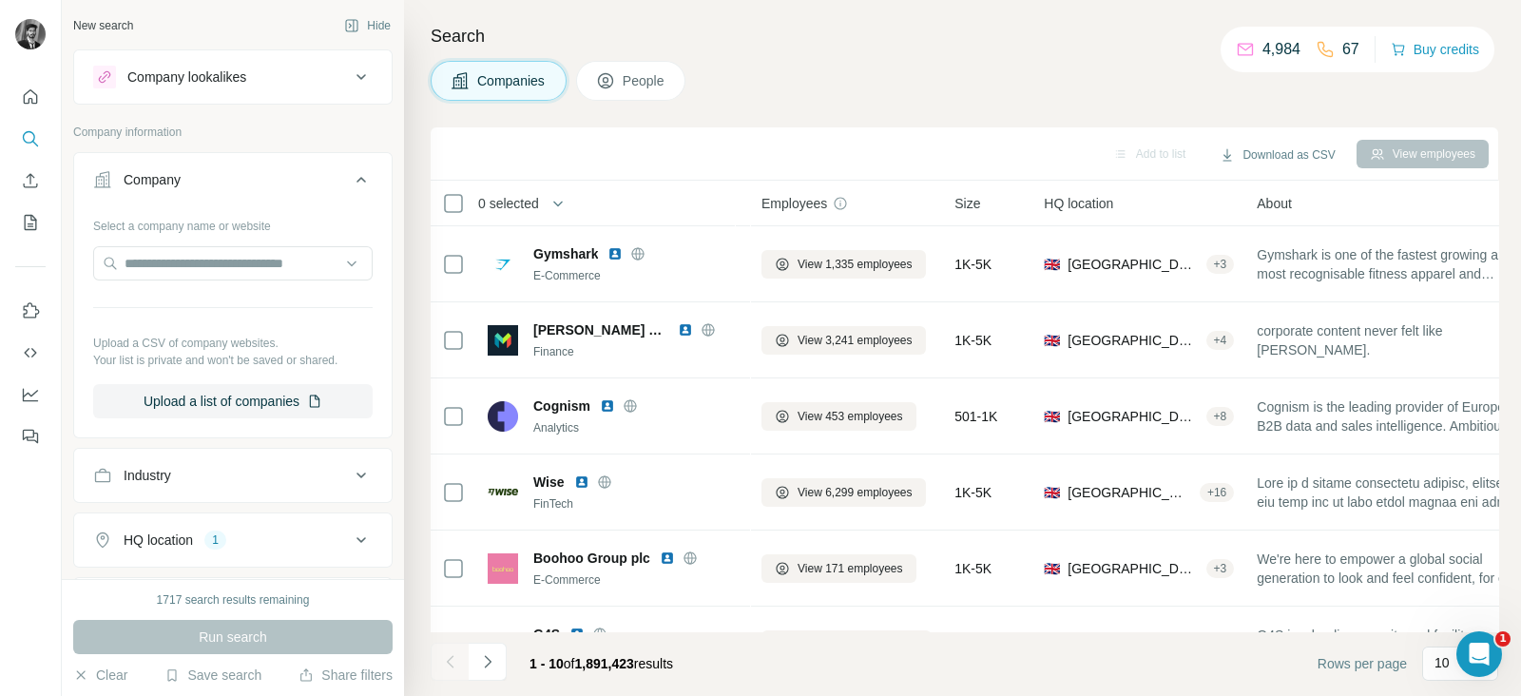
click at [273, 382] on div "Select a company name or website Upload a CSV of company websites. Your list is…" at bounding box center [233, 314] width 280 height 208
click at [266, 400] on button "Upload a list of companies" at bounding box center [233, 401] width 280 height 34
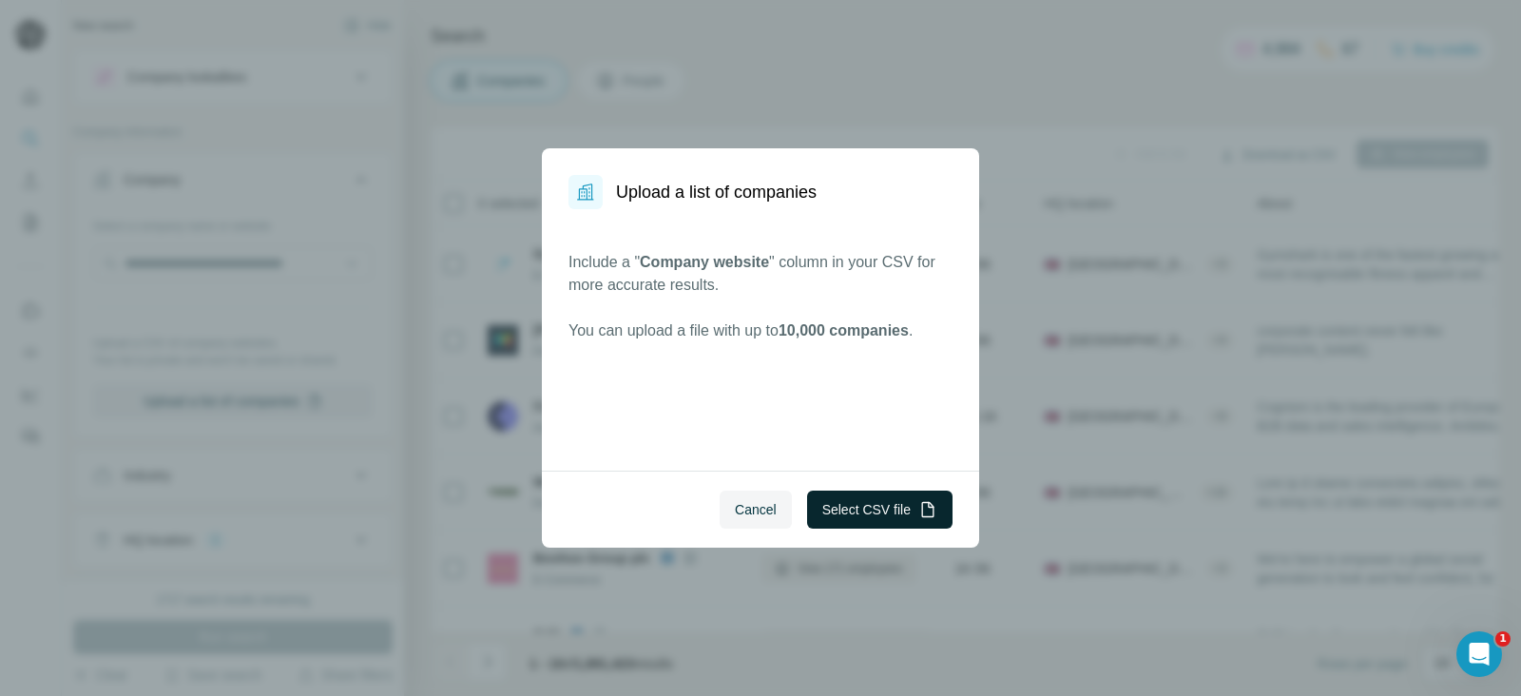
click at [884, 501] on button "Select CSV file" at bounding box center [879, 510] width 145 height 38
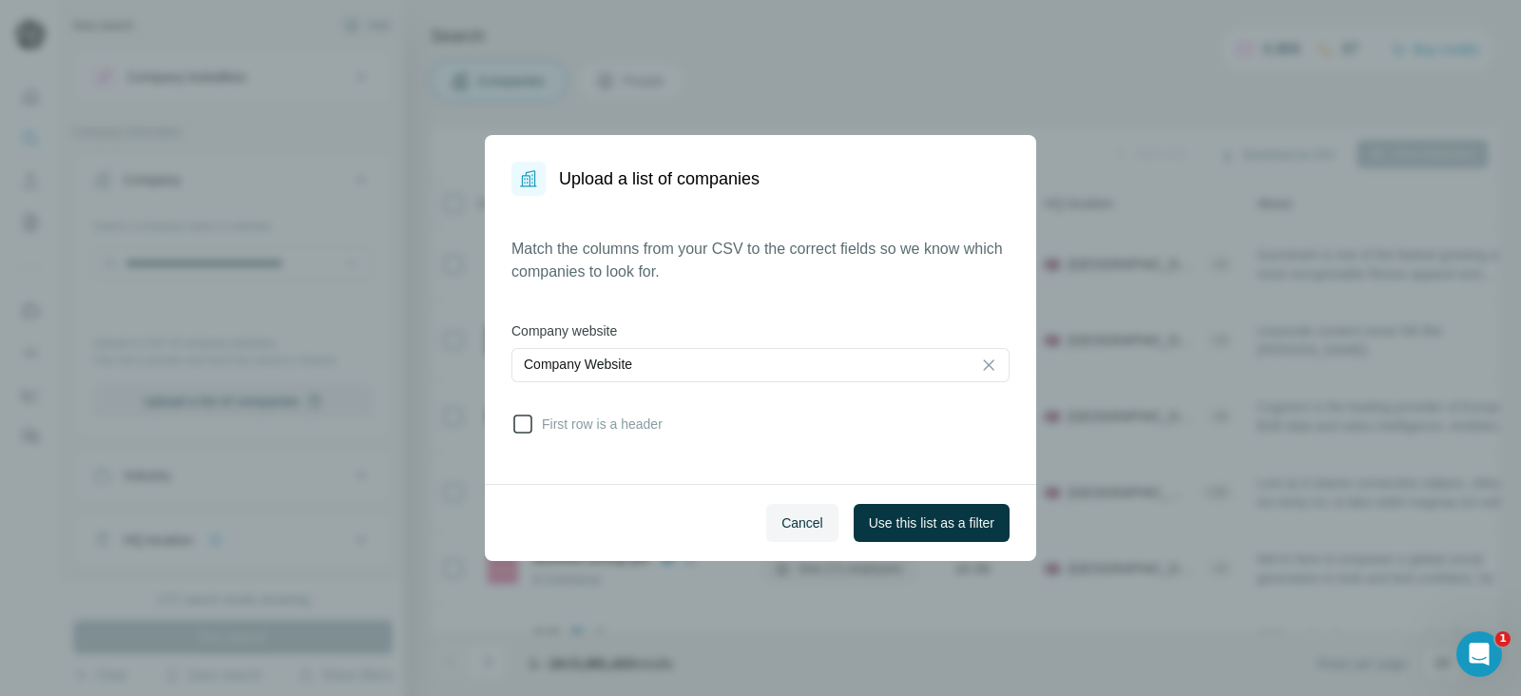
click at [538, 430] on span "First row is a header" at bounding box center [598, 424] width 128 height 19
click at [955, 526] on span "Use this list as a filter" at bounding box center [932, 522] width 126 height 19
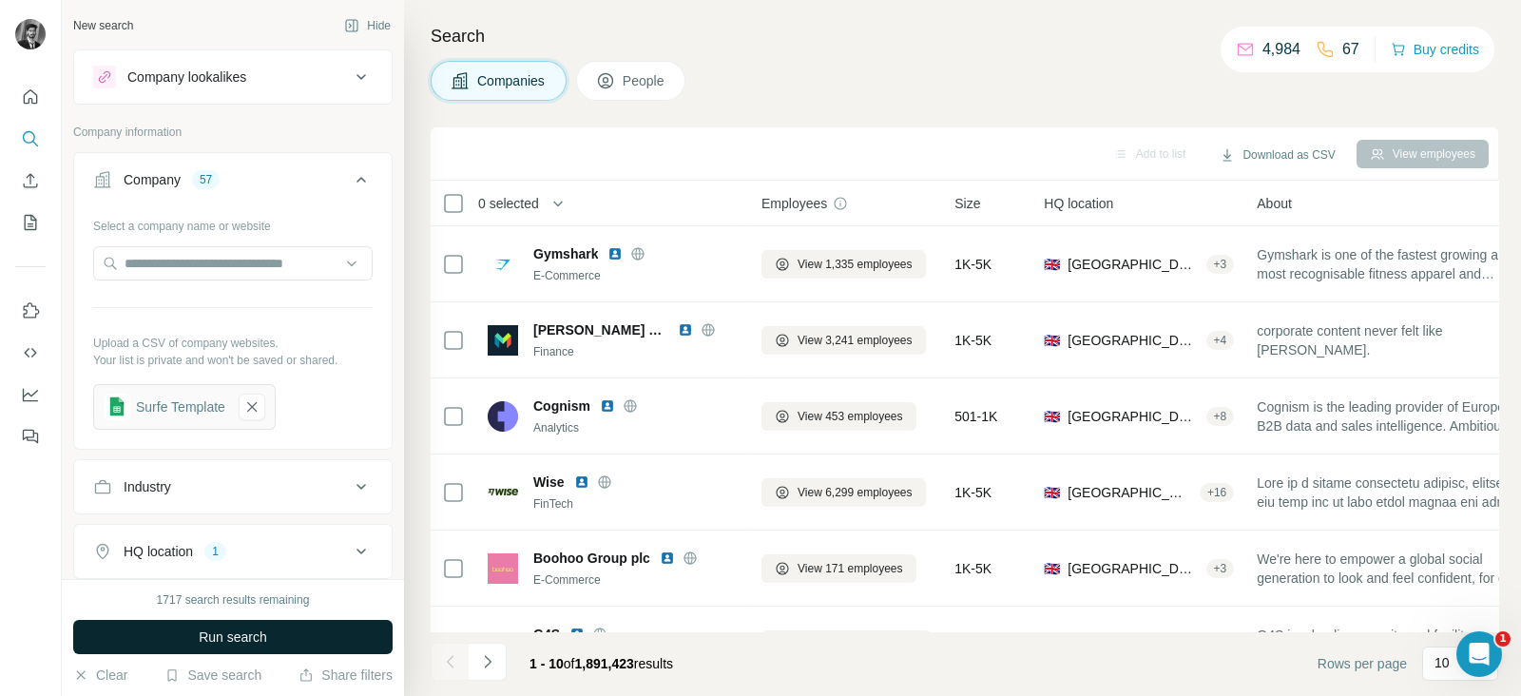
click at [241, 647] on button "Run search" at bounding box center [232, 637] width 319 height 34
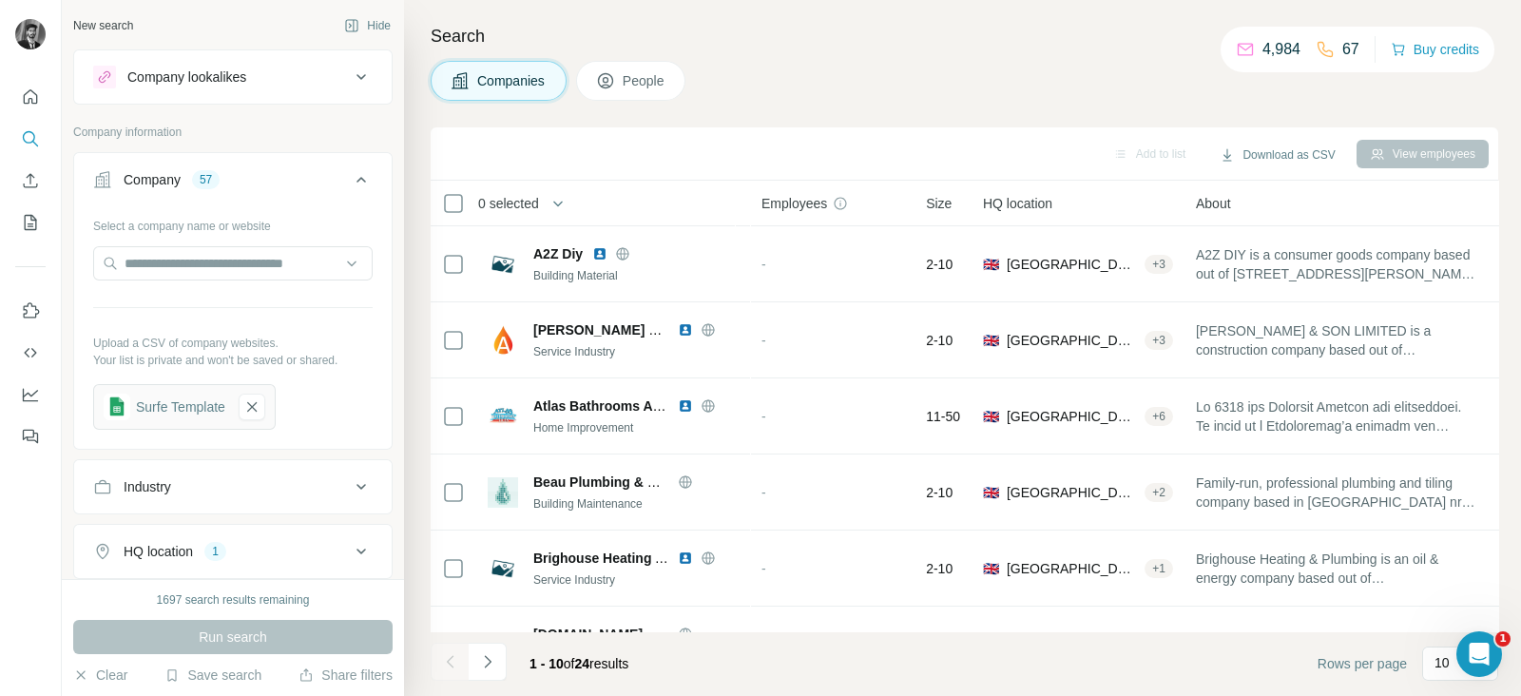
click at [632, 79] on span "People" at bounding box center [645, 80] width 44 height 19
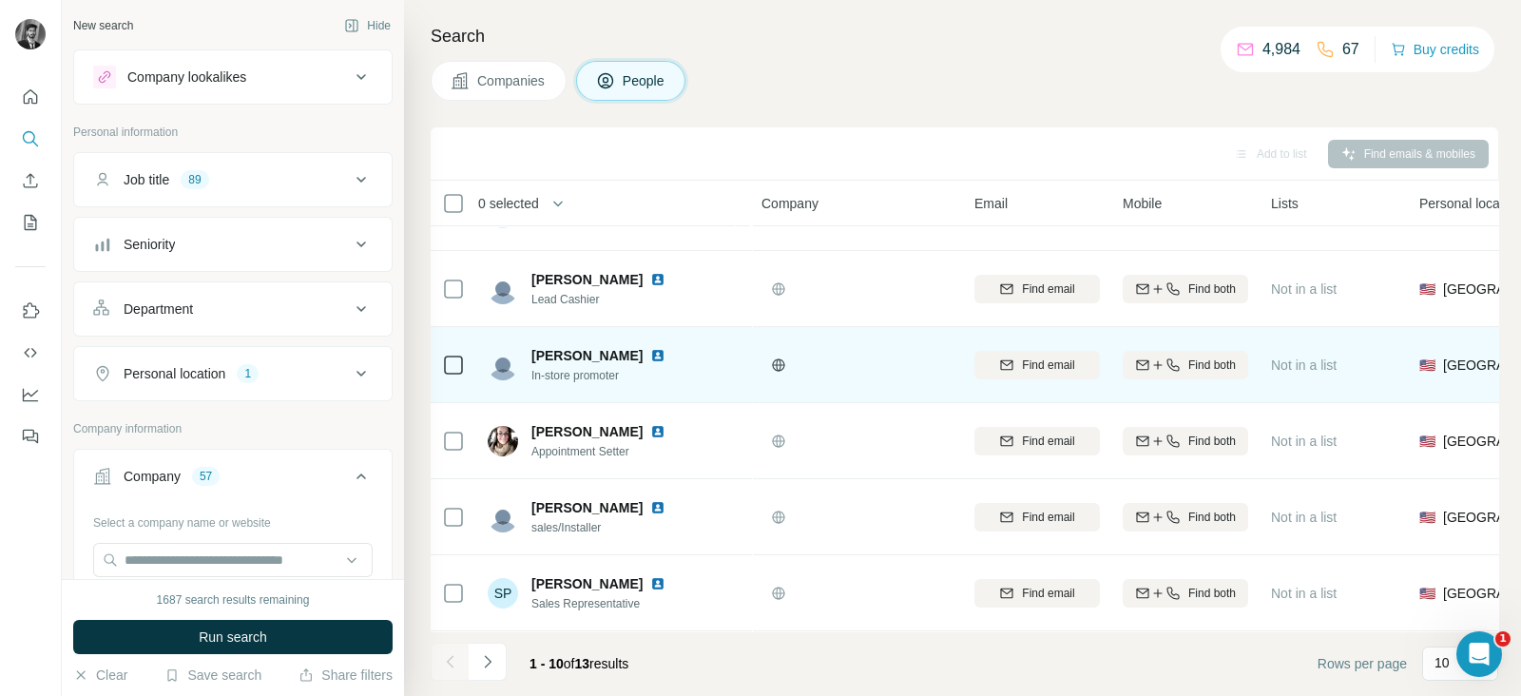
scroll to position [367, 0]
